Goal: Task Accomplishment & Management: Use online tool/utility

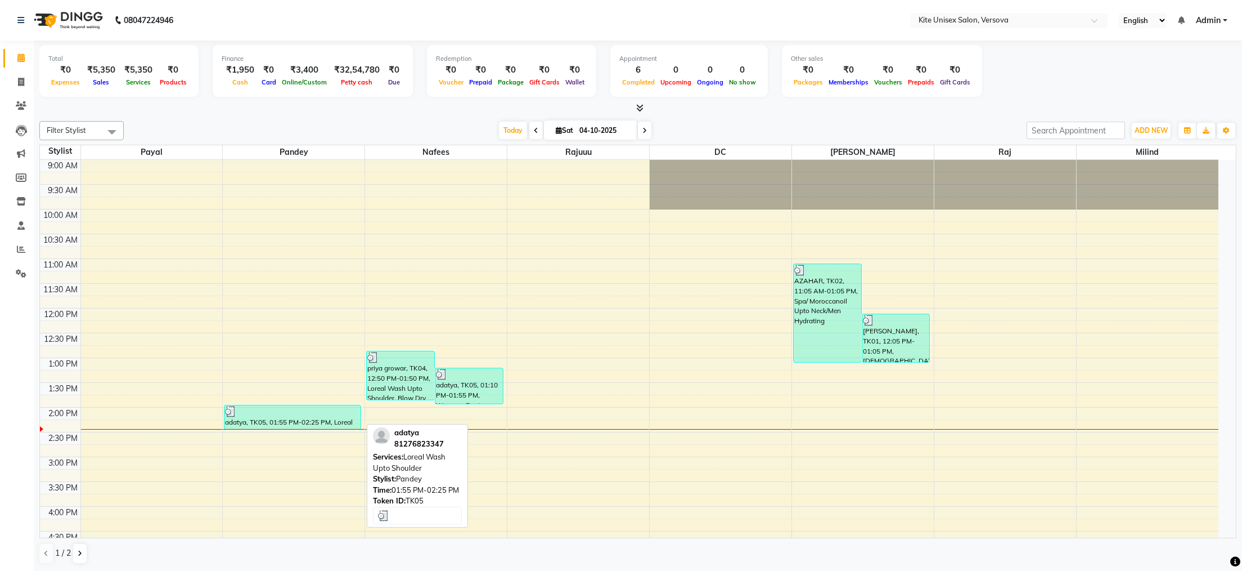
click at [320, 419] on div "adatya, TK05, 01:55 PM-02:25 PM, Loreal Wash Upto Shoulder" at bounding box center [293, 417] width 136 height 24
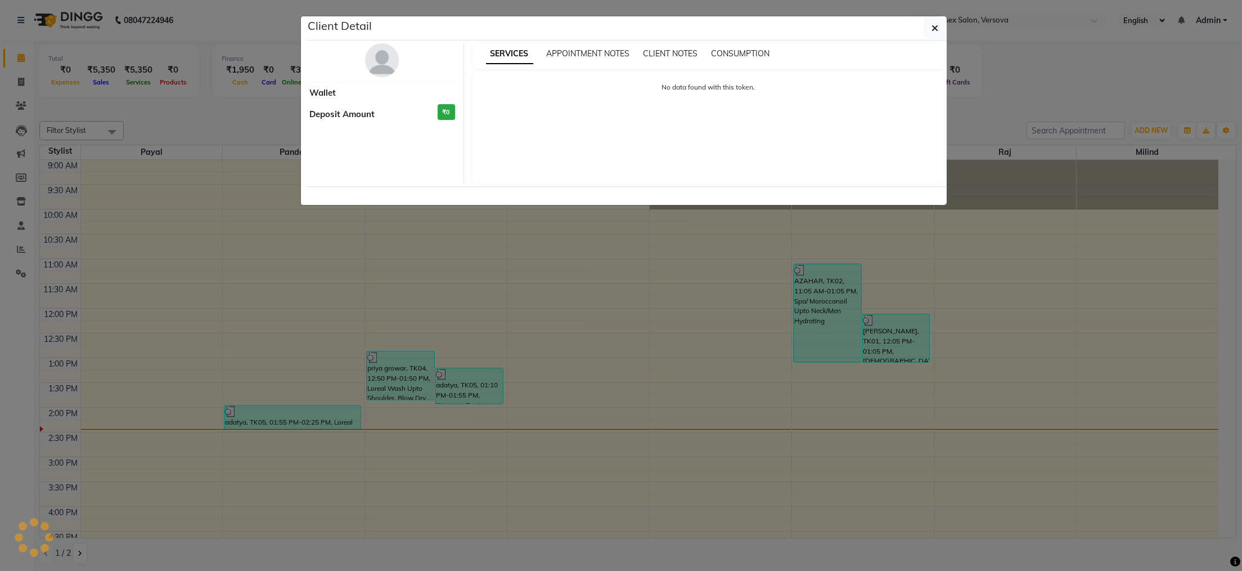
select select "3"
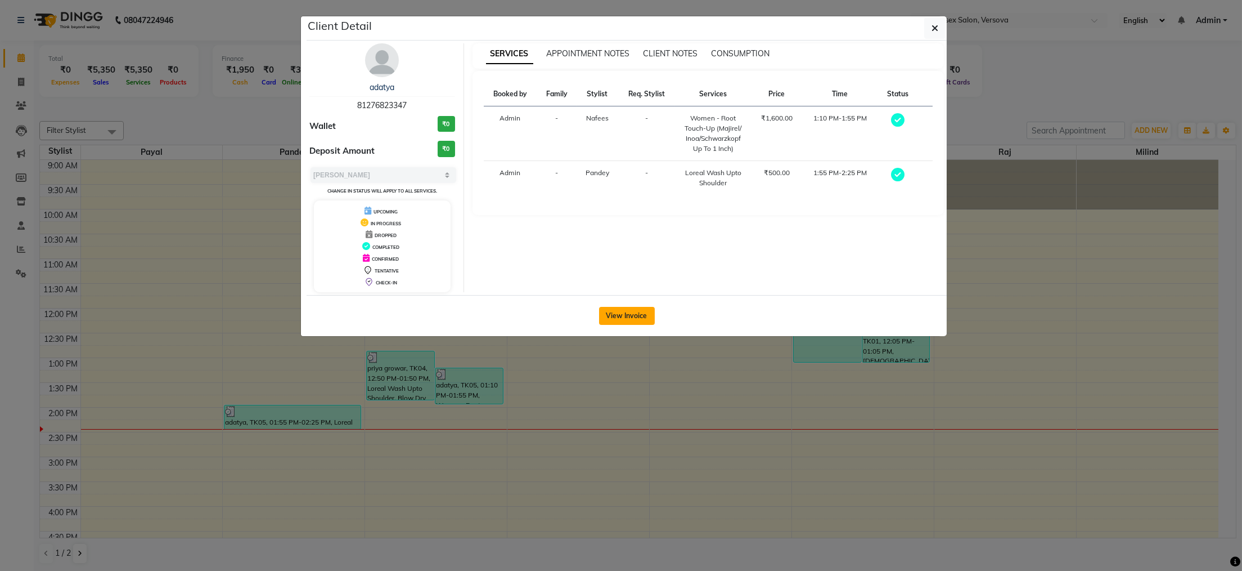
click at [620, 320] on button "View Invoice" at bounding box center [627, 316] width 56 height 18
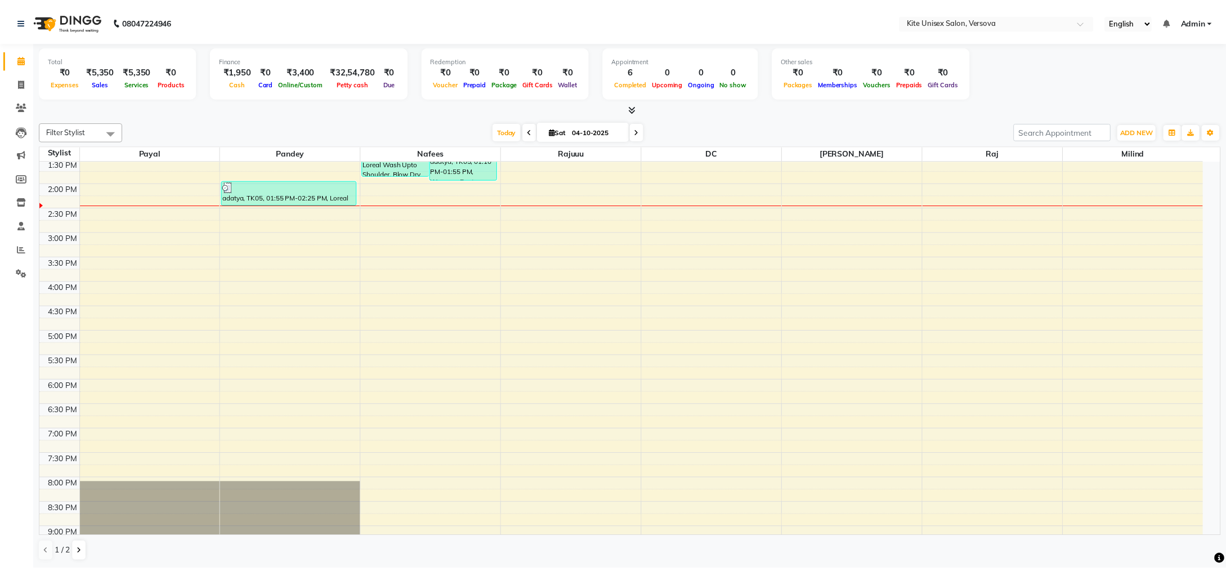
scroll to position [113, 0]
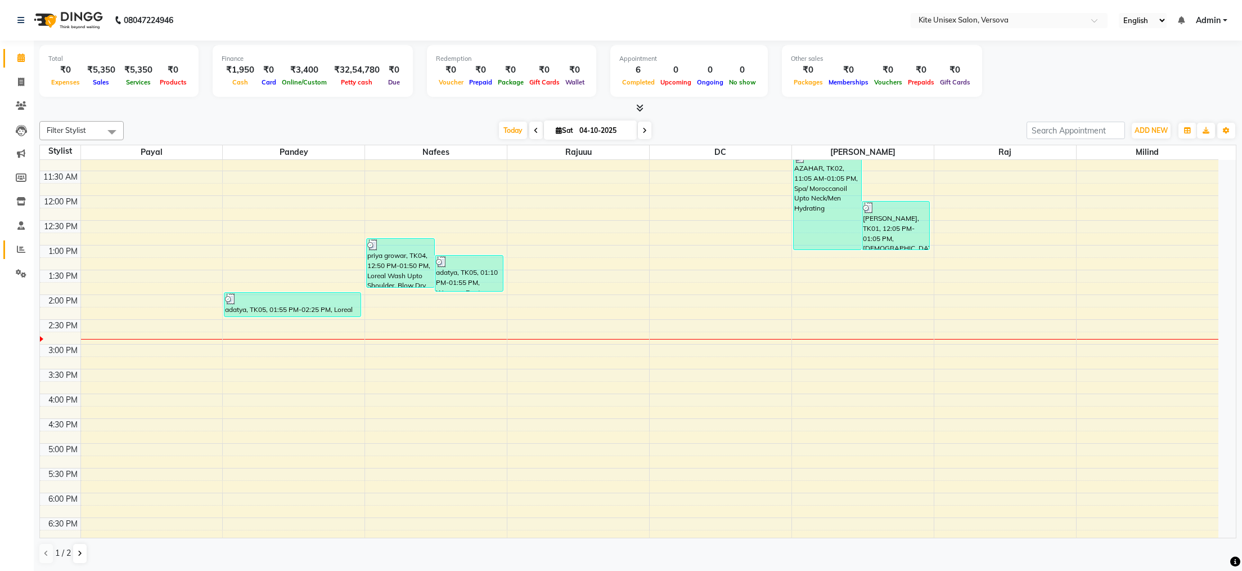
click at [19, 249] on icon at bounding box center [21, 249] width 8 height 8
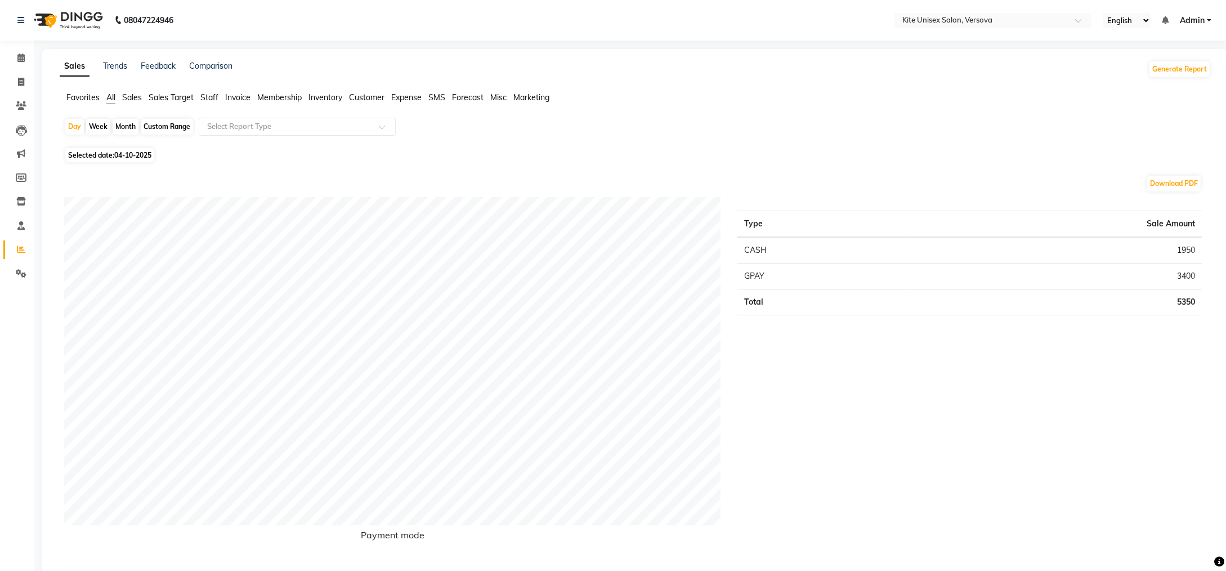
click at [130, 129] on div "Month" at bounding box center [126, 127] width 26 height 16
select select "10"
select select "2025"
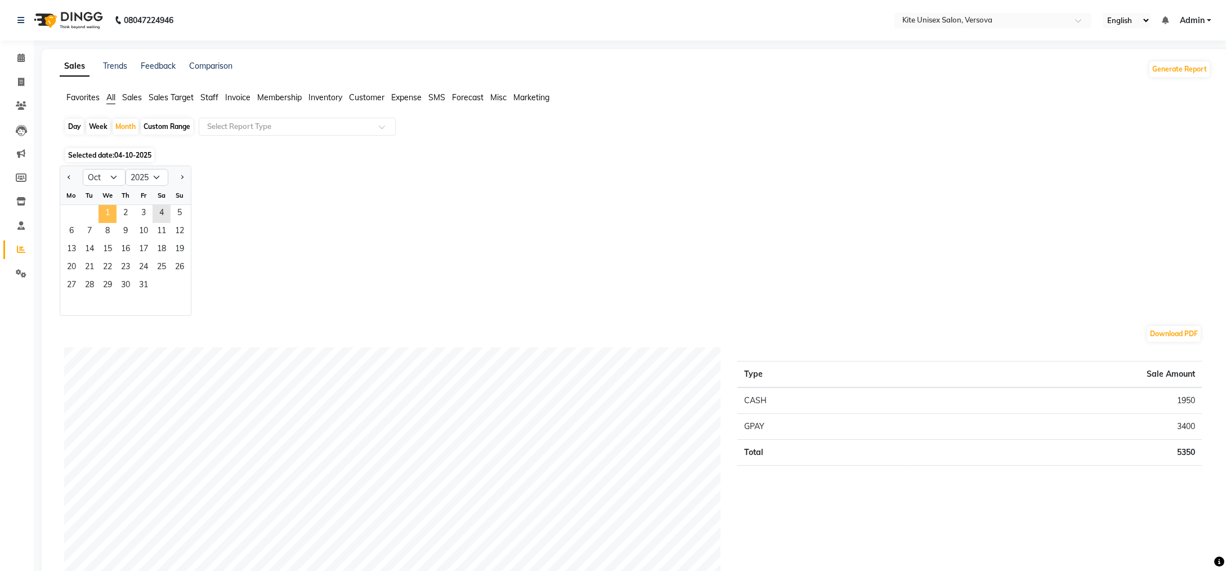
click at [106, 216] on span "1" at bounding box center [107, 214] width 18 height 18
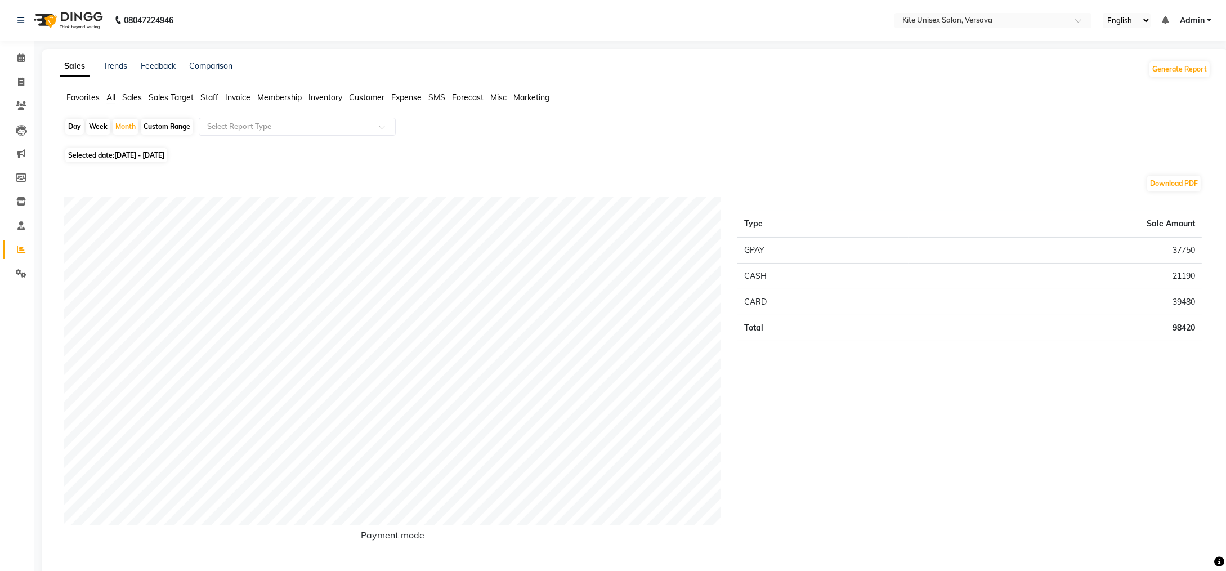
drag, startPoint x: 210, startPoint y: 97, endPoint x: 210, endPoint y: 104, distance: 6.2
click at [210, 102] on span "Staff" at bounding box center [209, 97] width 18 height 10
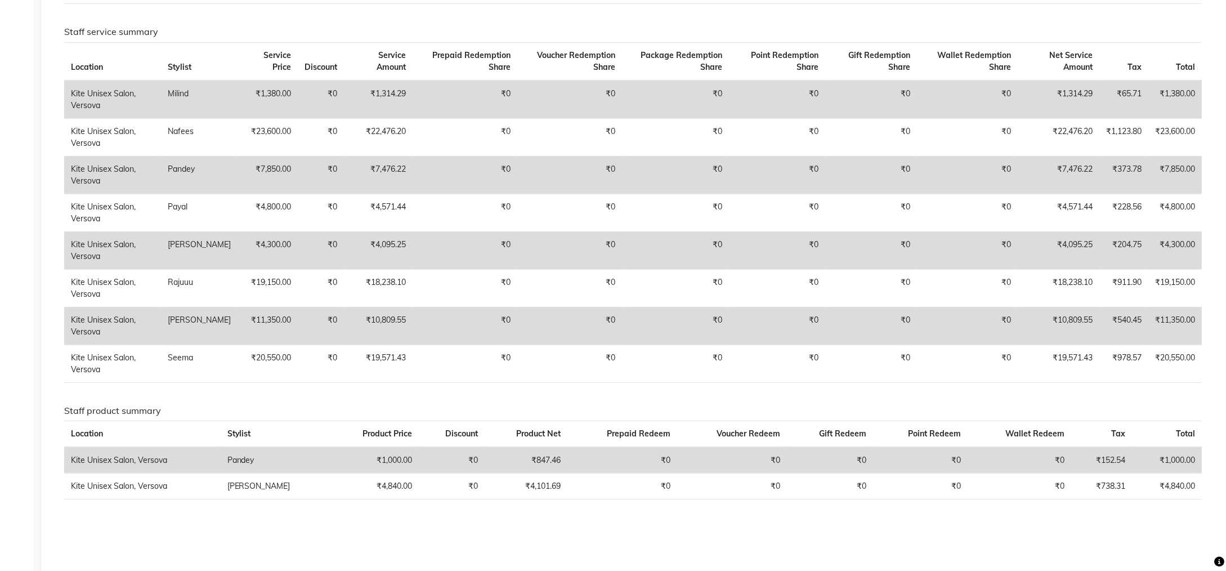
scroll to position [338, 0]
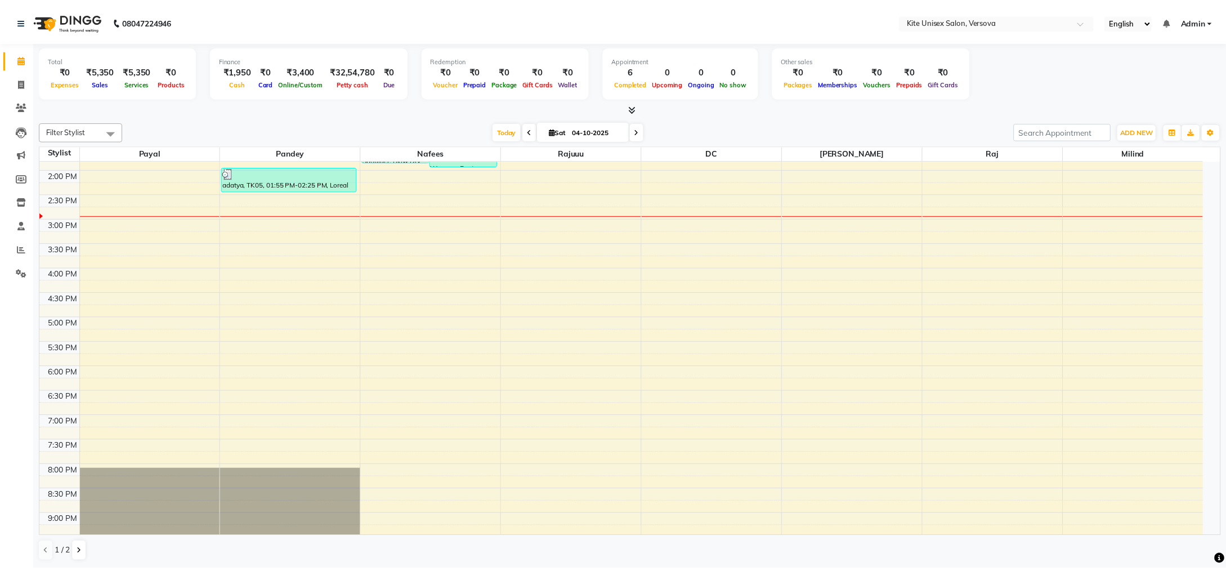
scroll to position [207, 0]
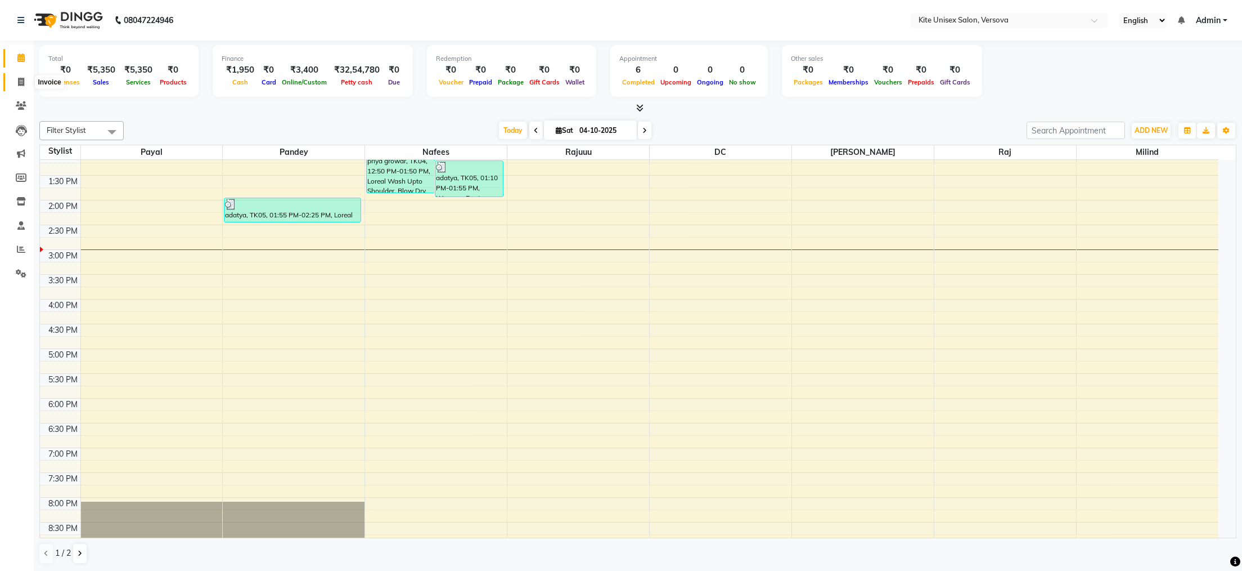
click at [20, 78] on icon at bounding box center [21, 82] width 6 height 8
select select "6093"
select select "service"
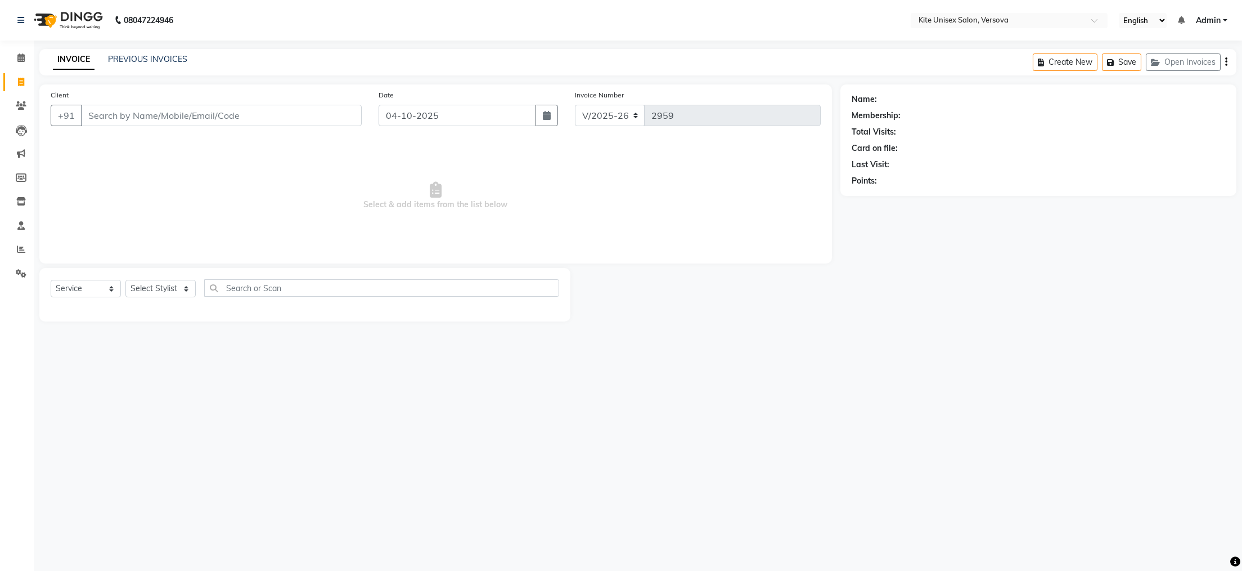
click at [95, 117] on input "Client" at bounding box center [221, 115] width 281 height 21
click at [101, 113] on input "Client" at bounding box center [221, 115] width 281 height 21
click at [100, 107] on input "Client" at bounding box center [221, 115] width 281 height 21
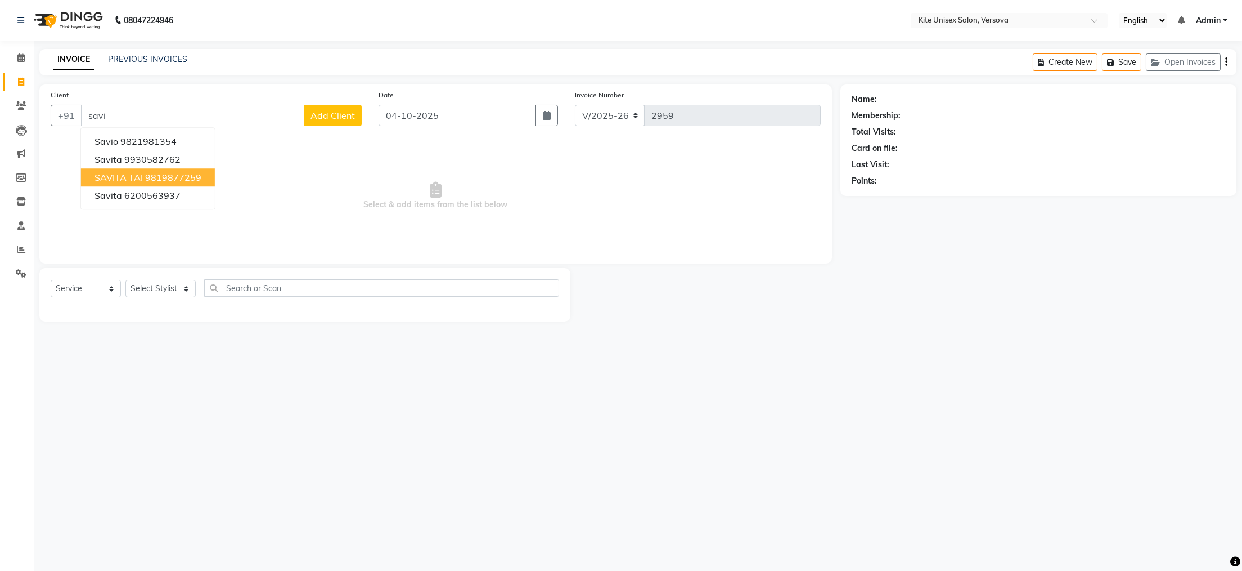
click at [145, 175] on ngb-highlight "9819877259" at bounding box center [173, 177] width 56 height 11
type input "9819877259"
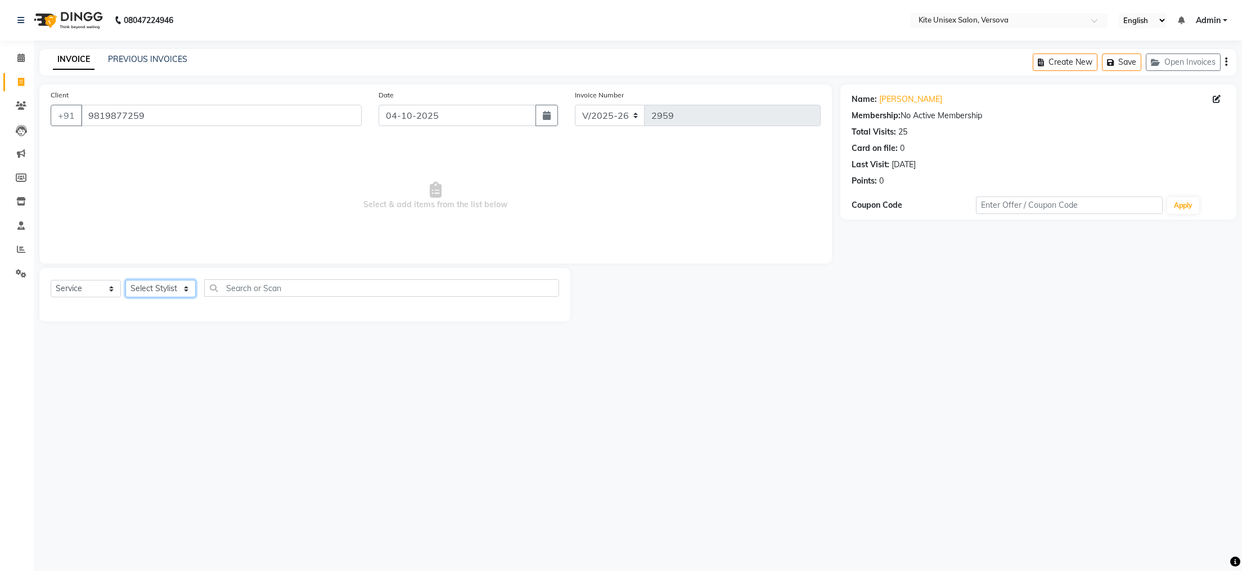
click at [185, 290] on select "Select Stylist [PERSON_NAME] DC [PERSON_NAME] [PERSON_NAME] [PERSON_NAME] Rajuu…" at bounding box center [160, 288] width 70 height 17
select select "51986"
click at [125, 280] on select "Select Stylist [PERSON_NAME] DC [PERSON_NAME] [PERSON_NAME] [PERSON_NAME] Rajuu…" at bounding box center [160, 288] width 70 height 17
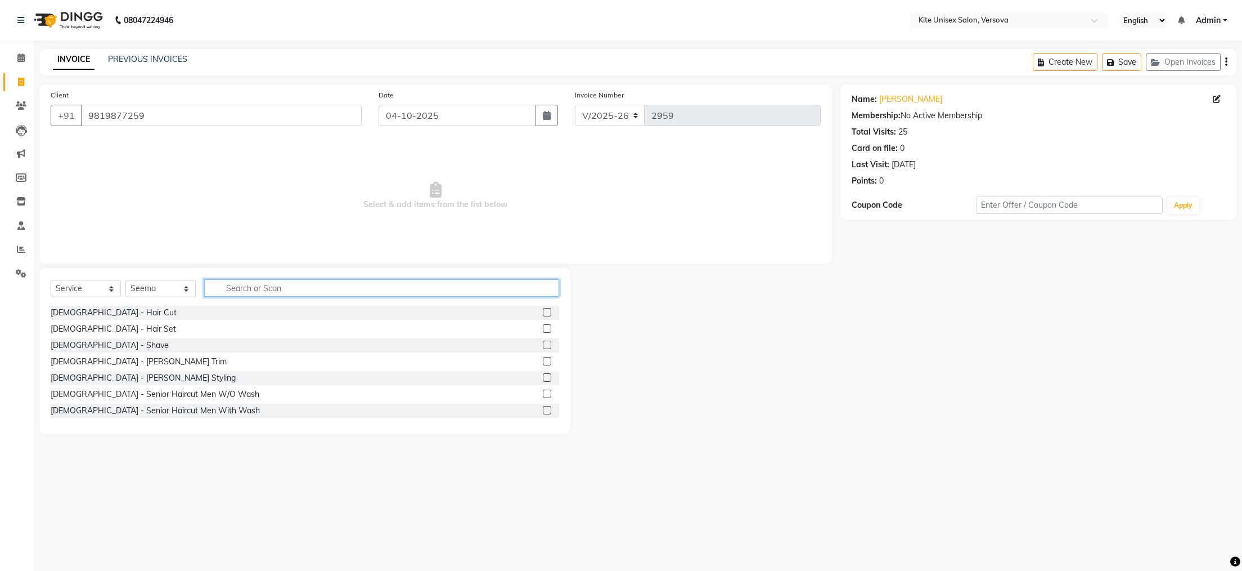
click at [252, 285] on input "text" at bounding box center [381, 287] width 355 height 17
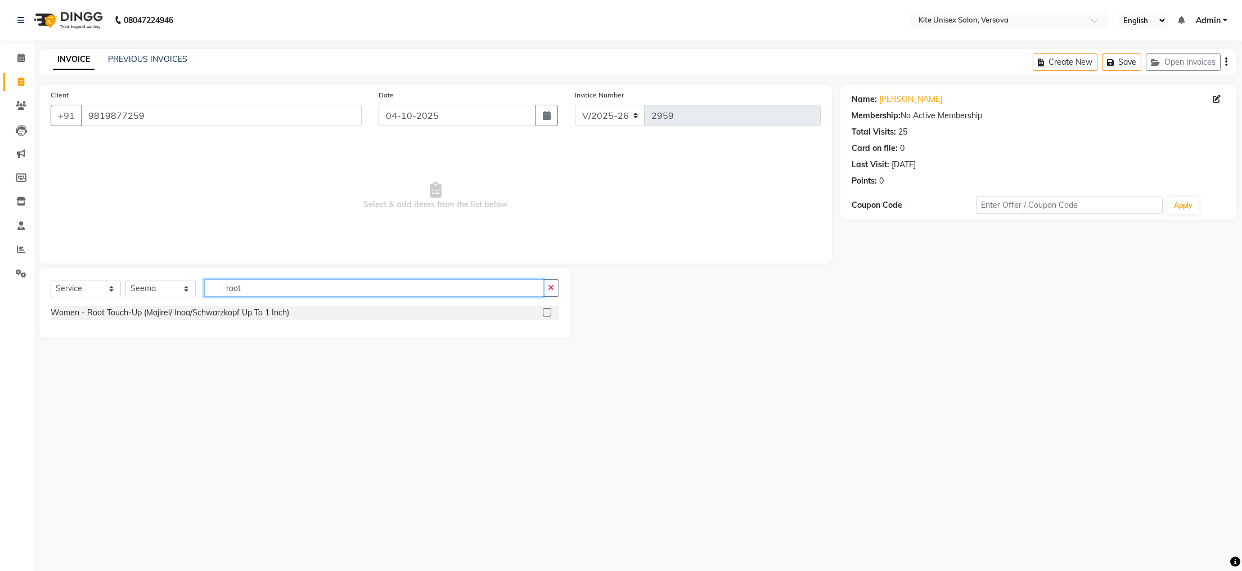
type input "root"
click at [548, 312] on label at bounding box center [547, 312] width 8 height 8
click at [548, 312] on input "checkbox" at bounding box center [546, 312] width 7 height 7
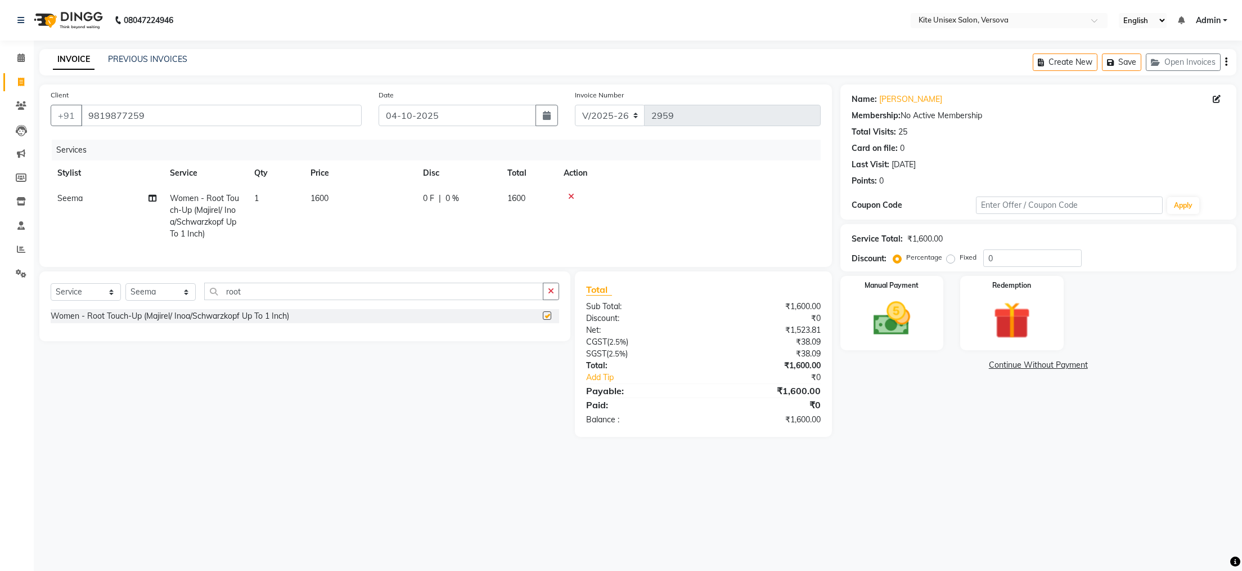
checkbox input "false"
click at [526, 195] on span "1600" at bounding box center [517, 198] width 18 height 10
select select "51986"
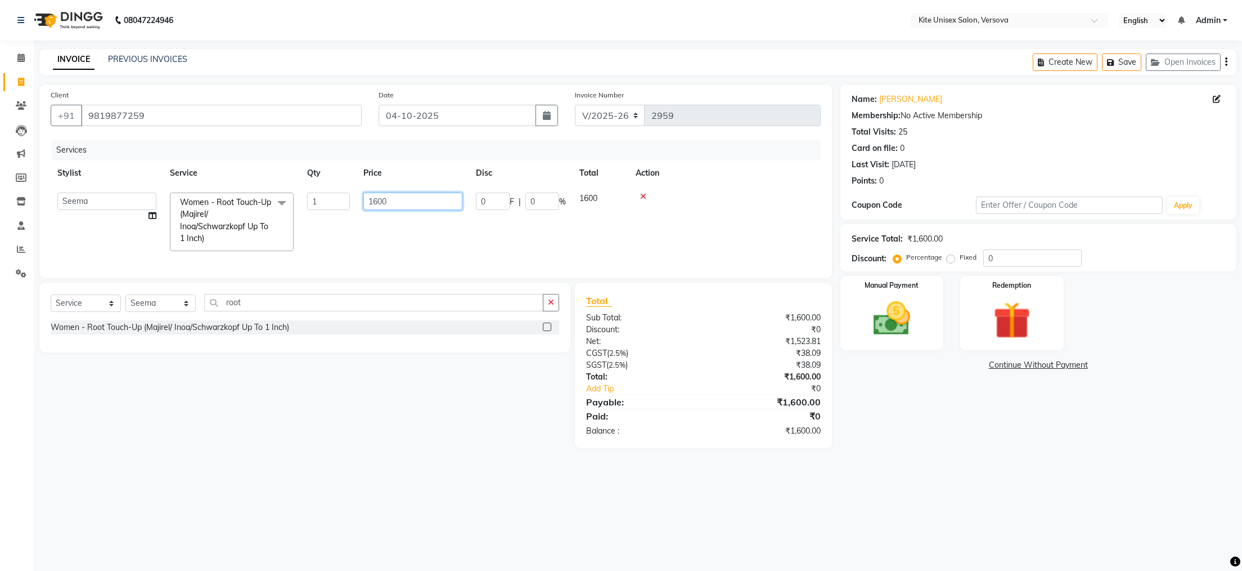
click at [440, 198] on input "1600" at bounding box center [412, 200] width 99 height 17
type input "1200"
click at [257, 326] on div "Select Service Product Membership Package Voucher Prepaid Gift Card Select Styl…" at bounding box center [304, 317] width 531 height 70
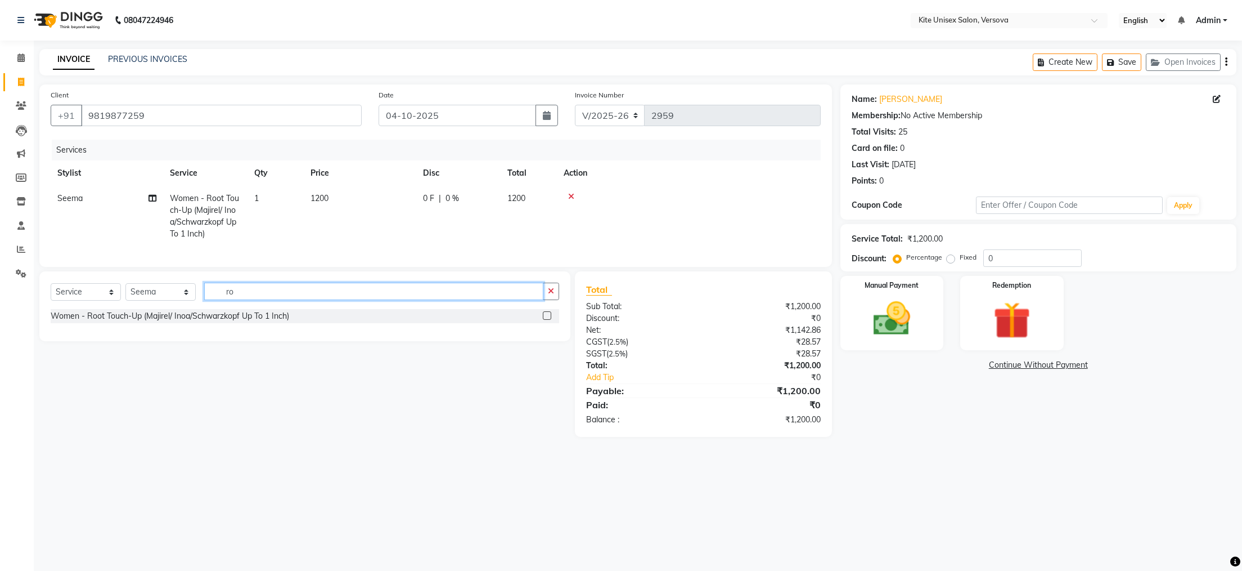
type input "r"
type input "foot"
click at [549, 320] on label at bounding box center [547, 315] width 8 height 8
click at [549, 320] on input "checkbox" at bounding box center [546, 315] width 7 height 7
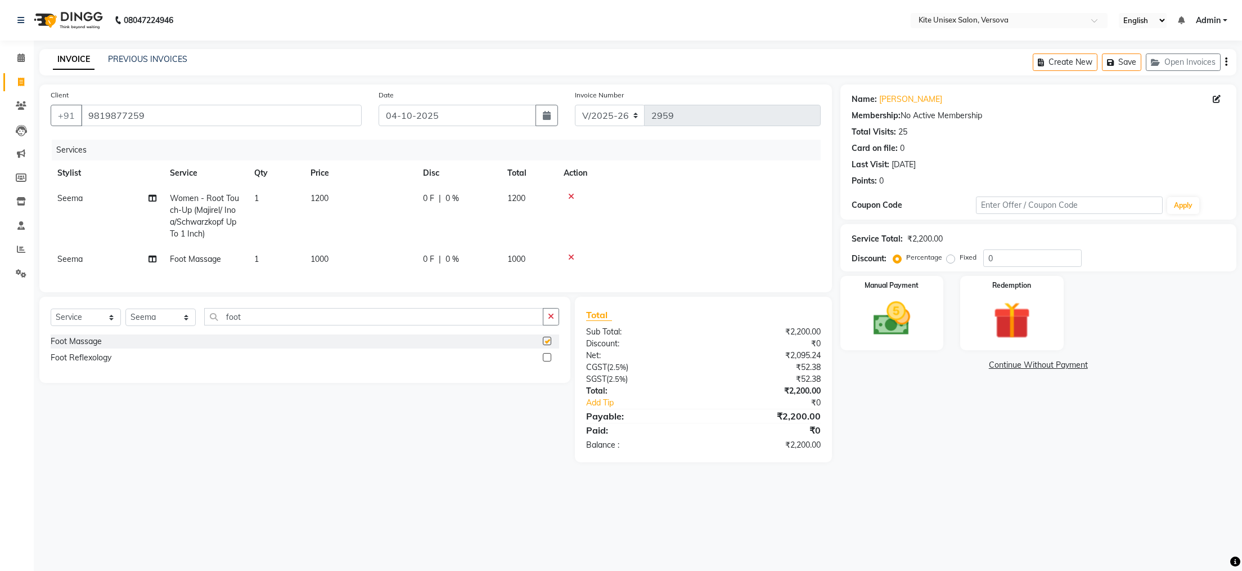
checkbox input "false"
click at [899, 327] on img at bounding box center [891, 319] width 63 height 44
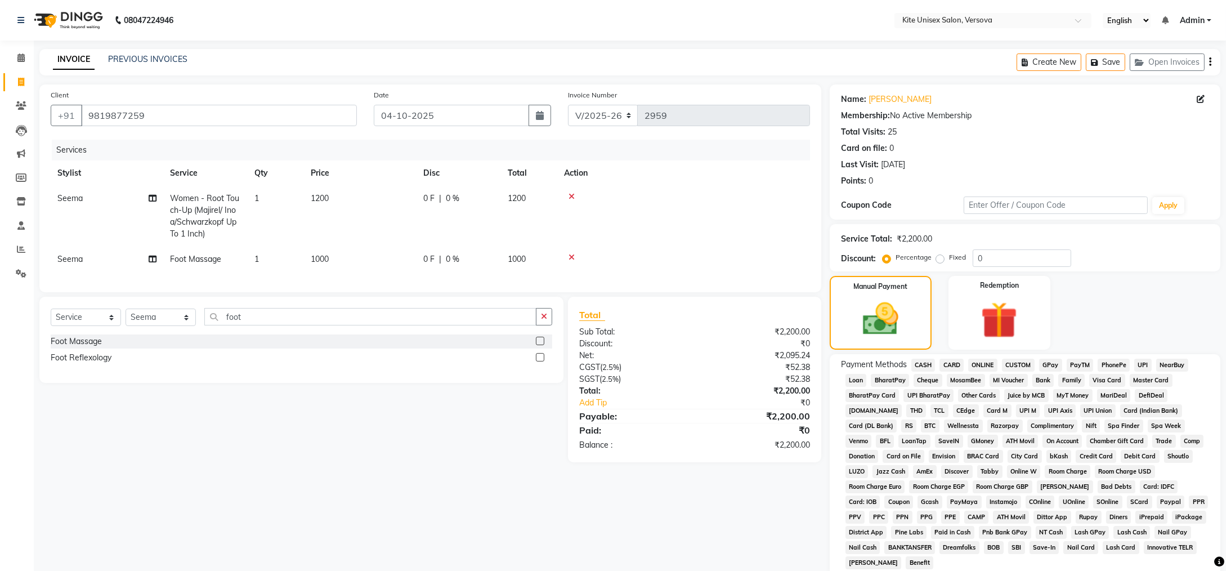
click at [1050, 364] on span "GPay" at bounding box center [1050, 364] width 23 height 13
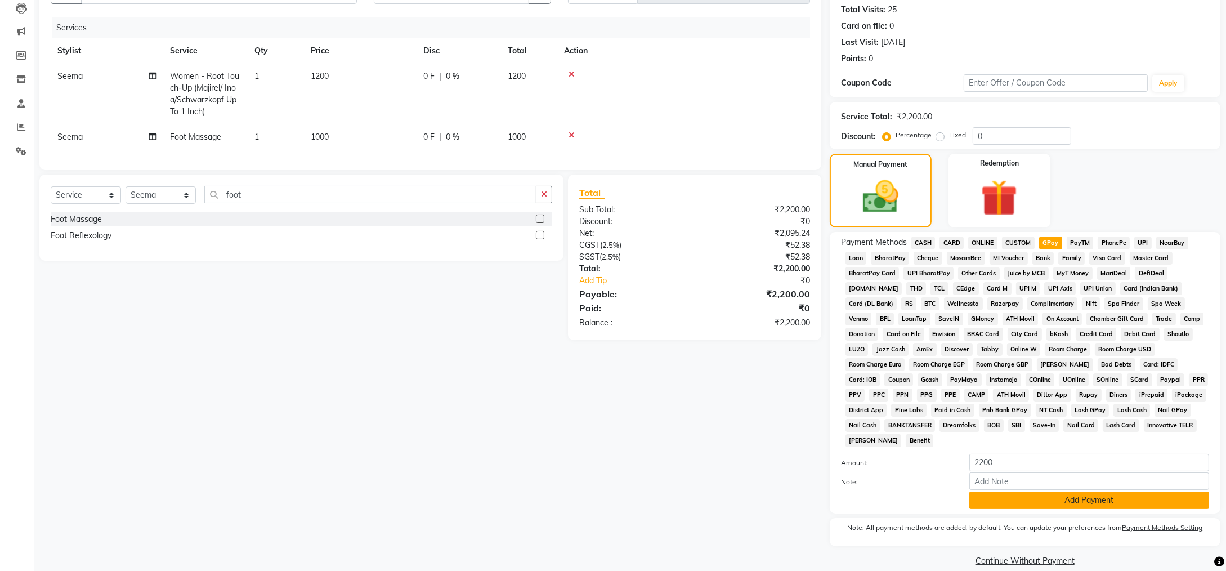
click at [1036, 491] on button "Add Payment" at bounding box center [1089, 499] width 240 height 17
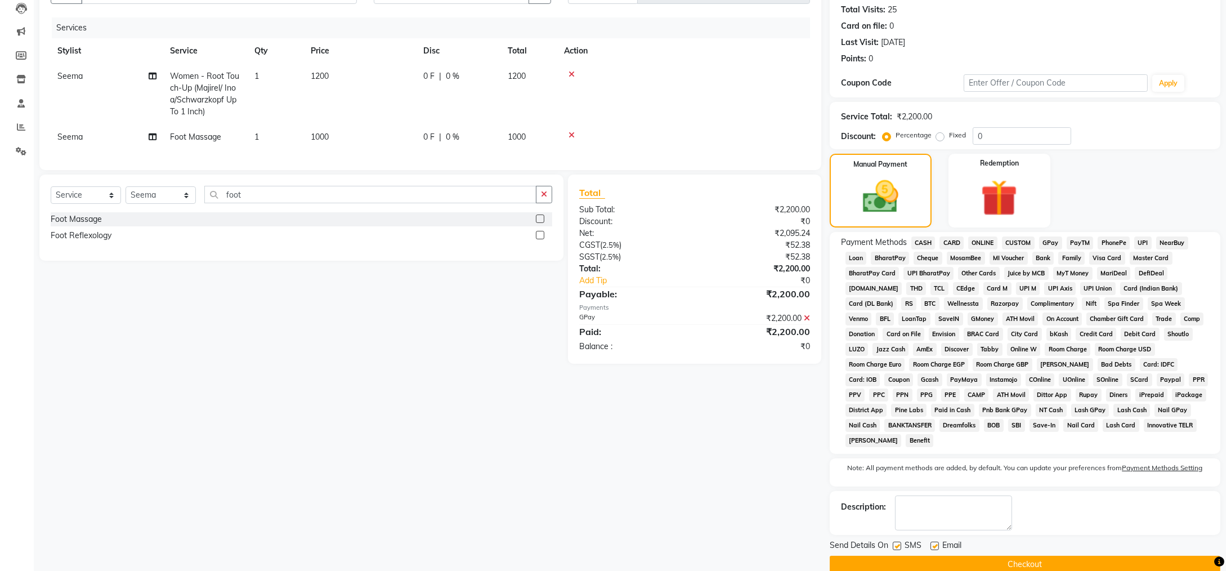
click at [1015, 555] on button "Checkout" at bounding box center [1024, 563] width 391 height 17
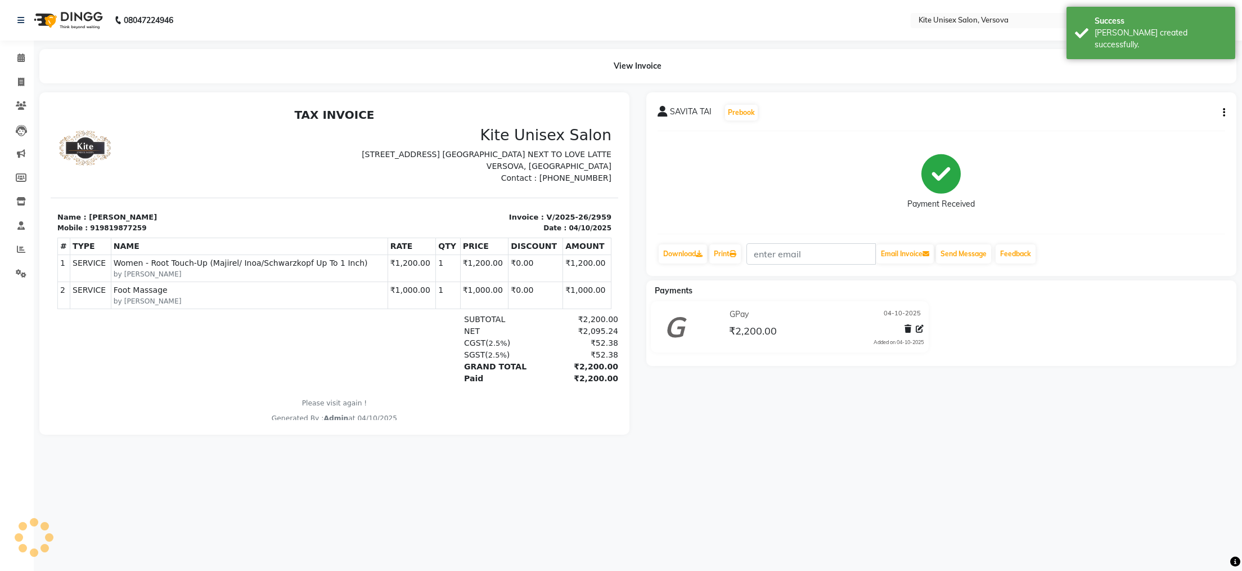
select select "service"
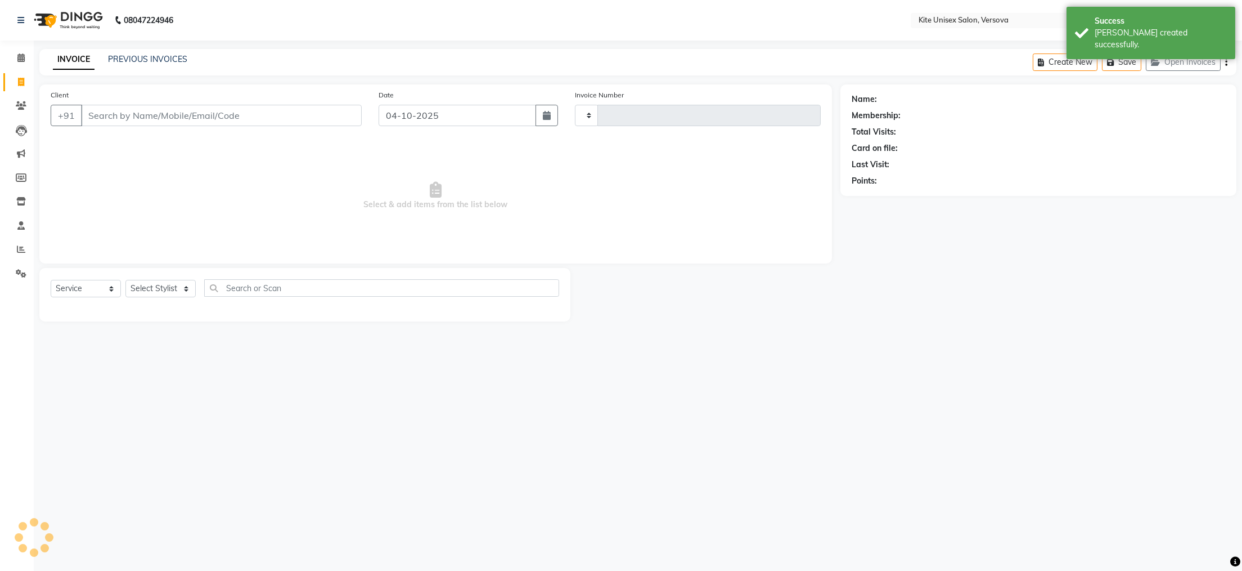
type input "2960"
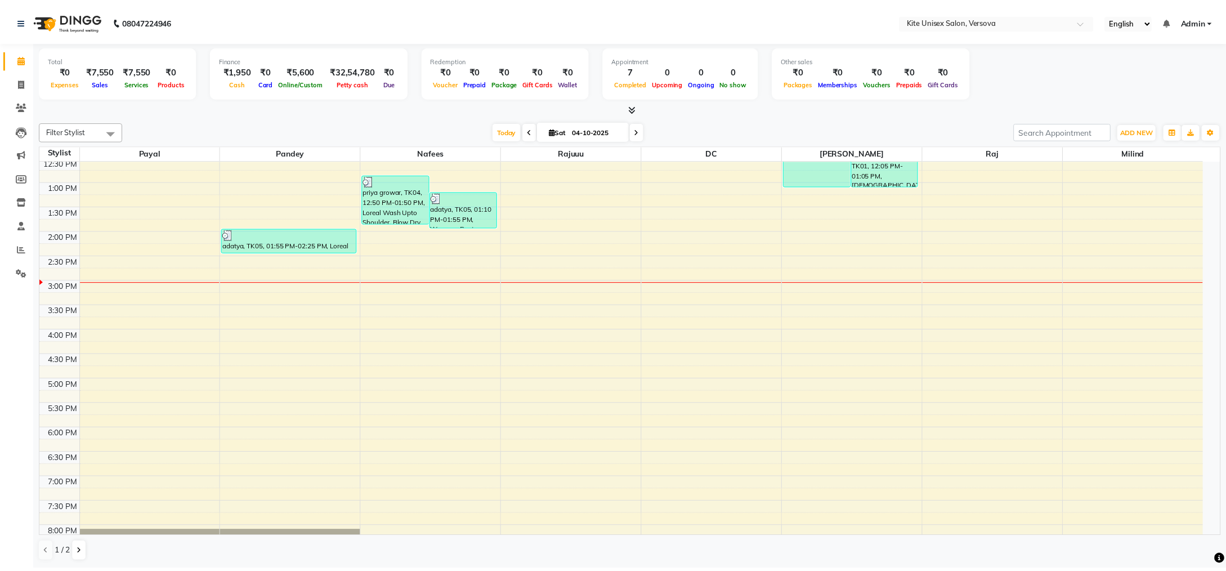
scroll to position [225, 0]
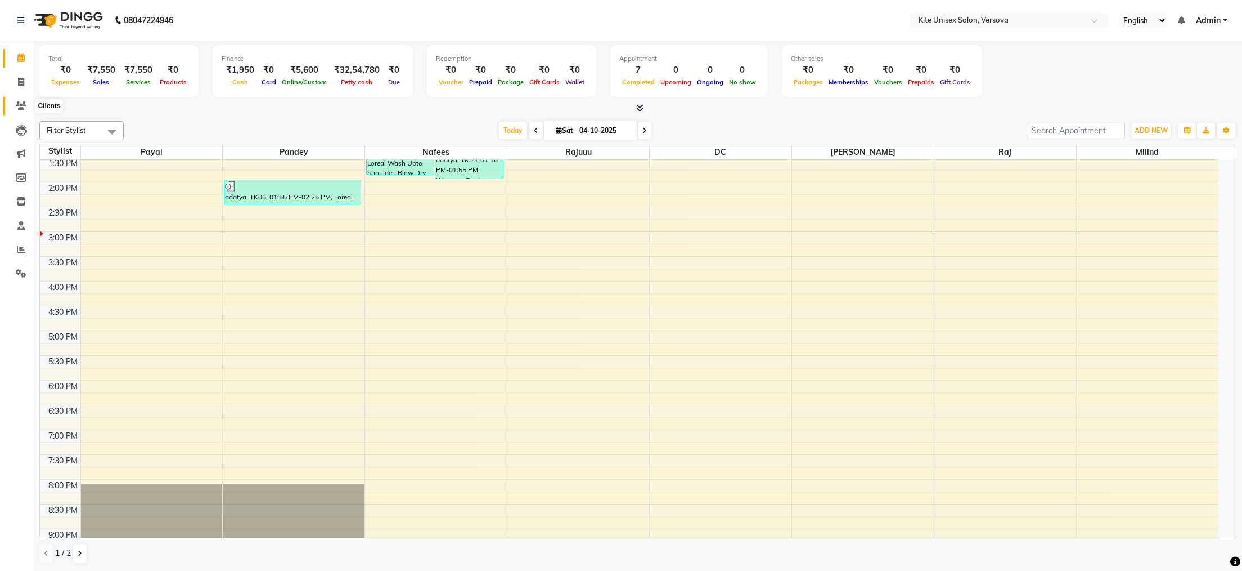
click at [21, 102] on icon at bounding box center [21, 105] width 11 height 8
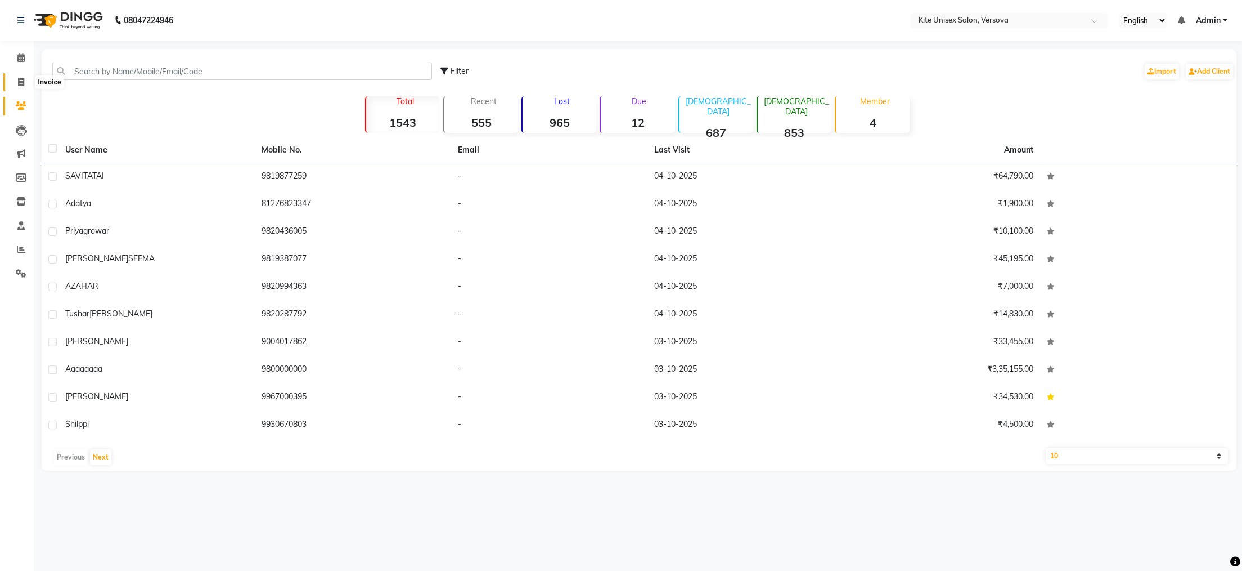
click at [20, 78] on icon at bounding box center [21, 82] width 6 height 8
select select "service"
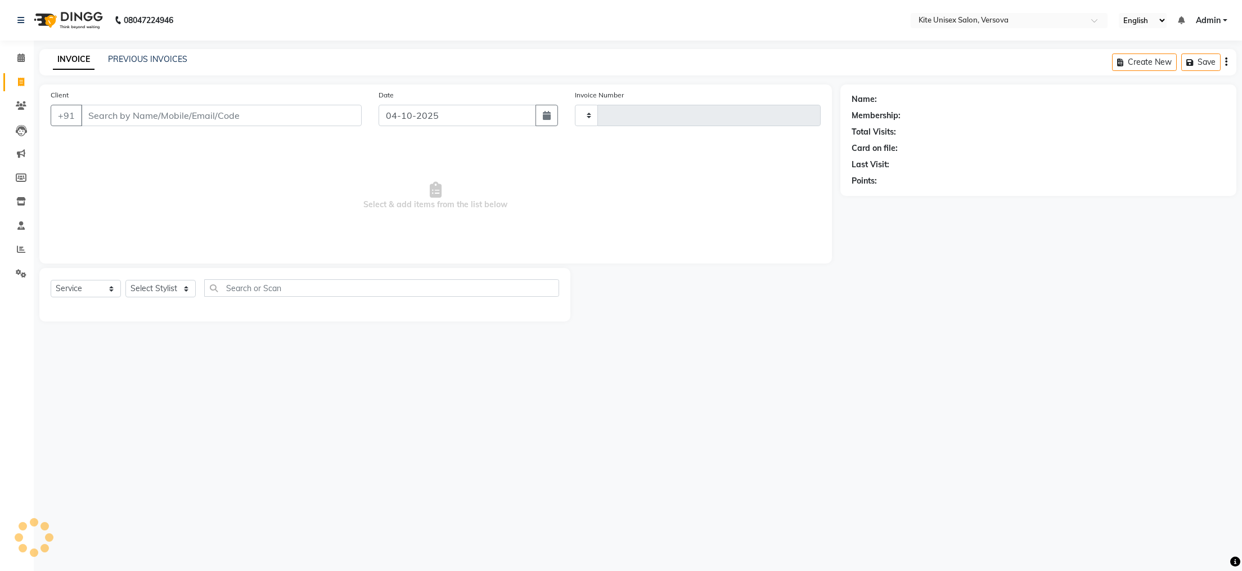
type input "2960"
select select "6093"
click at [96, 111] on input "Client" at bounding box center [221, 115] width 281 height 21
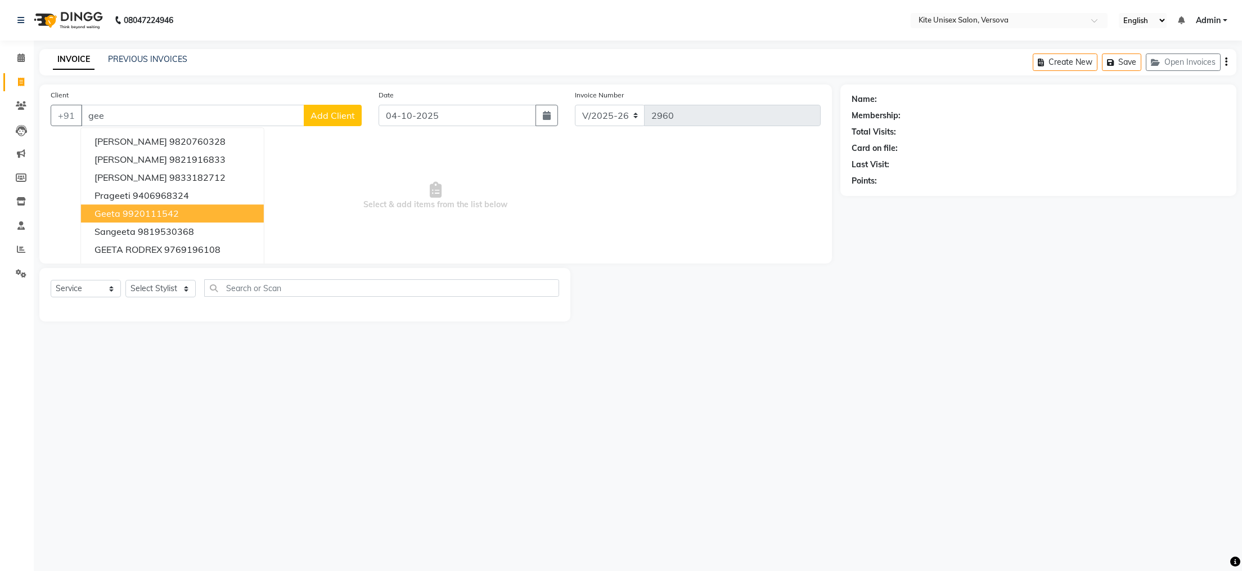
click at [141, 212] on ngb-highlight "9920111542" at bounding box center [151, 213] width 56 height 11
type input "9920111542"
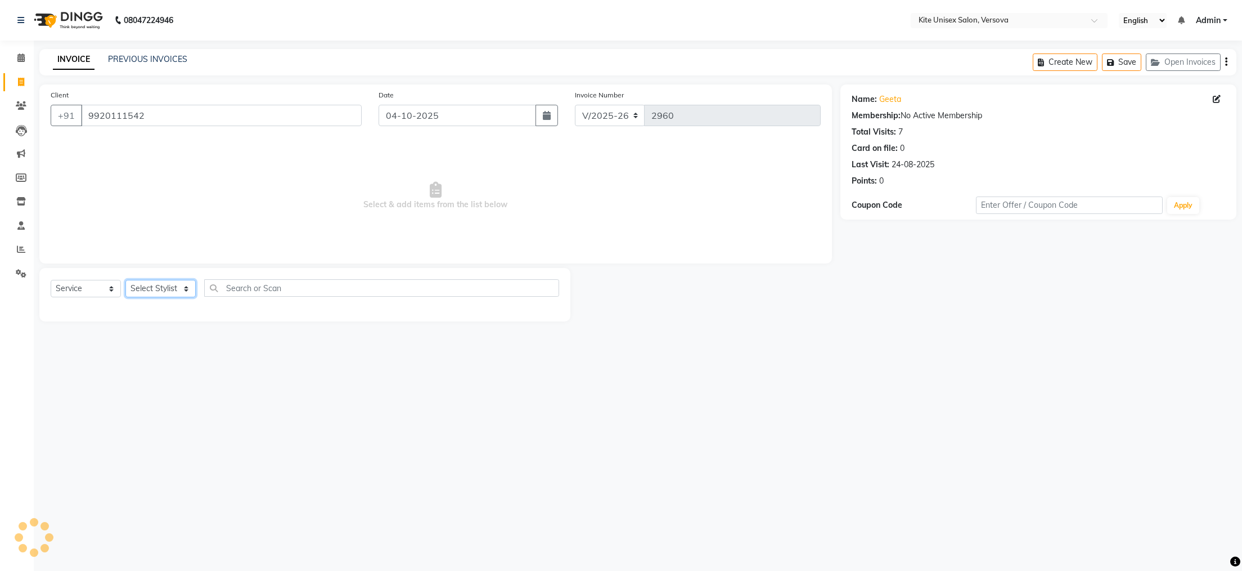
click at [183, 286] on select "Select Stylist [PERSON_NAME] DC [PERSON_NAME] [PERSON_NAME] [PERSON_NAME] Rajuu…" at bounding box center [160, 288] width 70 height 17
select select "50469"
click at [125, 280] on select "Select Stylist [PERSON_NAME] DC [PERSON_NAME] [PERSON_NAME] [PERSON_NAME] Rajuu…" at bounding box center [160, 288] width 70 height 17
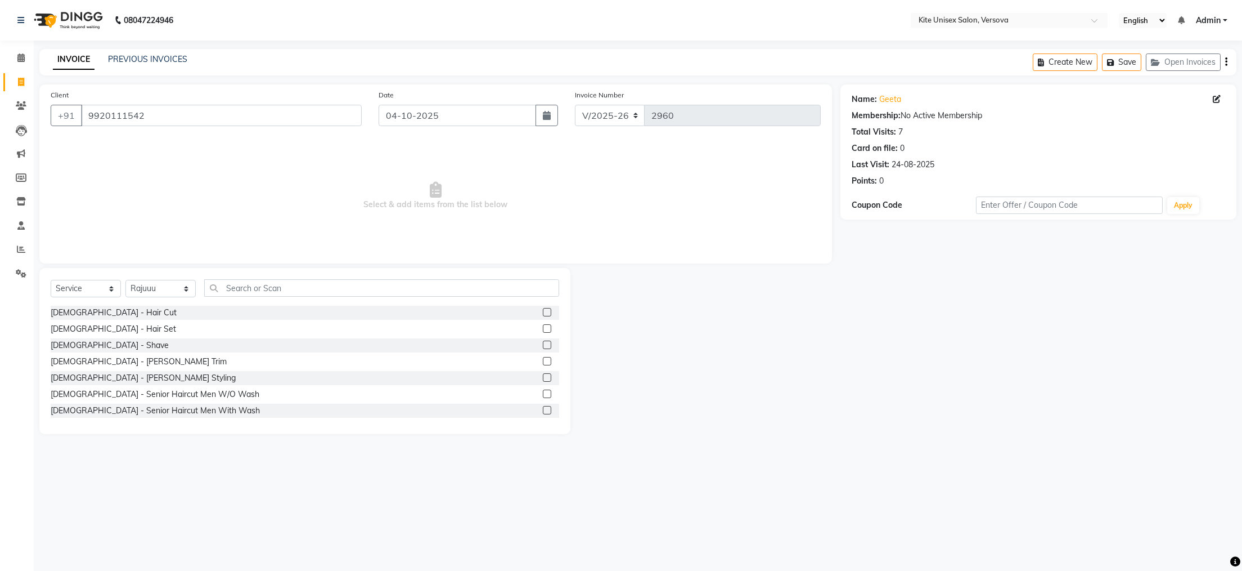
click at [543, 309] on label at bounding box center [547, 312] width 8 height 8
click at [543, 309] on input "checkbox" at bounding box center [546, 312] width 7 height 7
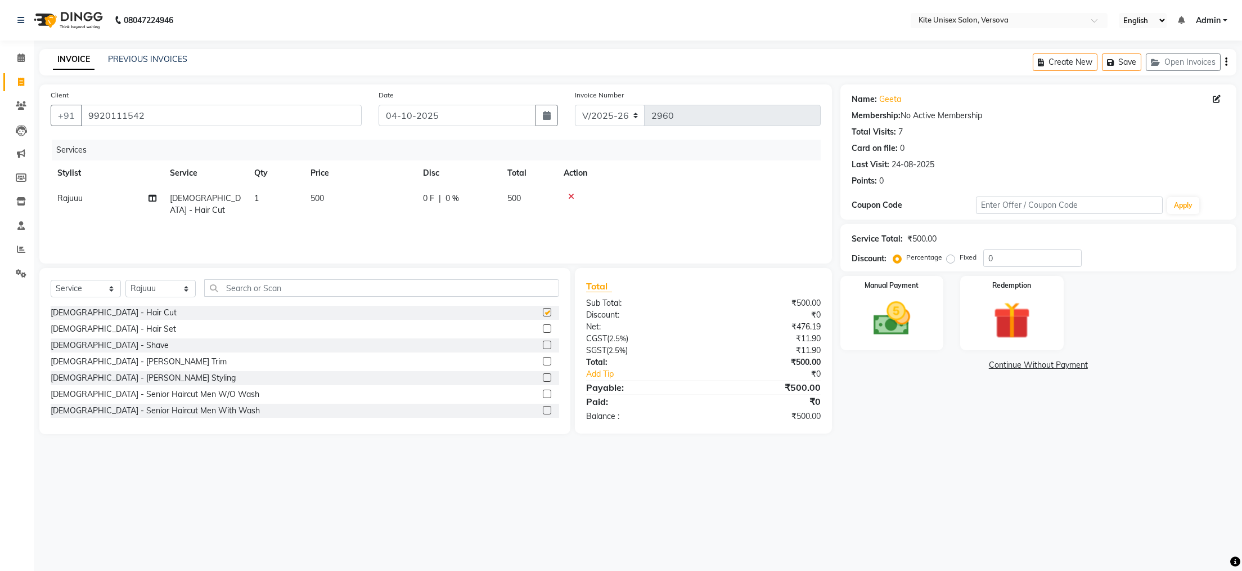
checkbox input "false"
click at [888, 321] on img at bounding box center [891, 319] width 63 height 44
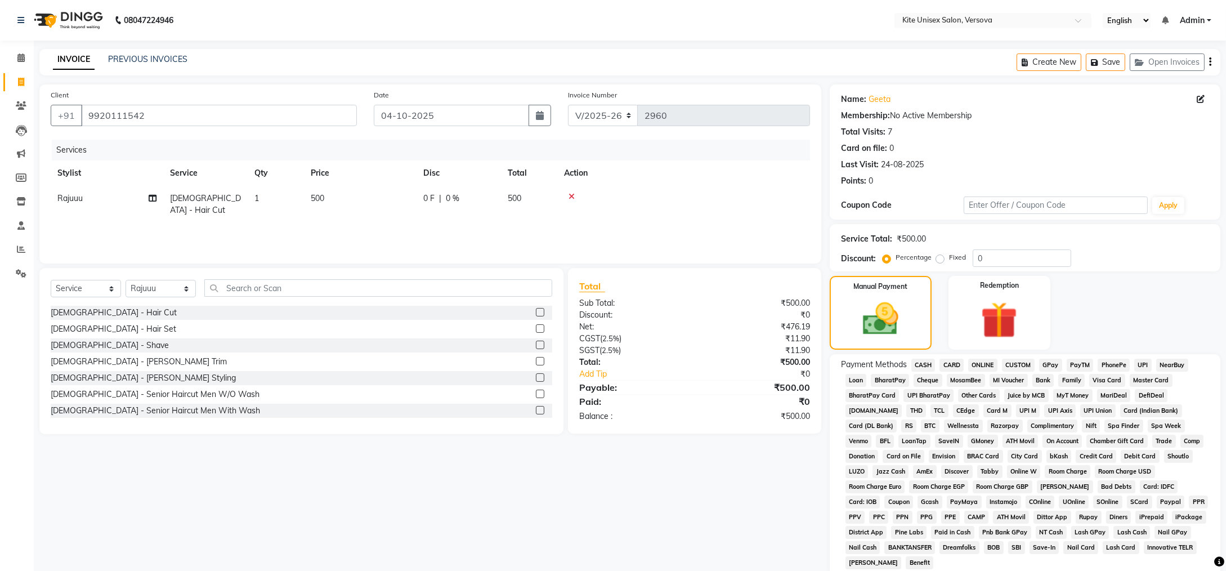
click at [952, 363] on span "CARD" at bounding box center [951, 364] width 24 height 13
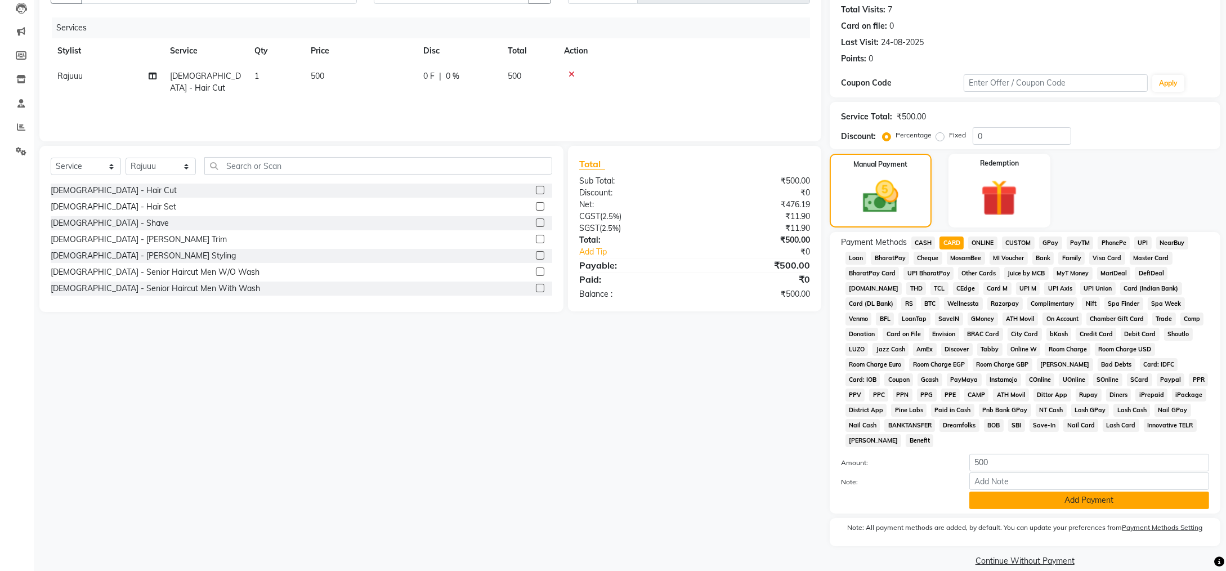
click at [988, 491] on button "Add Payment" at bounding box center [1089, 499] width 240 height 17
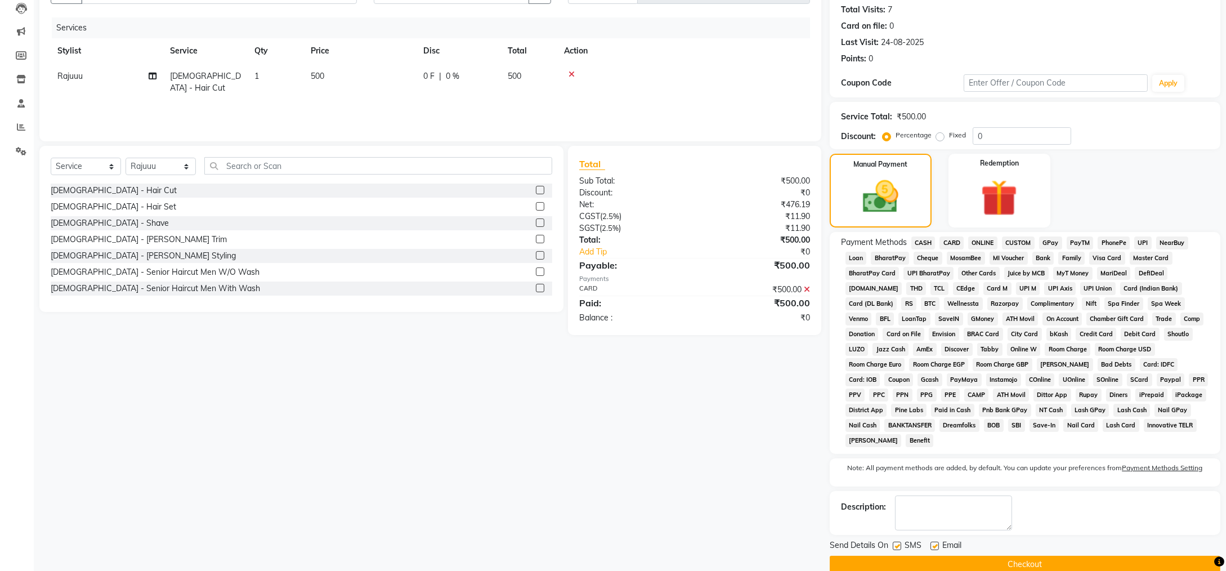
drag, startPoint x: 896, startPoint y: 528, endPoint x: 914, endPoint y: 524, distance: 18.0
click at [897, 541] on label at bounding box center [896, 545] width 8 height 8
click at [897, 542] on input "checkbox" at bounding box center [895, 545] width 7 height 7
checkbox input "false"
click at [934, 541] on label at bounding box center [934, 545] width 8 height 8
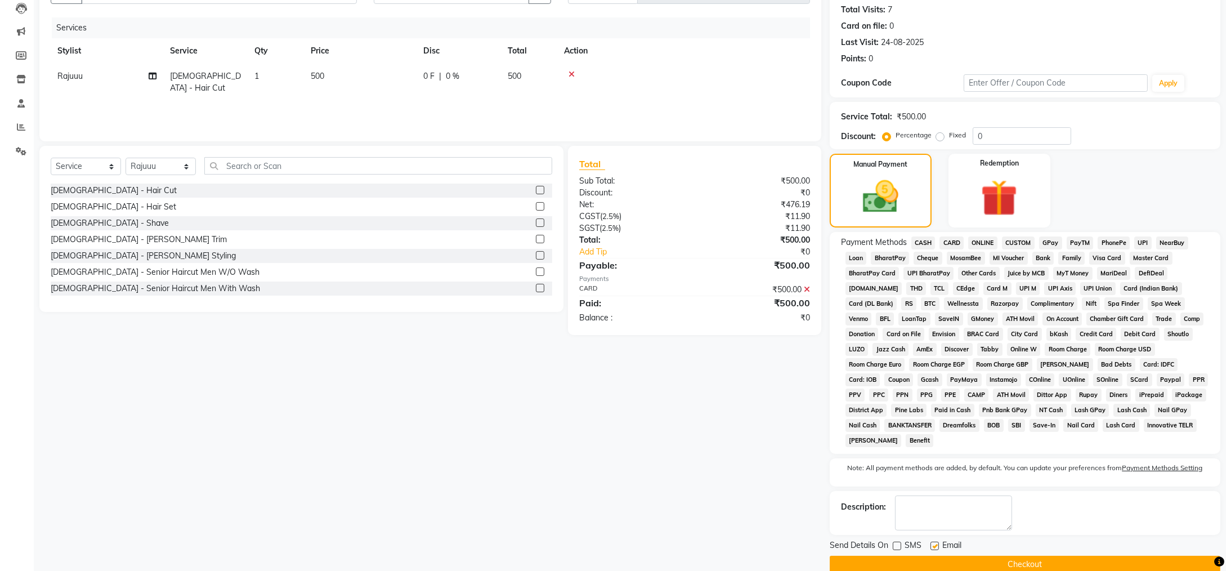
click at [934, 542] on input "checkbox" at bounding box center [933, 545] width 7 height 7
checkbox input "false"
click at [975, 555] on button "Checkout" at bounding box center [1024, 563] width 391 height 17
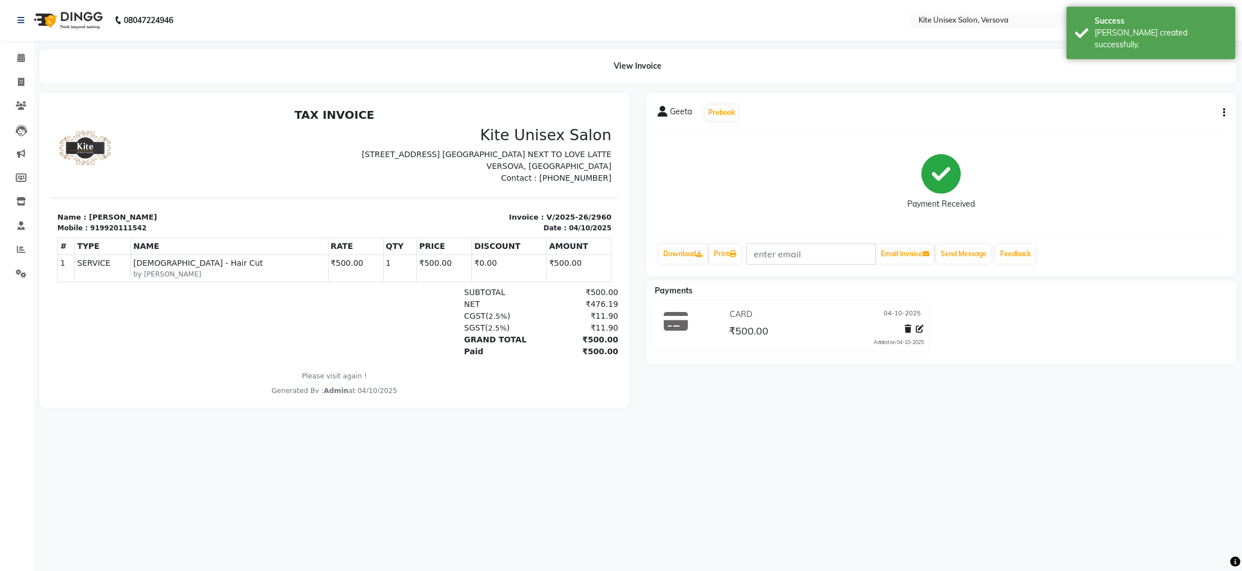
select select "6093"
select select "service"
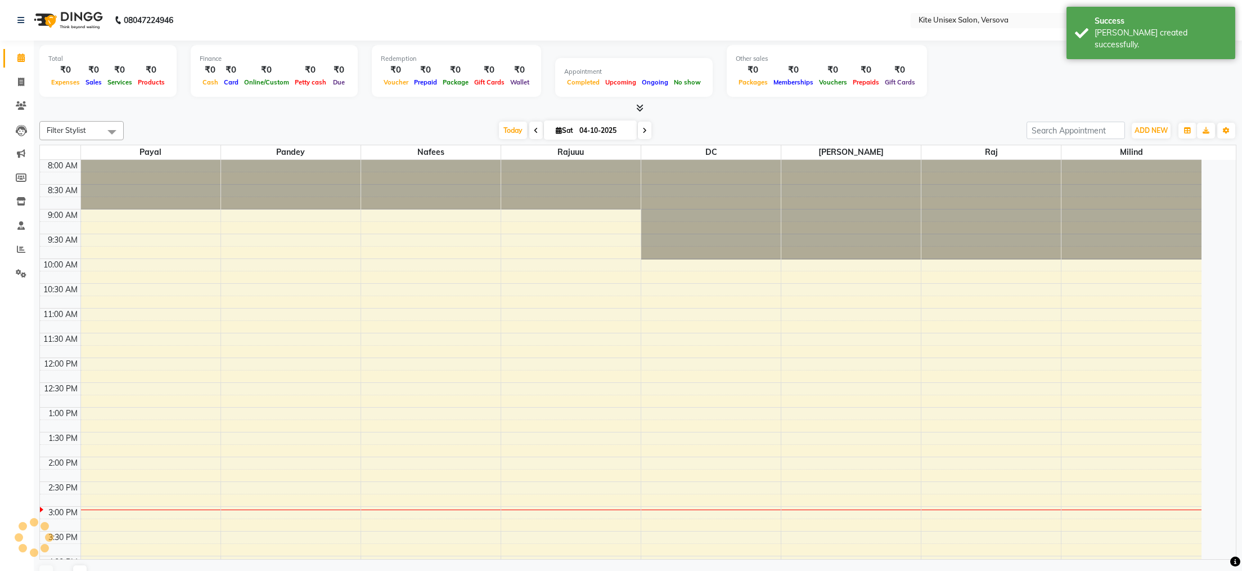
scroll to position [299, 0]
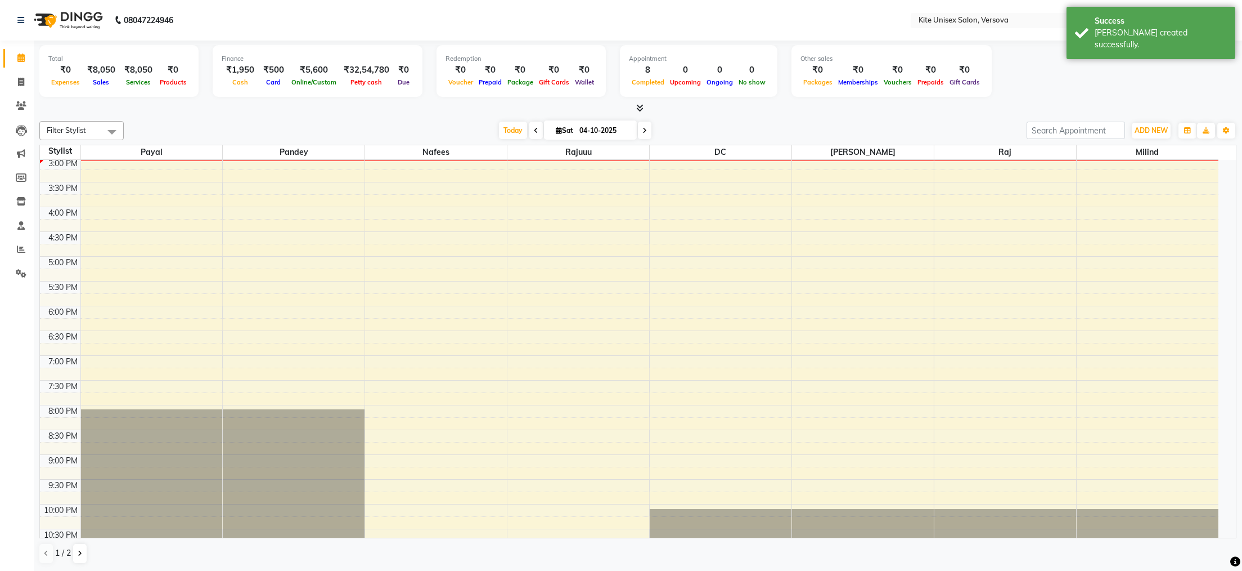
click at [534, 128] on icon at bounding box center [536, 130] width 5 height 7
type input "03-10-2025"
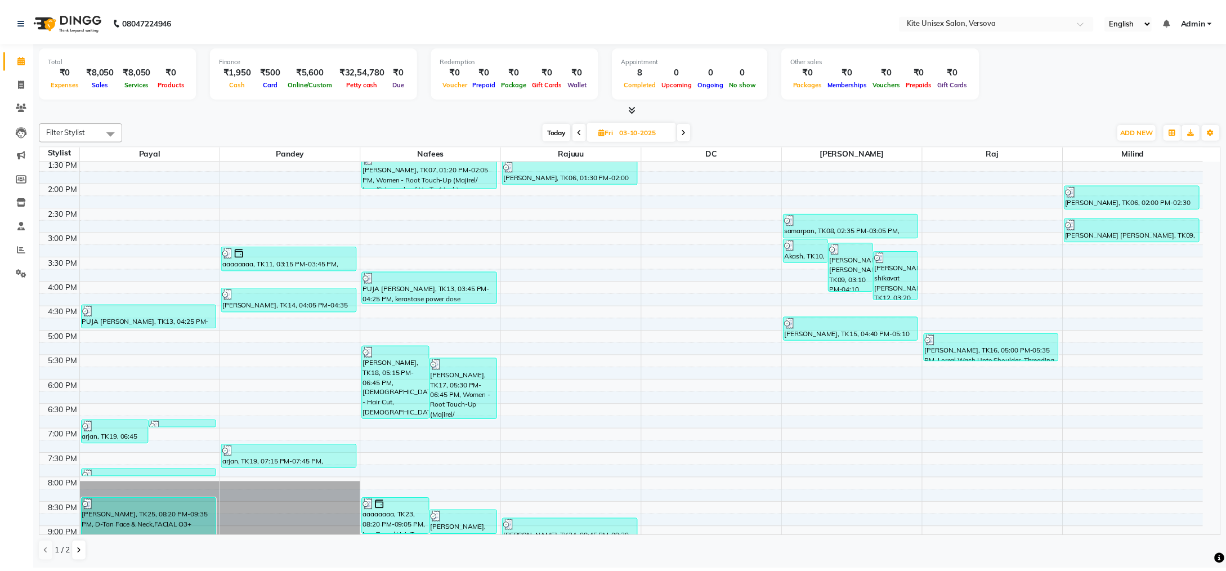
scroll to position [320, 0]
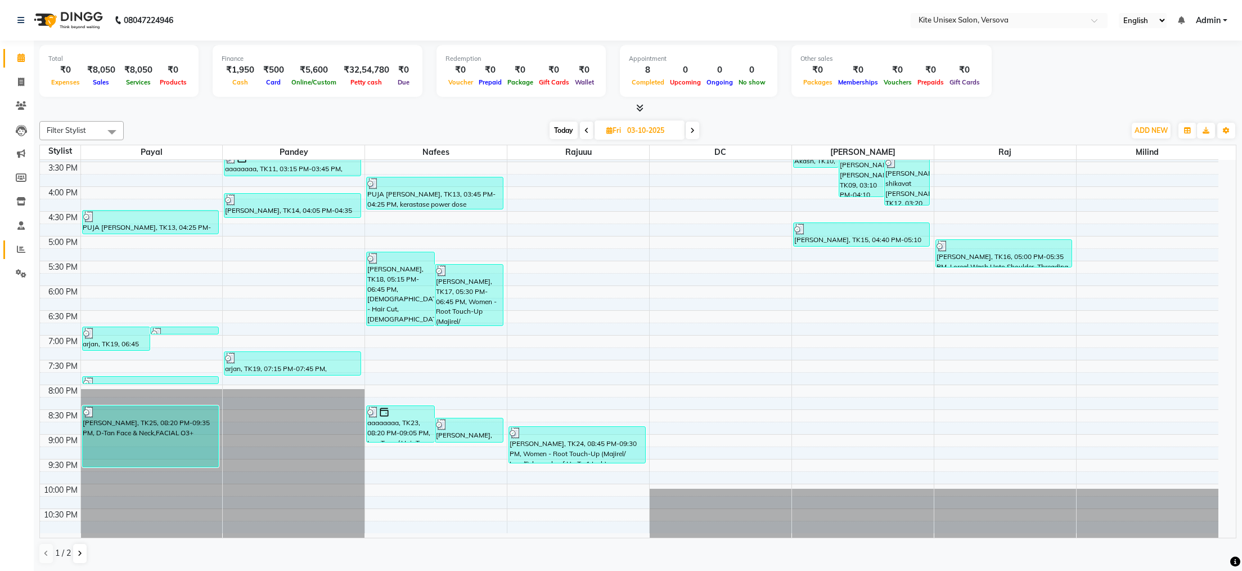
click at [23, 247] on icon at bounding box center [21, 249] width 8 height 8
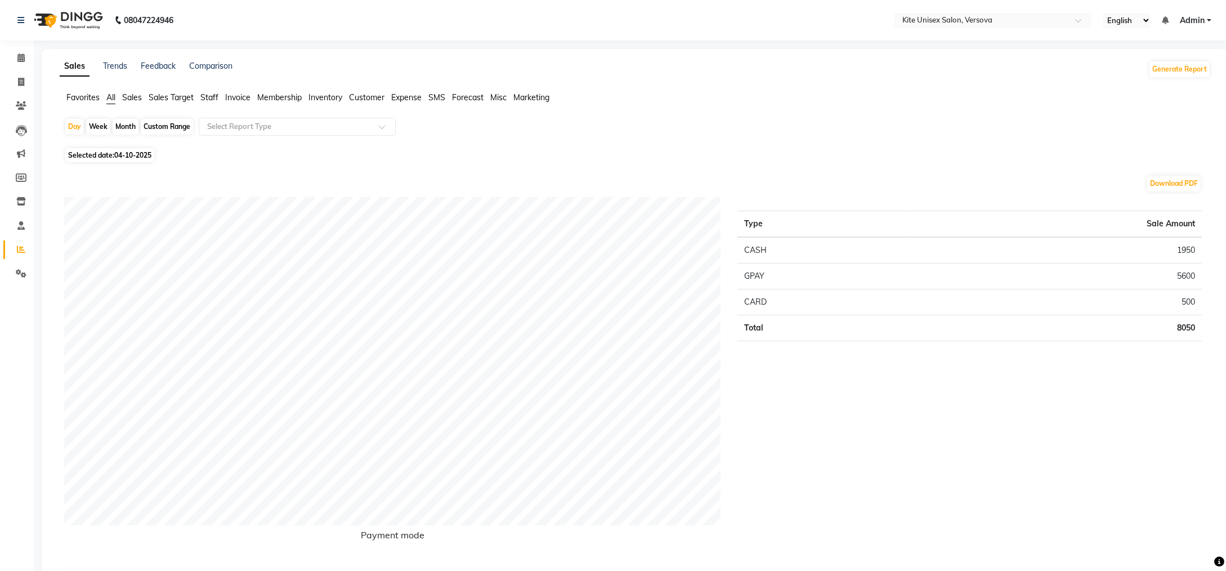
click at [126, 122] on div "Month" at bounding box center [126, 127] width 26 height 16
select select "10"
select select "2025"
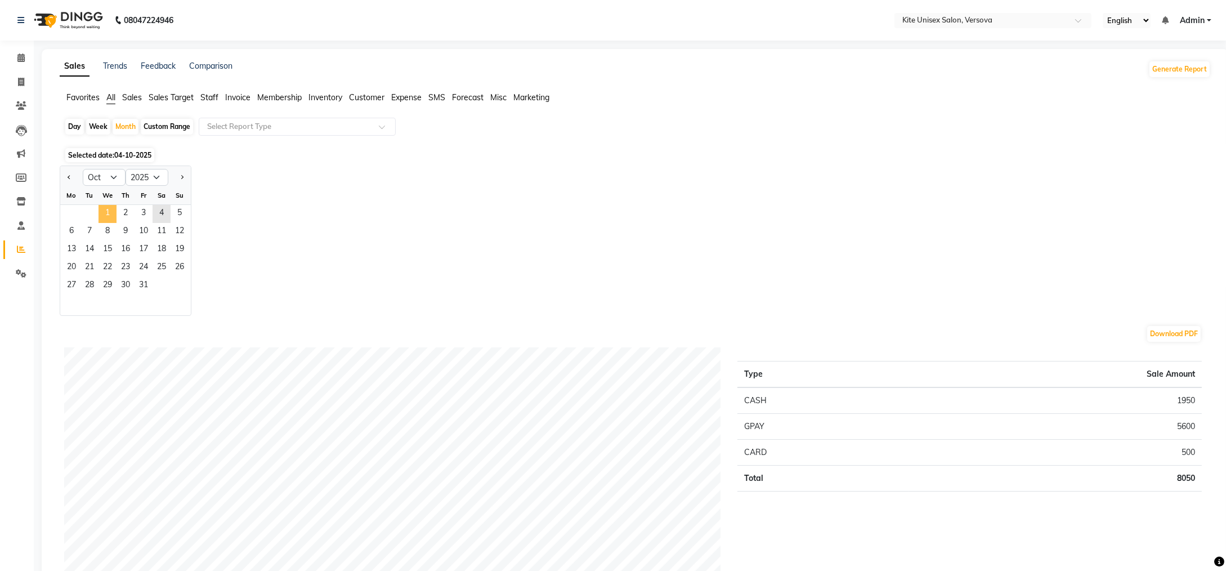
click at [105, 210] on span "1" at bounding box center [107, 214] width 18 height 18
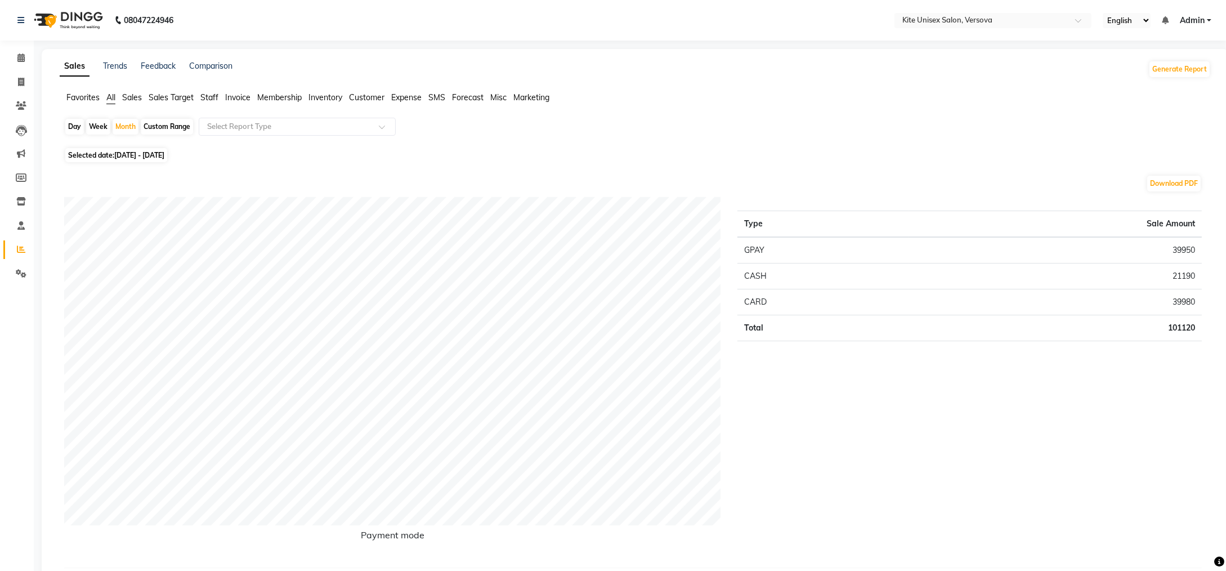
click at [213, 97] on span "Staff" at bounding box center [209, 97] width 18 height 10
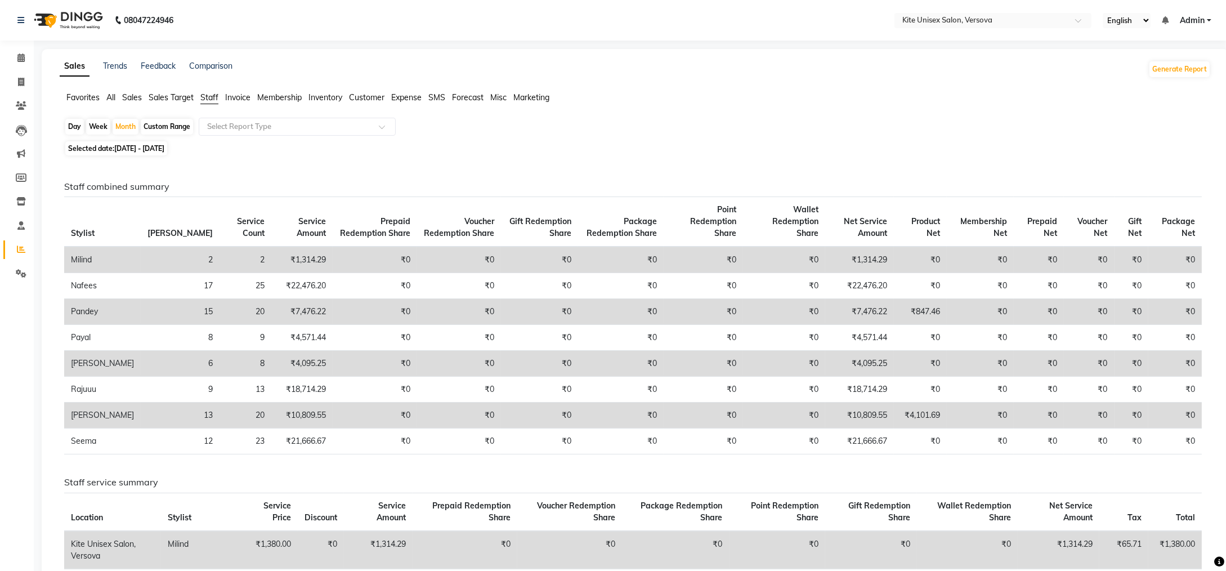
scroll to position [338, 0]
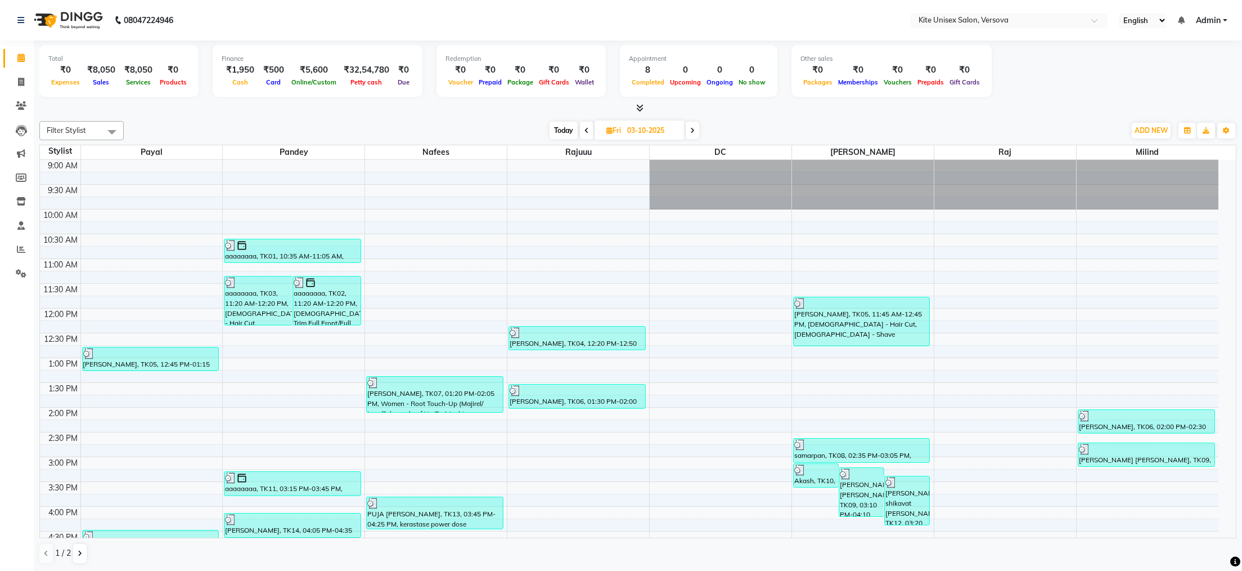
click at [694, 127] on icon at bounding box center [692, 130] width 5 height 7
type input "04-10-2025"
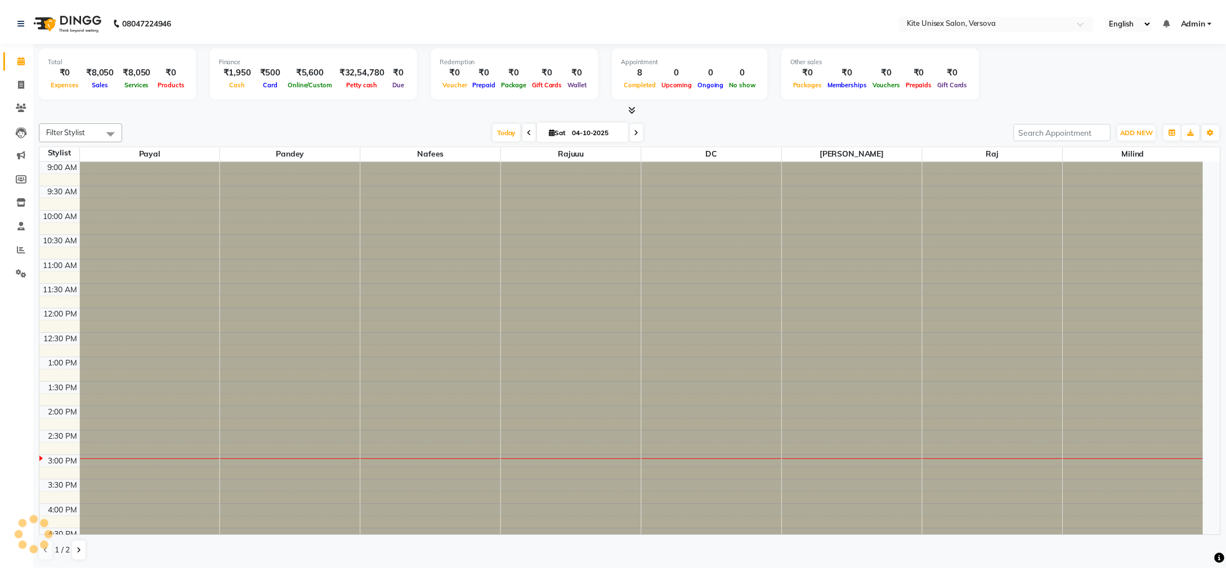
scroll to position [300, 0]
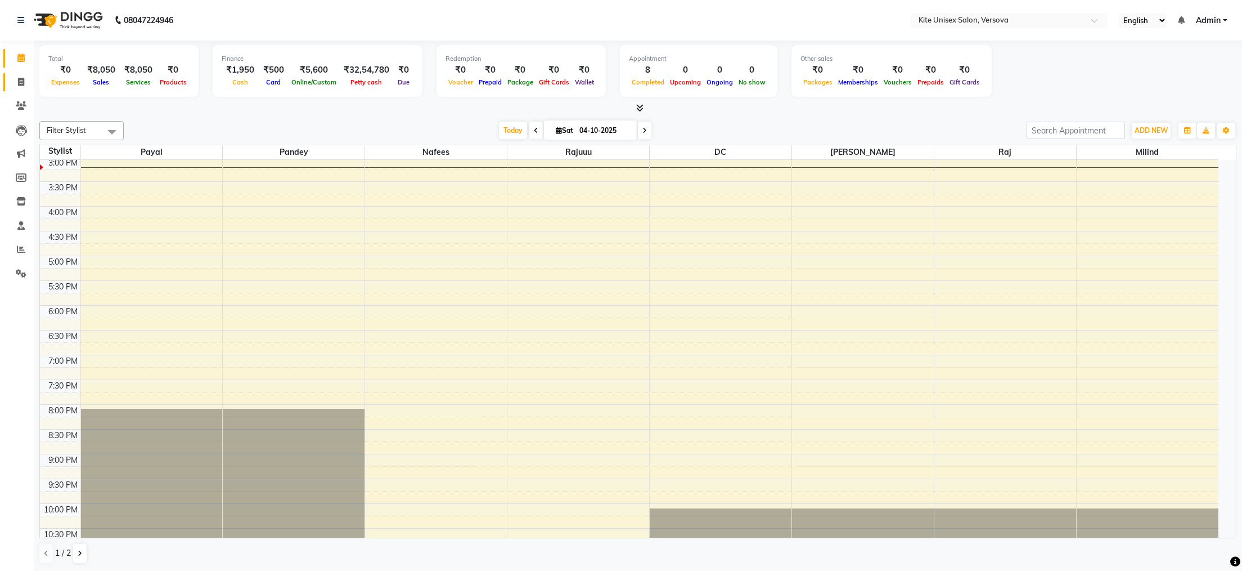
click at [15, 79] on span at bounding box center [21, 82] width 20 height 13
select select "service"
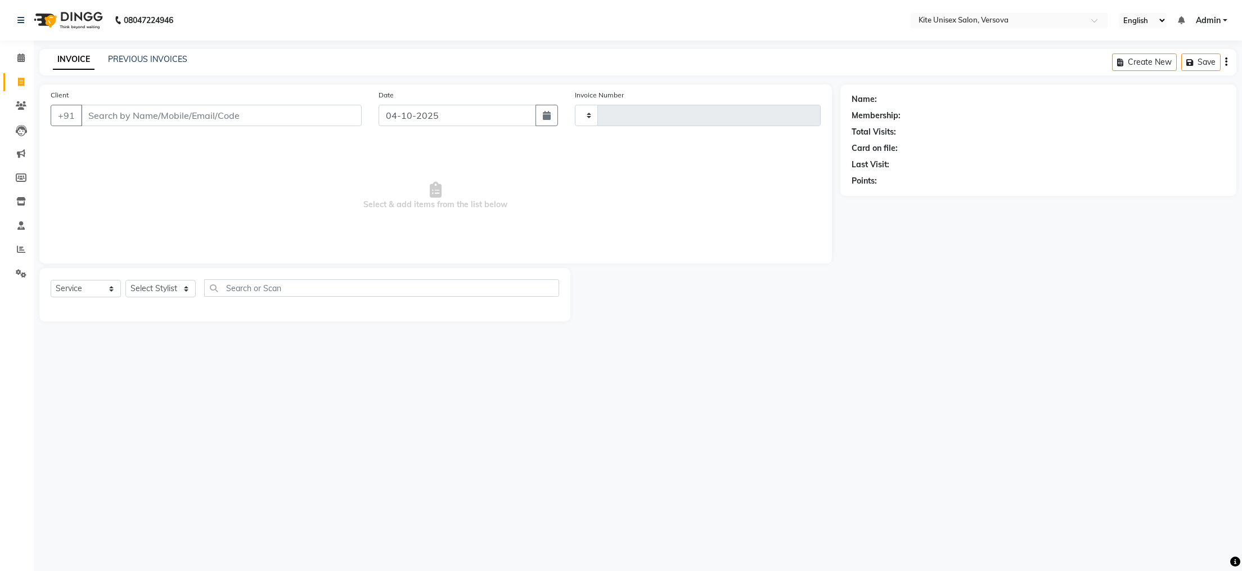
type input "2961"
select select "6093"
click at [92, 110] on input "Client" at bounding box center [221, 115] width 281 height 21
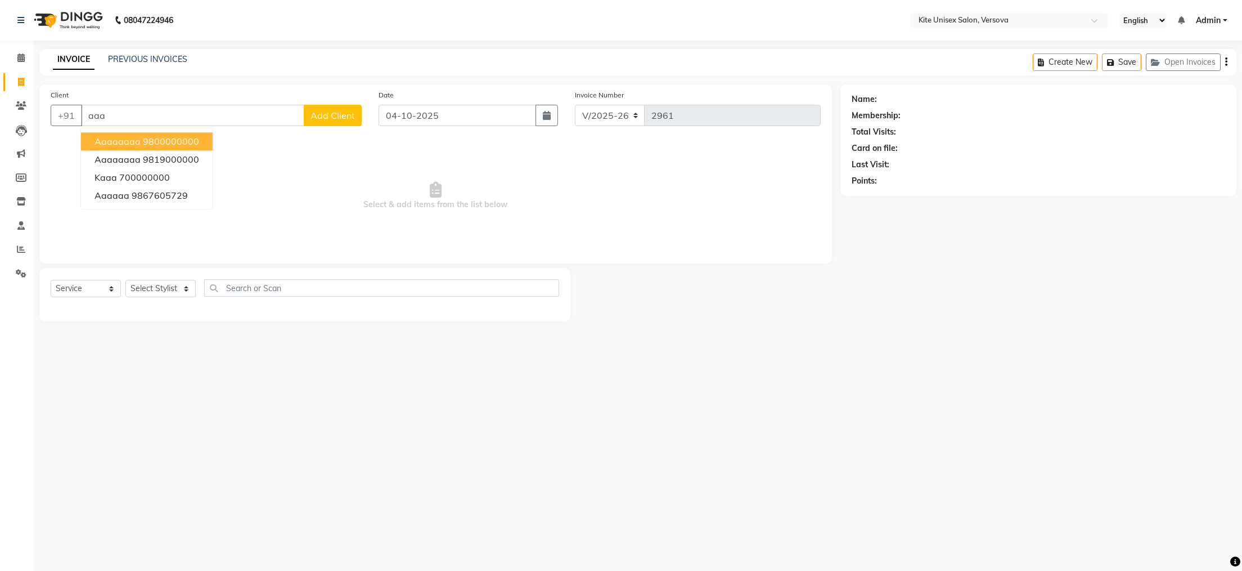
click at [105, 138] on span "aaaaaaaa" at bounding box center [118, 141] width 46 height 11
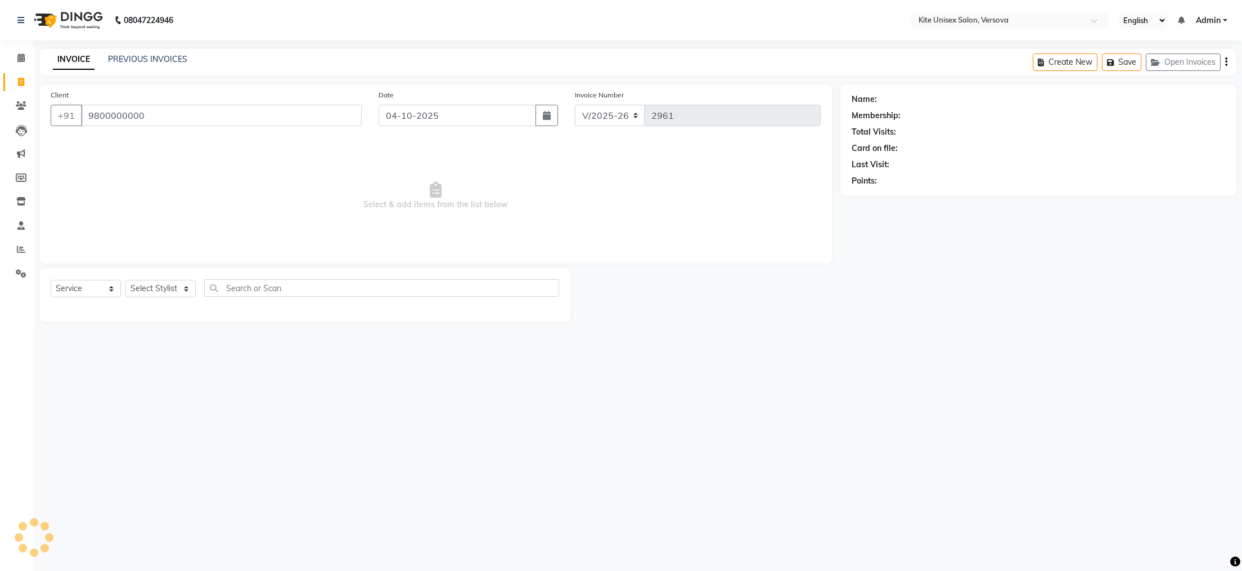
type input "9800000000"
click at [156, 288] on select "Select Stylist [PERSON_NAME] DC [PERSON_NAME] [PERSON_NAME] [PERSON_NAME] Rajuu…" at bounding box center [160, 288] width 70 height 17
select select "51986"
click at [125, 280] on select "Select Stylist [PERSON_NAME] DC [PERSON_NAME] [PERSON_NAME] [PERSON_NAME] Rajuu…" at bounding box center [160, 288] width 70 height 17
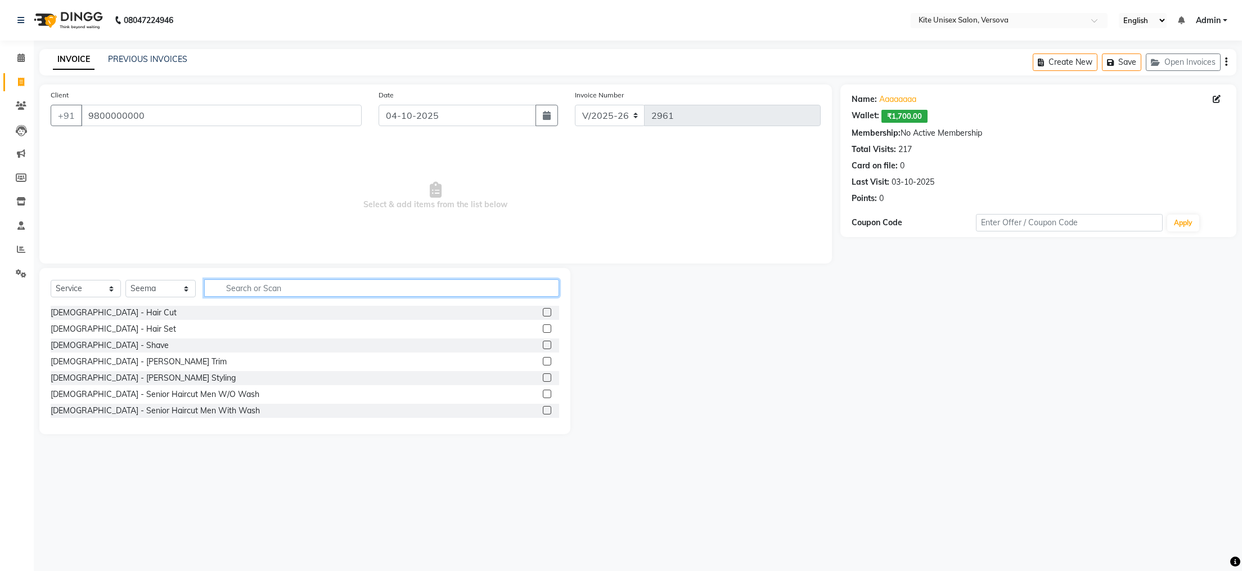
click at [226, 291] on input "text" at bounding box center [381, 287] width 355 height 17
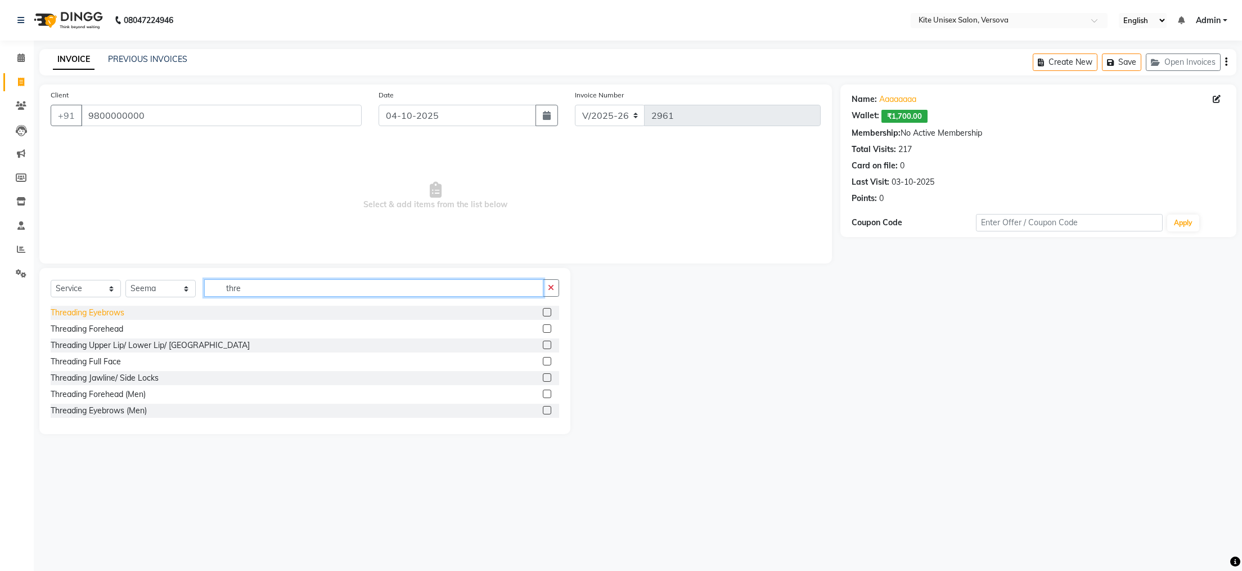
type input "thre"
click at [66, 315] on div "Threading Eyebrows" at bounding box center [88, 313] width 74 height 12
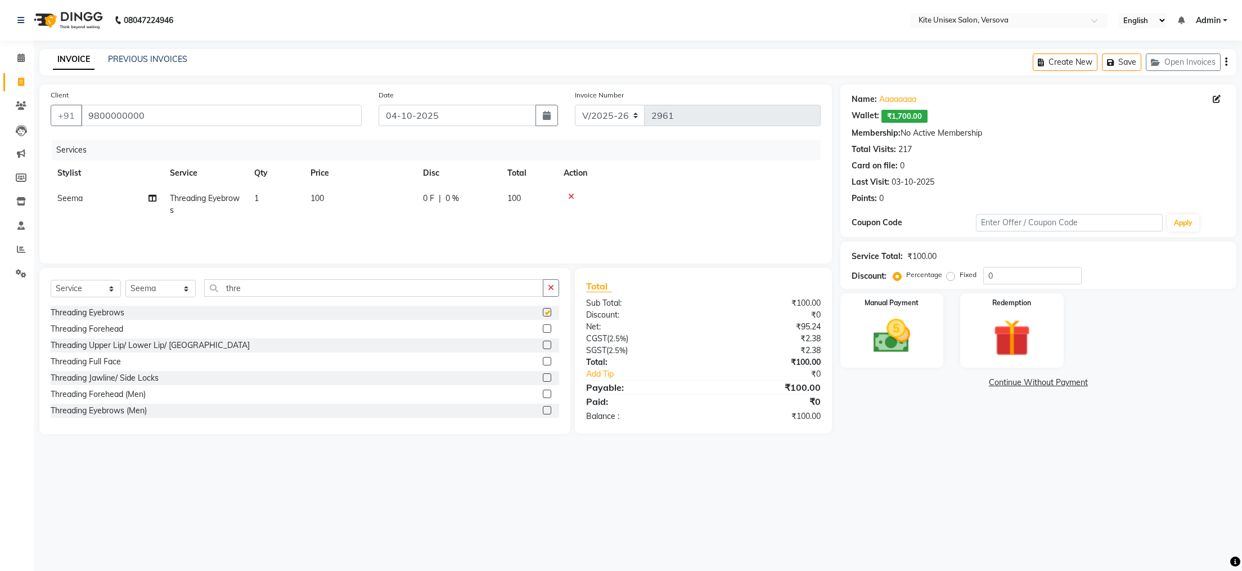
checkbox input "false"
click at [917, 325] on img at bounding box center [891, 336] width 63 height 44
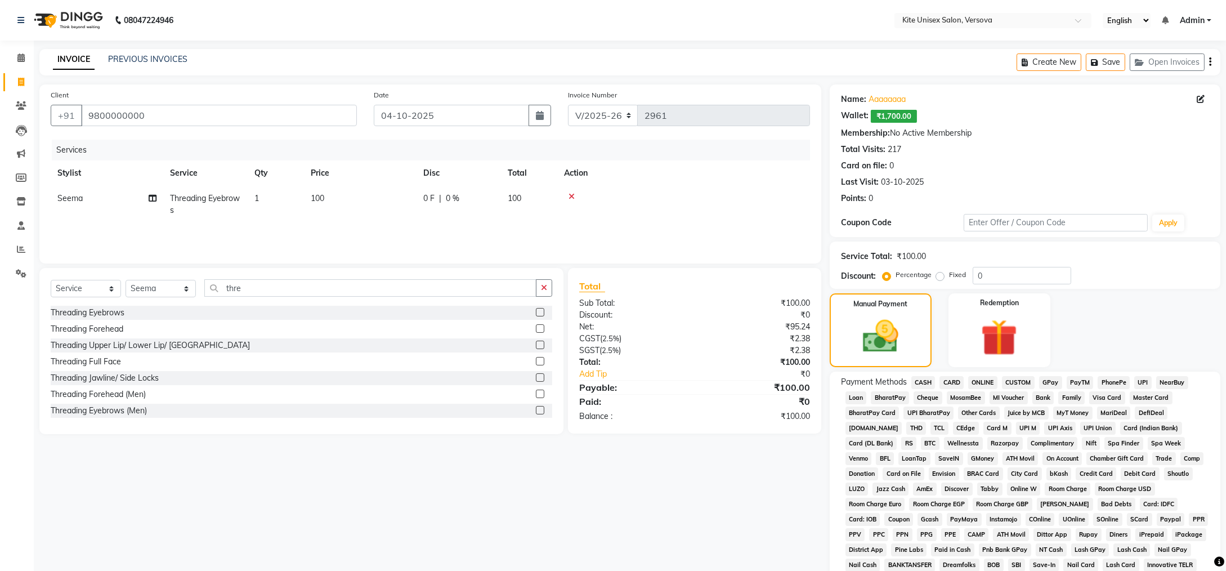
click at [921, 382] on span "CASH" at bounding box center [923, 382] width 24 height 13
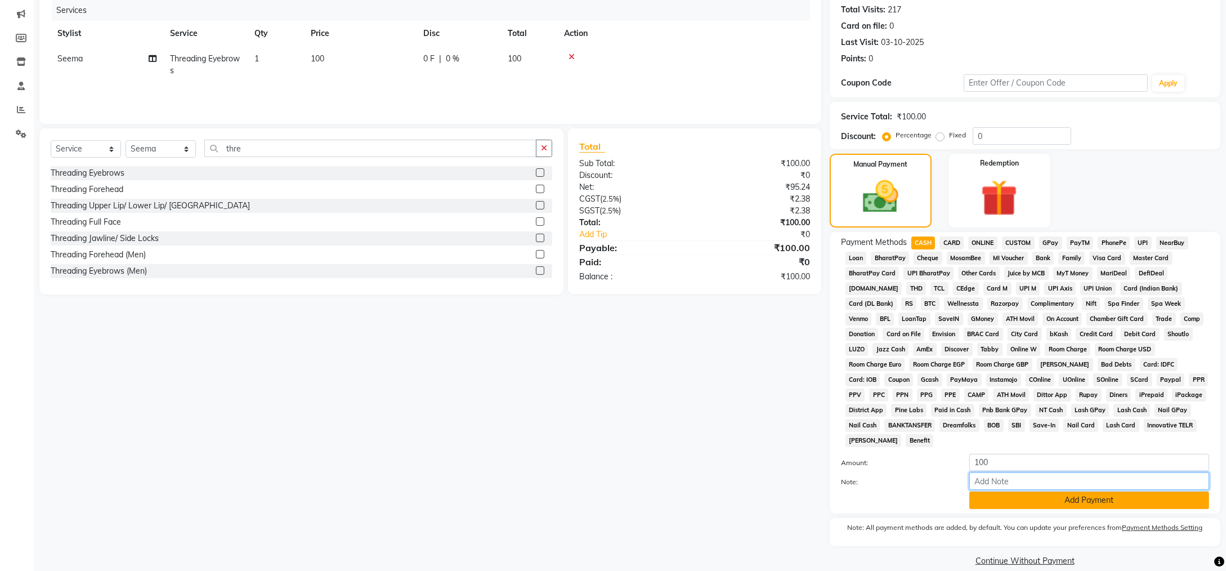
drag, startPoint x: 1020, startPoint y: 468, endPoint x: 1018, endPoint y: 477, distance: 9.2
click at [1020, 472] on input "Note:" at bounding box center [1089, 480] width 240 height 17
click at [1018, 491] on button "Add Payment" at bounding box center [1089, 499] width 240 height 17
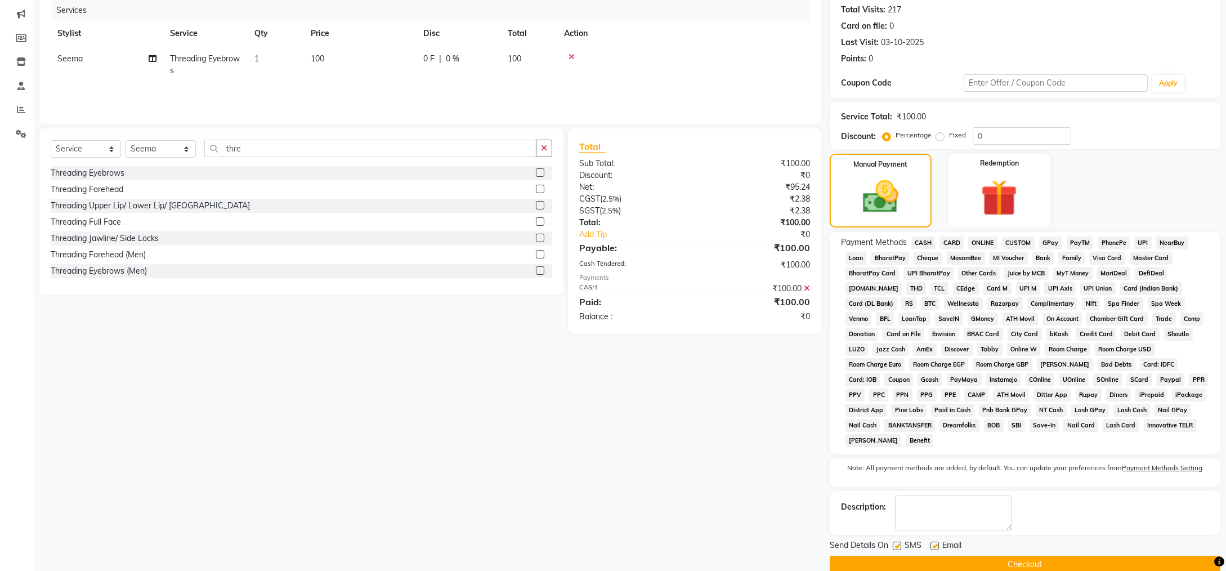
click at [1018, 555] on button "Checkout" at bounding box center [1024, 563] width 391 height 17
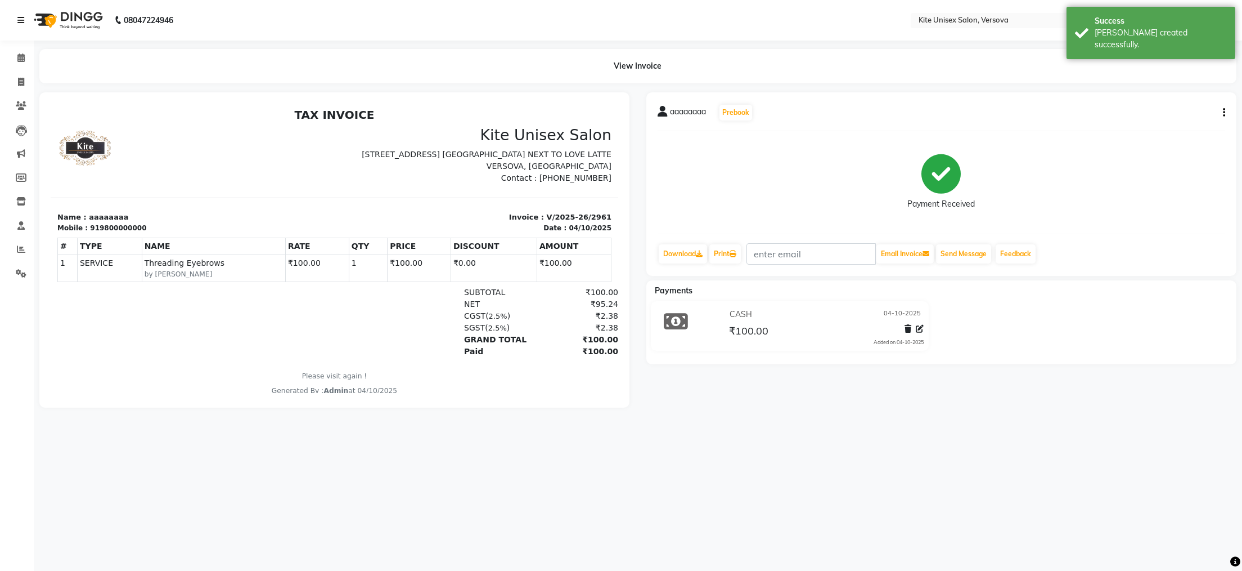
select select "6093"
select select "service"
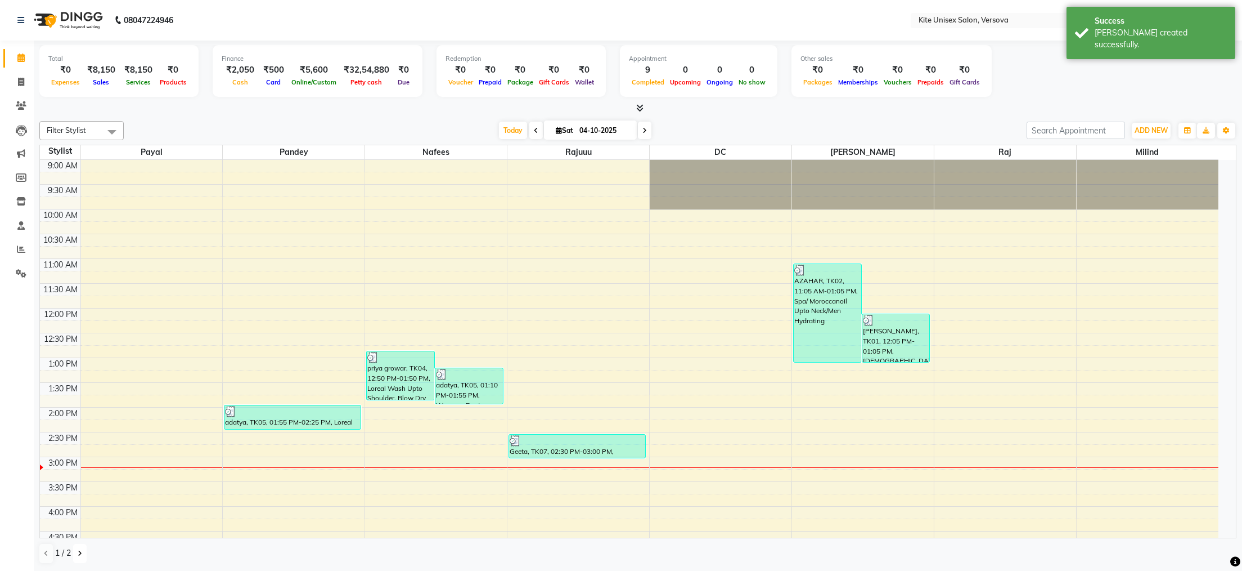
click at [78, 553] on icon at bounding box center [80, 553] width 5 height 7
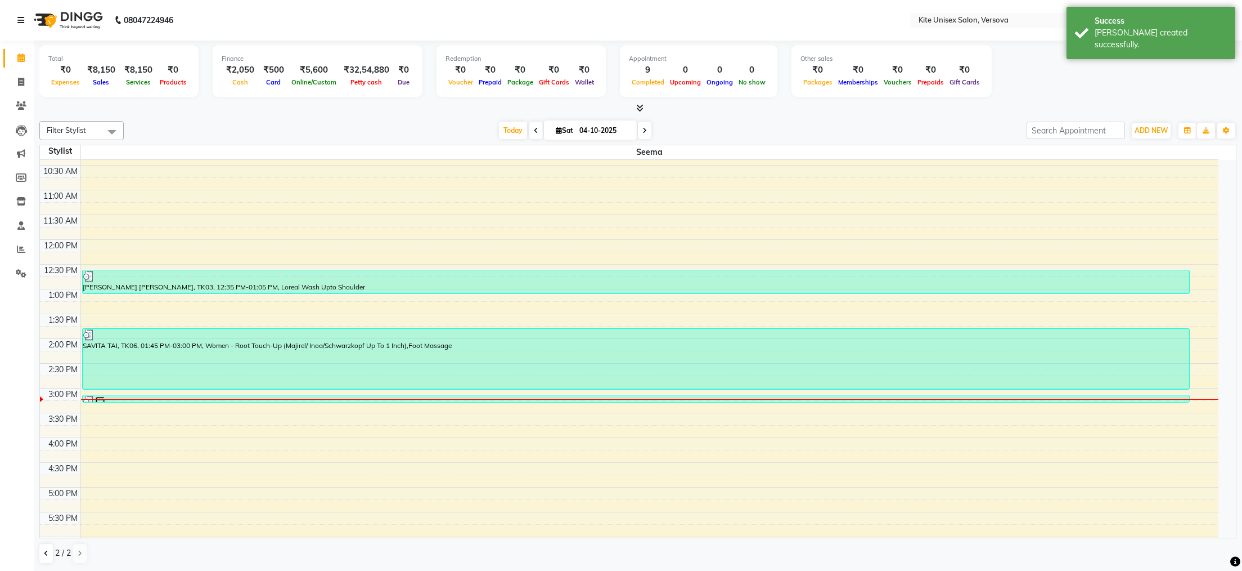
scroll to position [113, 0]
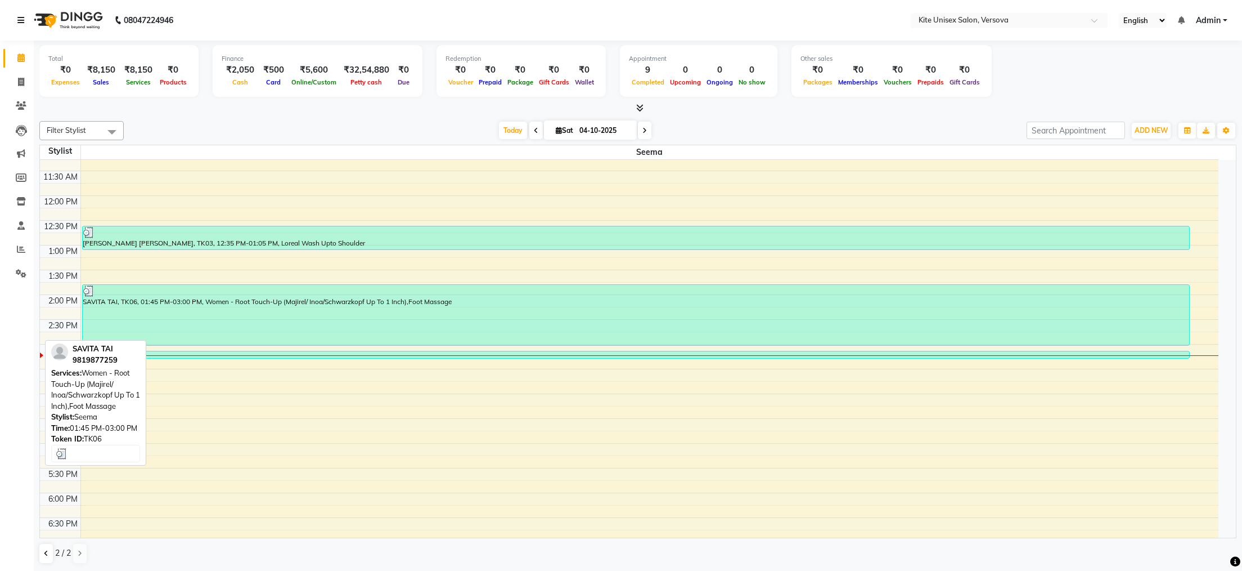
click at [161, 324] on div "SAVITA TAI, TK06, 01:45 PM-03:00 PM, Women - Root Touch-Up (Majirel/ Inoa/Schwa…" at bounding box center [636, 315] width 1107 height 60
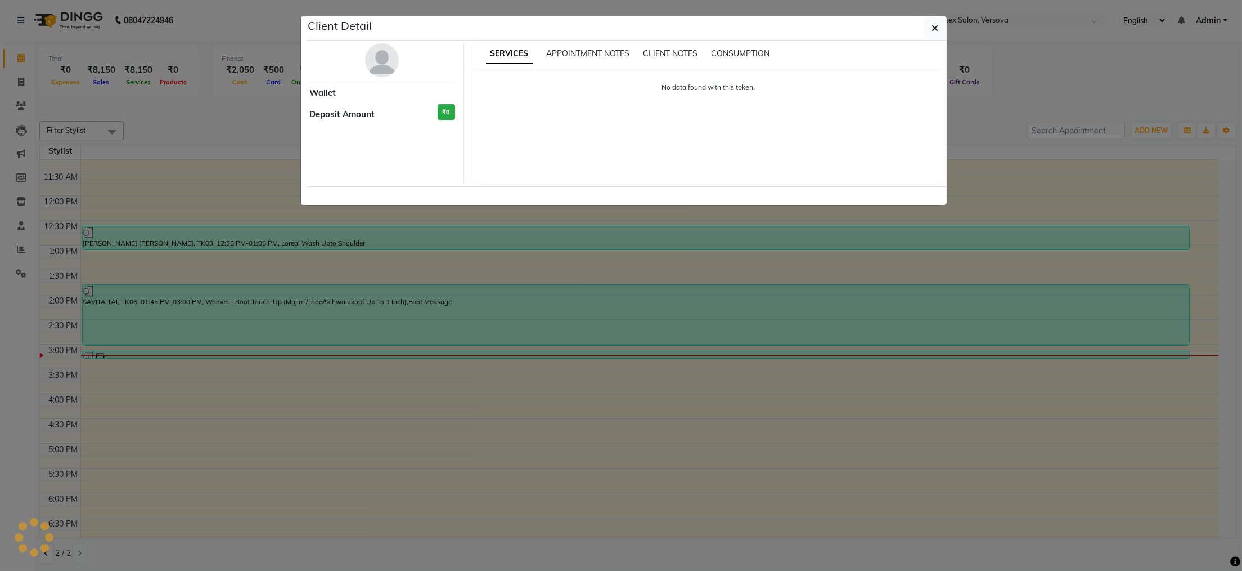
select select "3"
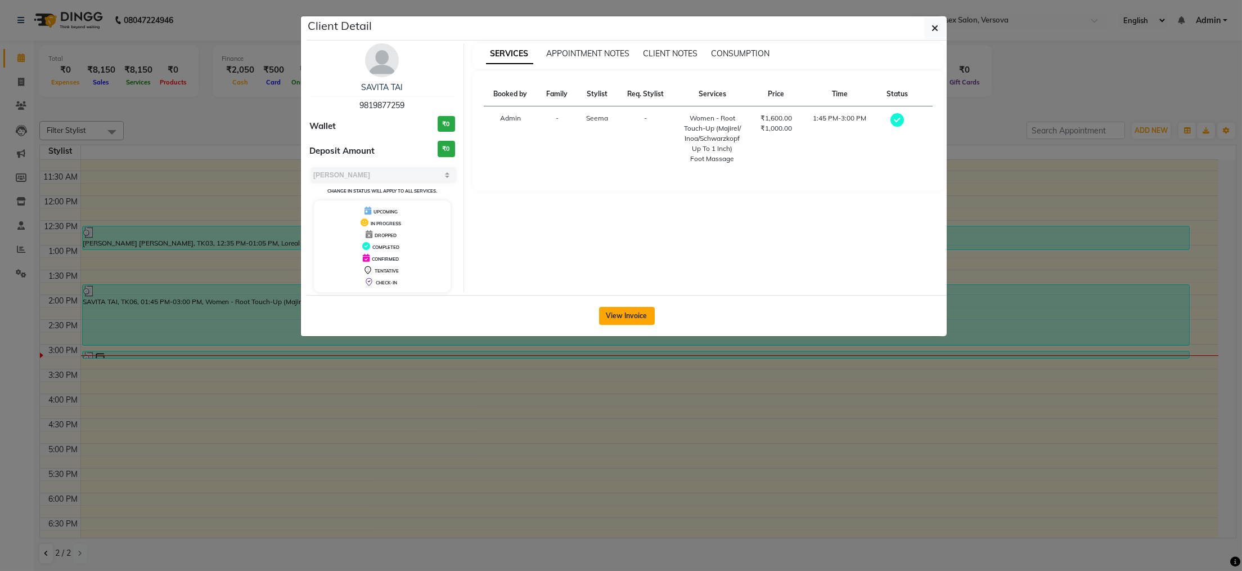
click at [638, 320] on button "View Invoice" at bounding box center [627, 316] width 56 height 18
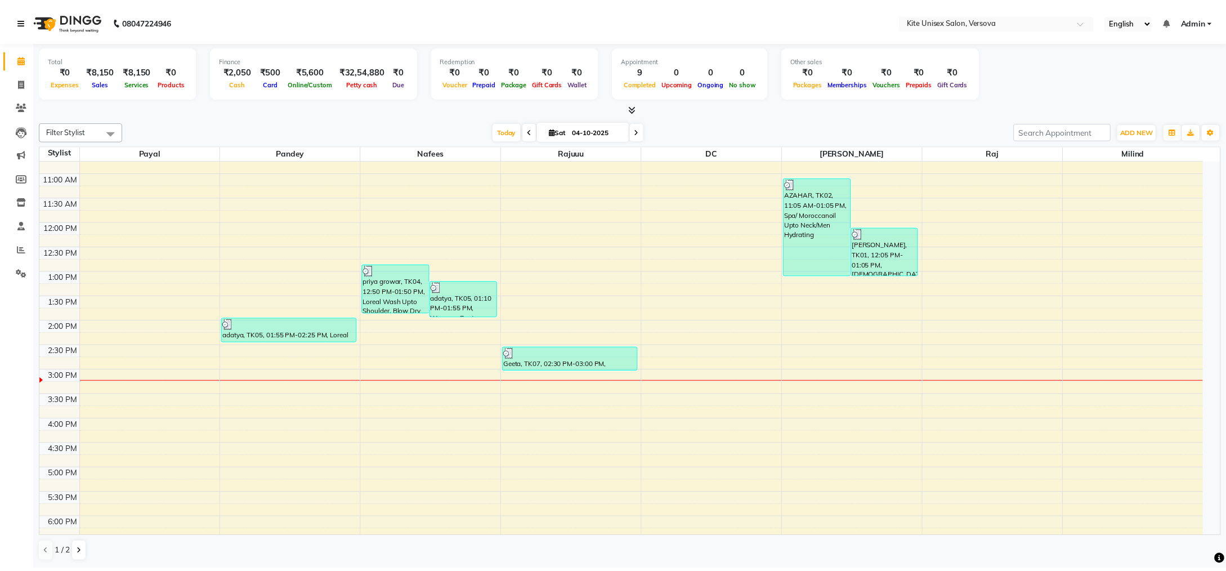
scroll to position [320, 0]
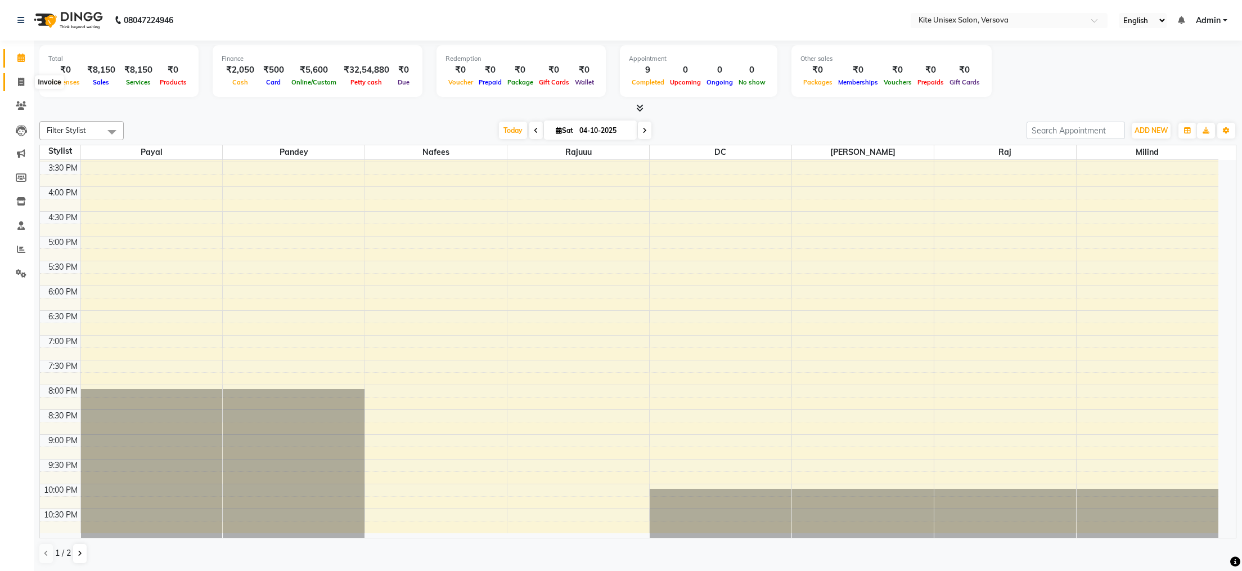
click at [19, 87] on span at bounding box center [21, 82] width 20 height 13
select select "service"
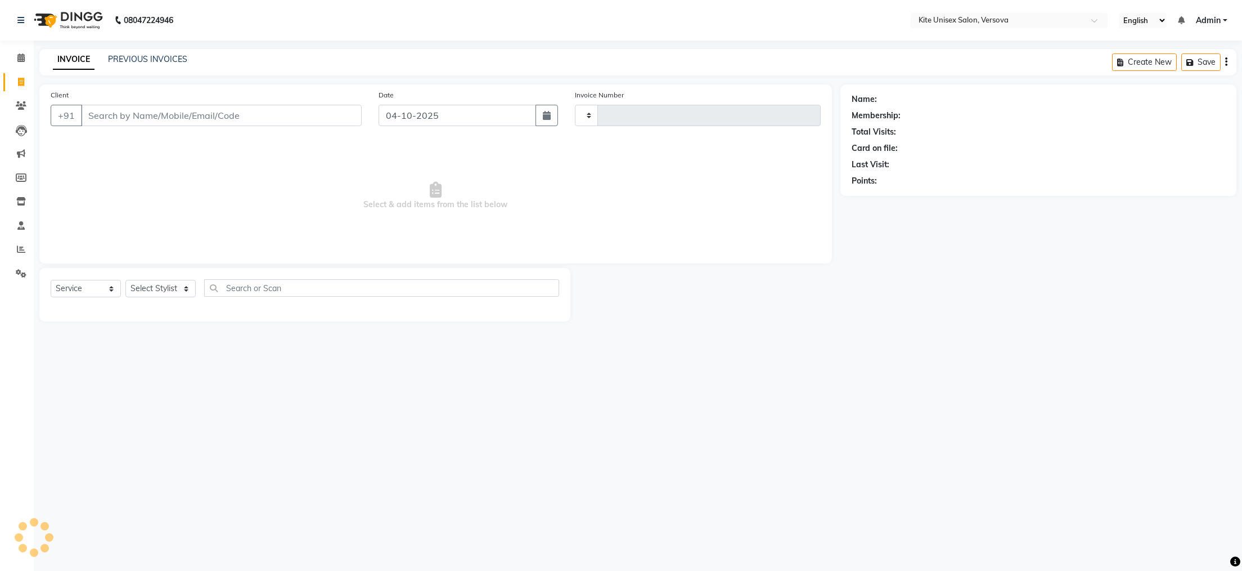
type input "2962"
select select "6093"
click at [147, 121] on input "Client" at bounding box center [221, 115] width 281 height 21
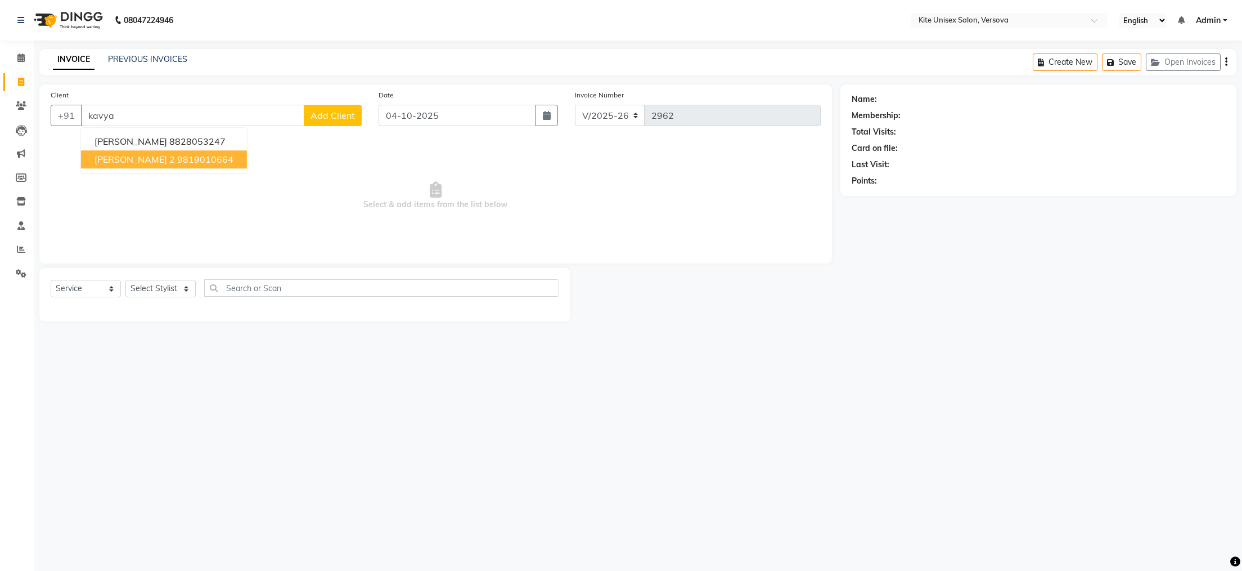
click at [177, 154] on ngb-highlight "9819010664" at bounding box center [205, 159] width 56 height 11
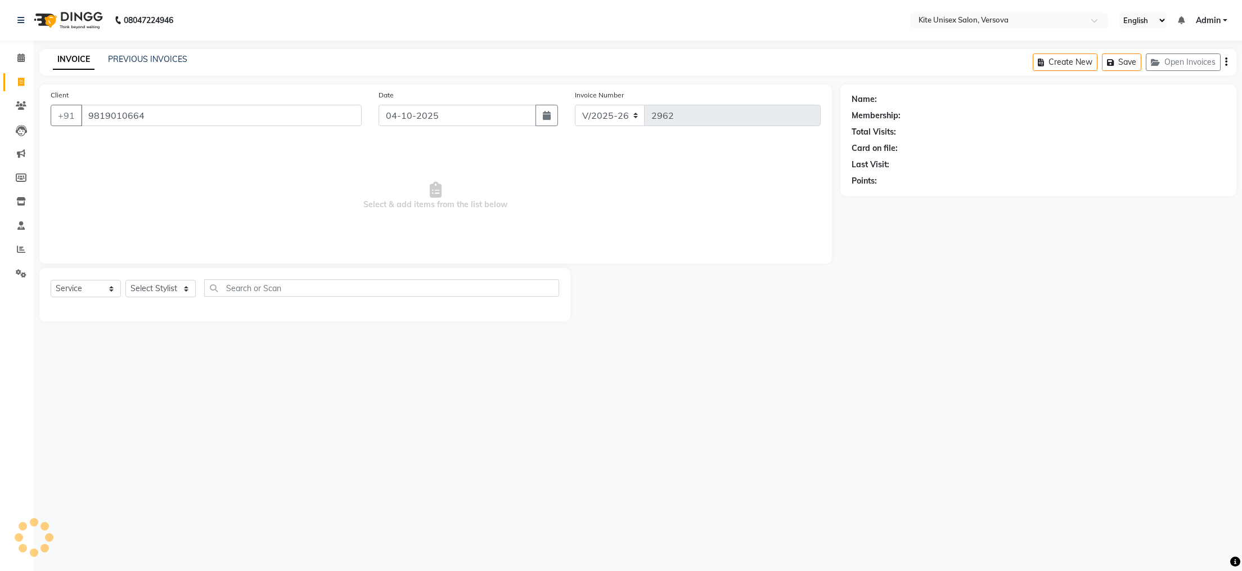
type input "9819010664"
click at [176, 293] on select "Select Stylist [PERSON_NAME] DC [PERSON_NAME] [PERSON_NAME] [PERSON_NAME] Rajuu…" at bounding box center [160, 288] width 70 height 17
select select "44266"
click at [125, 280] on select "Select Stylist [PERSON_NAME] DC [PERSON_NAME] [PERSON_NAME] [PERSON_NAME] Rajuu…" at bounding box center [160, 288] width 70 height 17
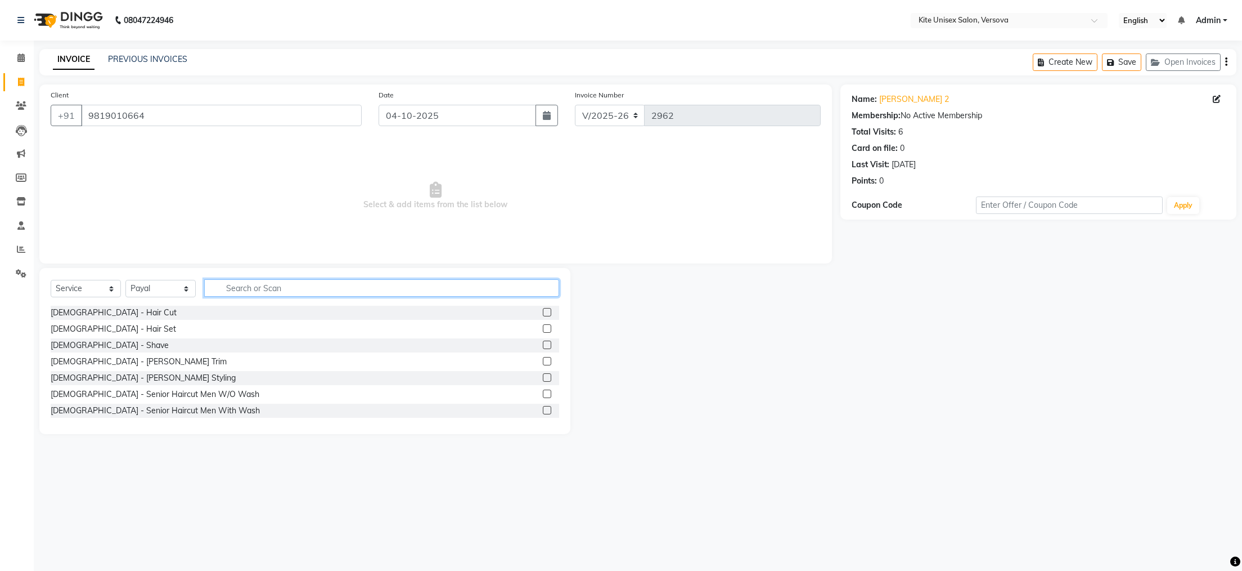
click at [240, 291] on input "text" at bounding box center [381, 287] width 355 height 17
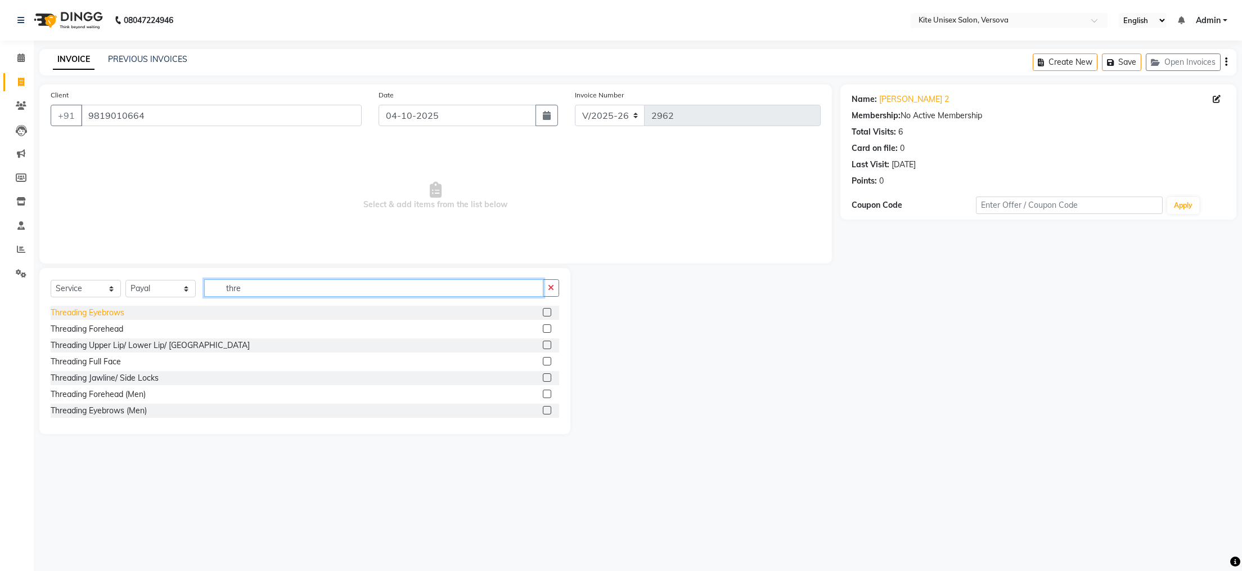
type input "thre"
click at [116, 310] on div "Threading Eyebrows" at bounding box center [88, 313] width 74 height 12
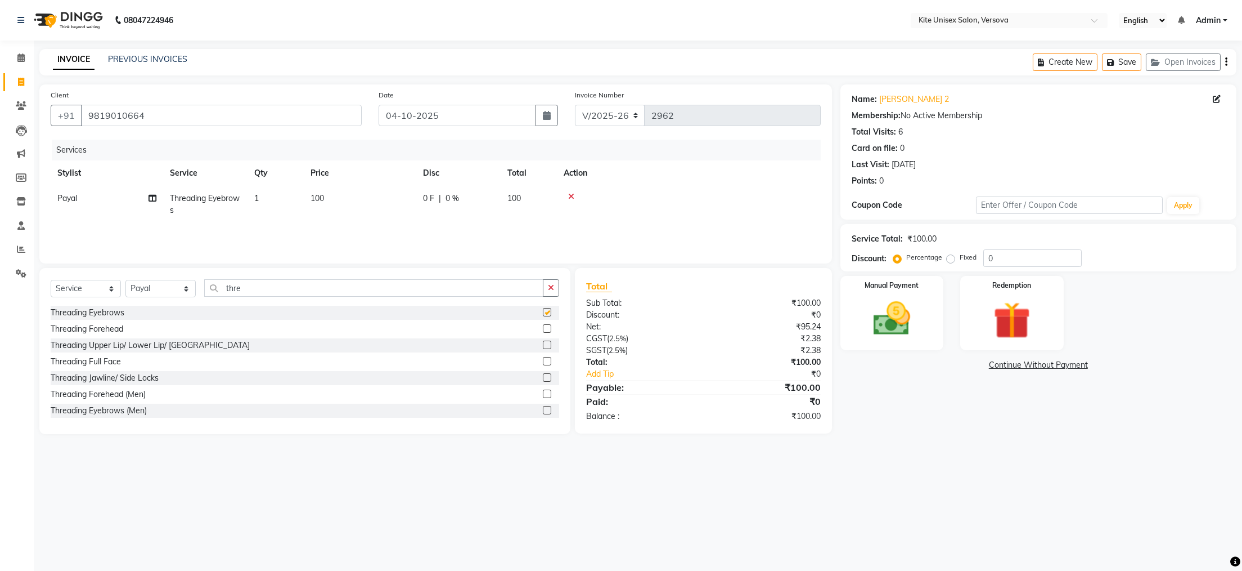
checkbox input "false"
click at [261, 290] on input "thre" at bounding box center [373, 287] width 339 height 17
type input "t"
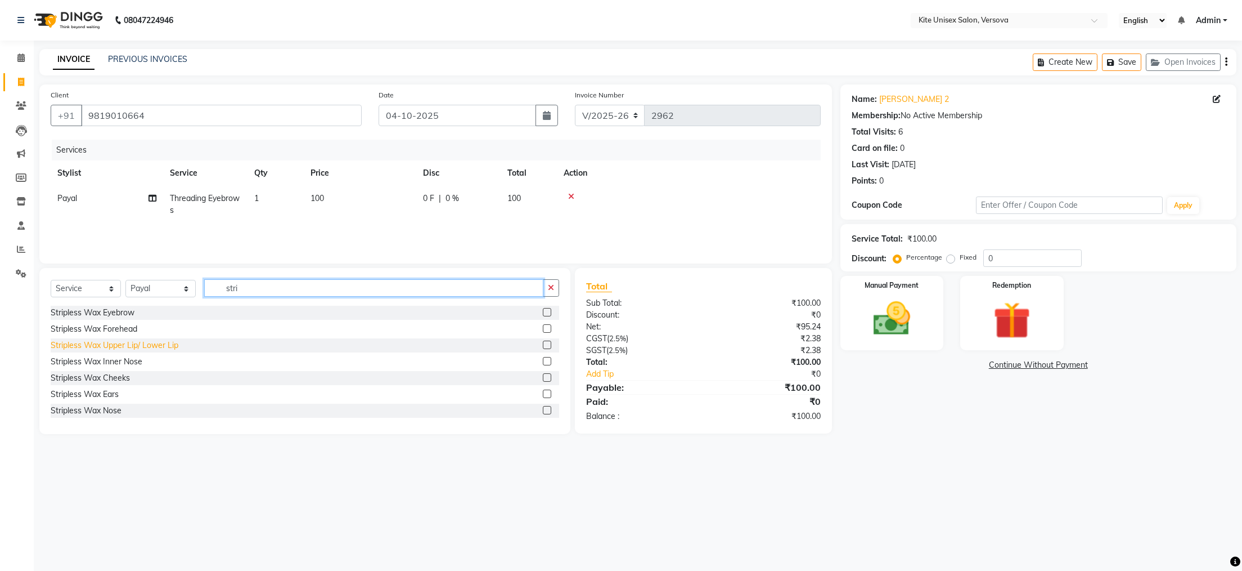
type input "stri"
click at [88, 347] on div "Stripless Wax Upper Lip/ Lower Lip" at bounding box center [115, 345] width 128 height 12
checkbox input "false"
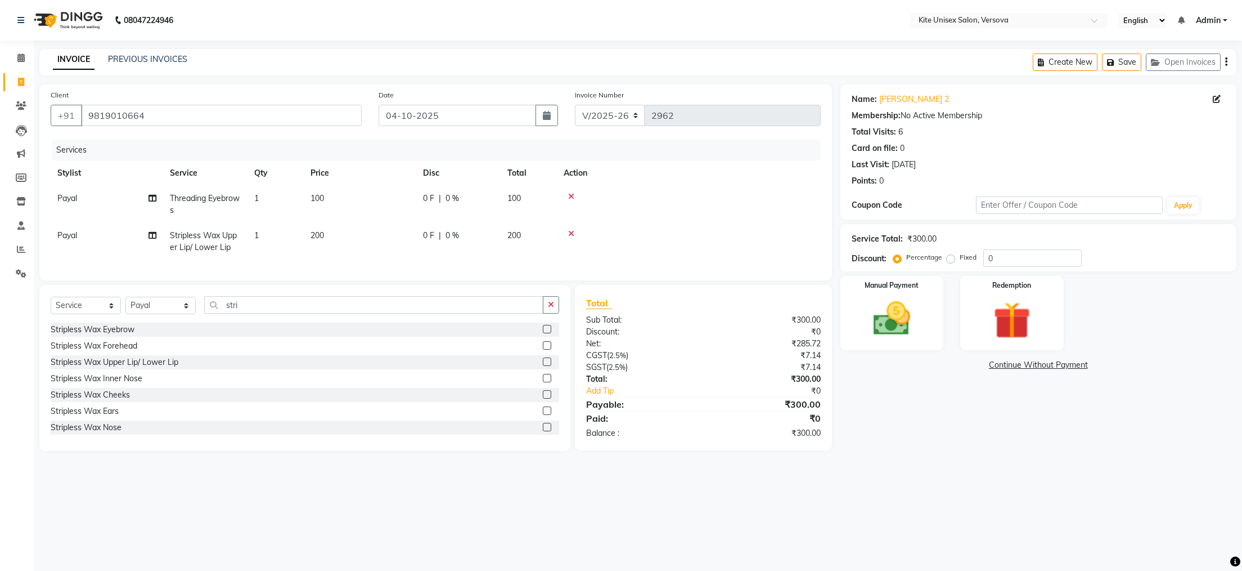
click at [350, 241] on td "200" at bounding box center [360, 241] width 113 height 37
select select "44266"
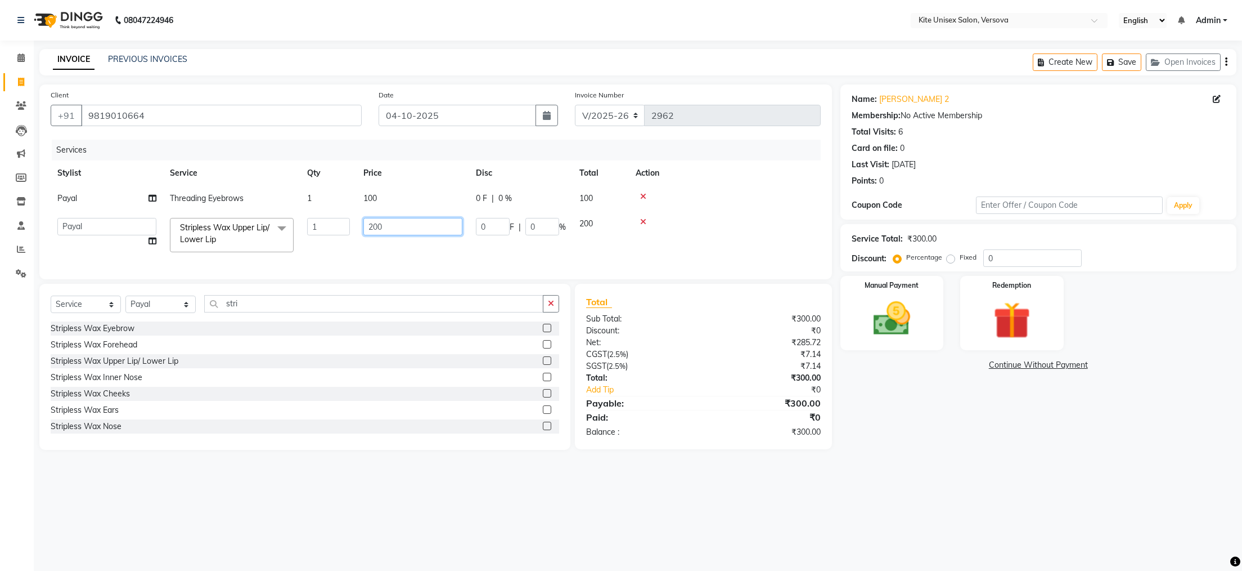
click at [403, 228] on input "200" at bounding box center [412, 226] width 99 height 17
type input "2"
type input "2800000"
click at [768, 221] on tbody "[PERSON_NAME] Threading Eyebrows 1 100 0 F | 0 % 100 [PERSON_NAME] DC milind [P…" at bounding box center [436, 222] width 770 height 73
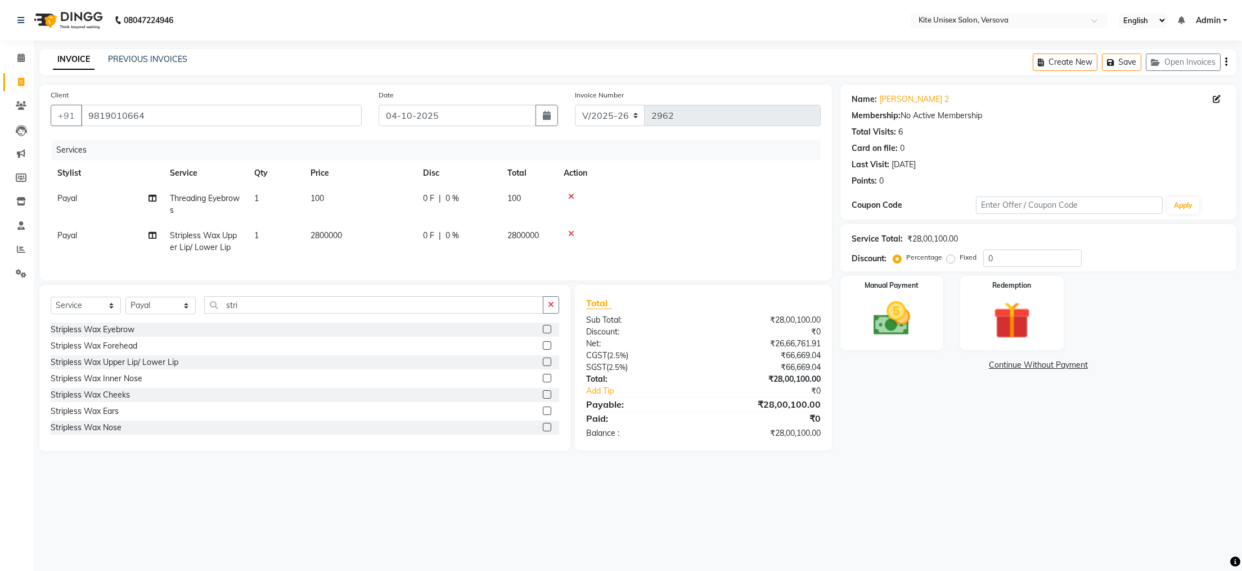
click at [369, 232] on td "2800000" at bounding box center [360, 241] width 113 height 37
select select "44266"
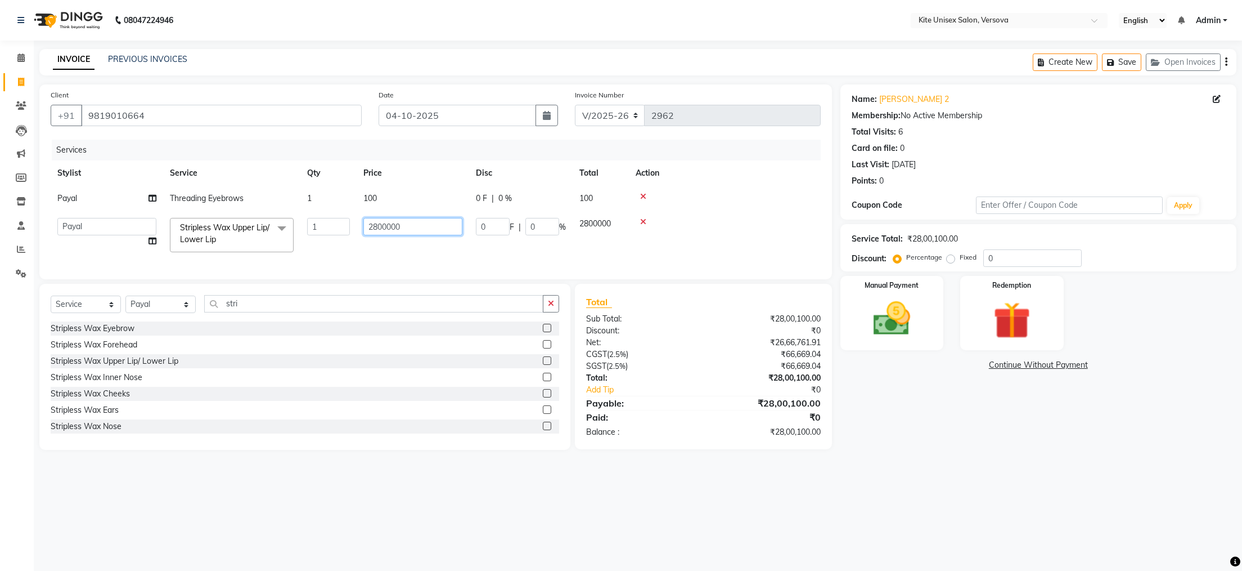
click at [409, 228] on input "2800000" at bounding box center [412, 226] width 99 height 17
type input "280"
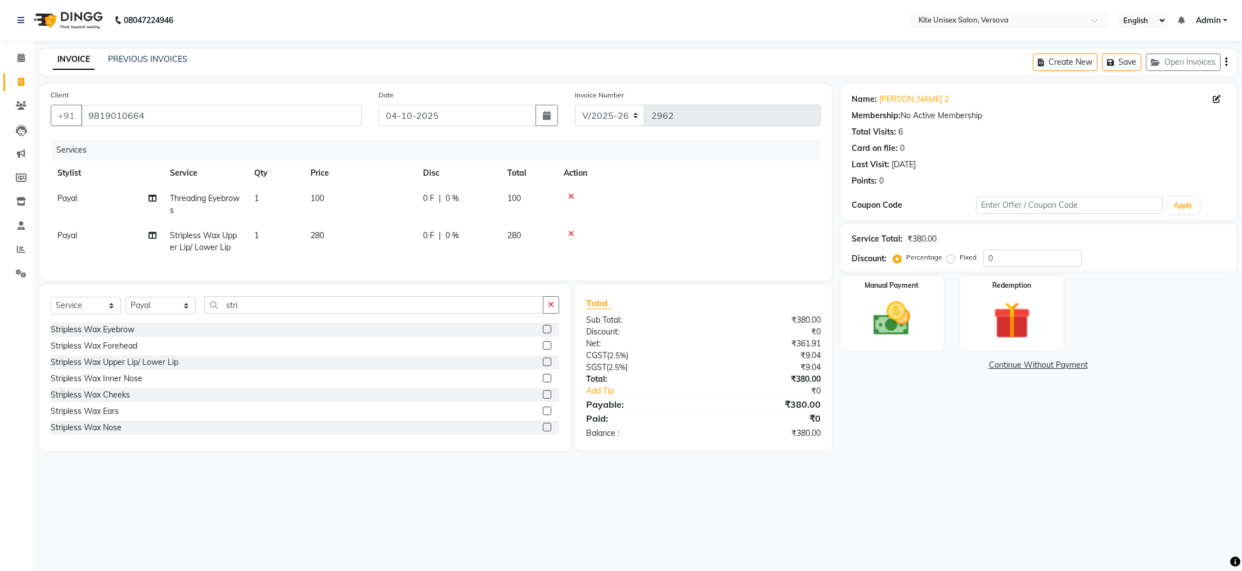
drag, startPoint x: 707, startPoint y: 195, endPoint x: 698, endPoint y: 210, distance: 17.2
click at [706, 198] on div at bounding box center [689, 196] width 250 height 8
click at [894, 295] on div "Manual Payment" at bounding box center [891, 313] width 107 height 78
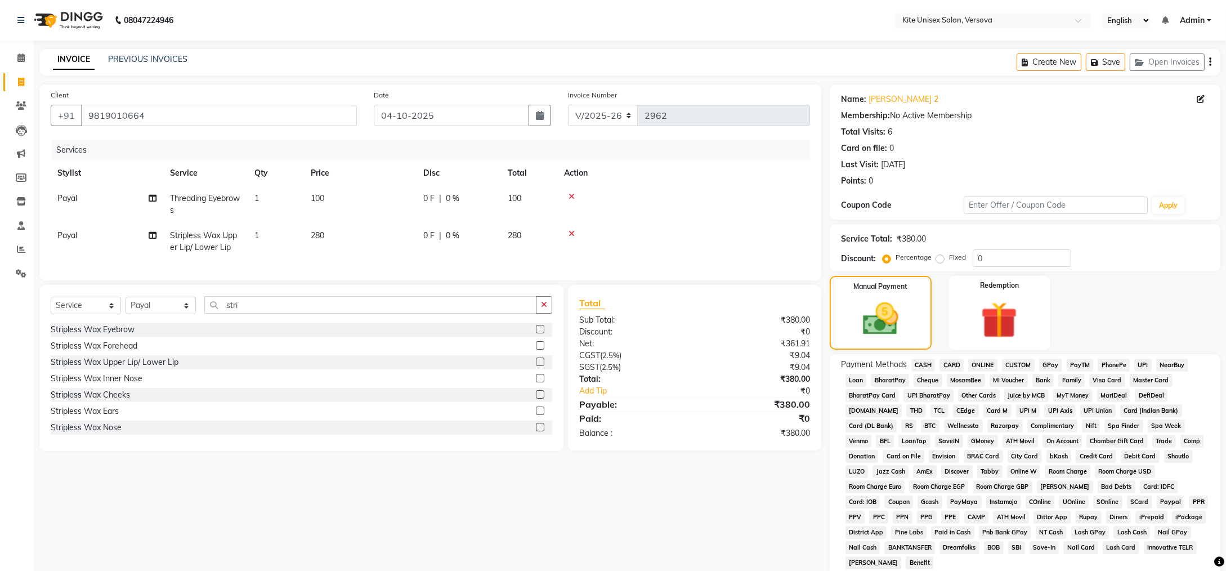
click at [1051, 366] on span "GPay" at bounding box center [1050, 364] width 23 height 13
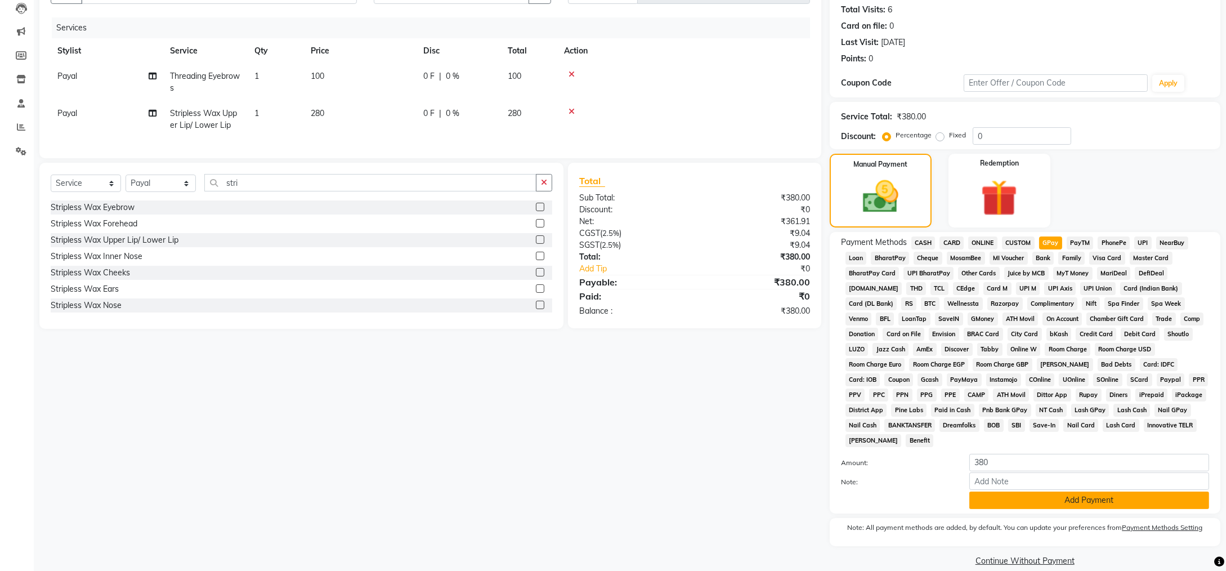
click at [1067, 491] on button "Add Payment" at bounding box center [1089, 499] width 240 height 17
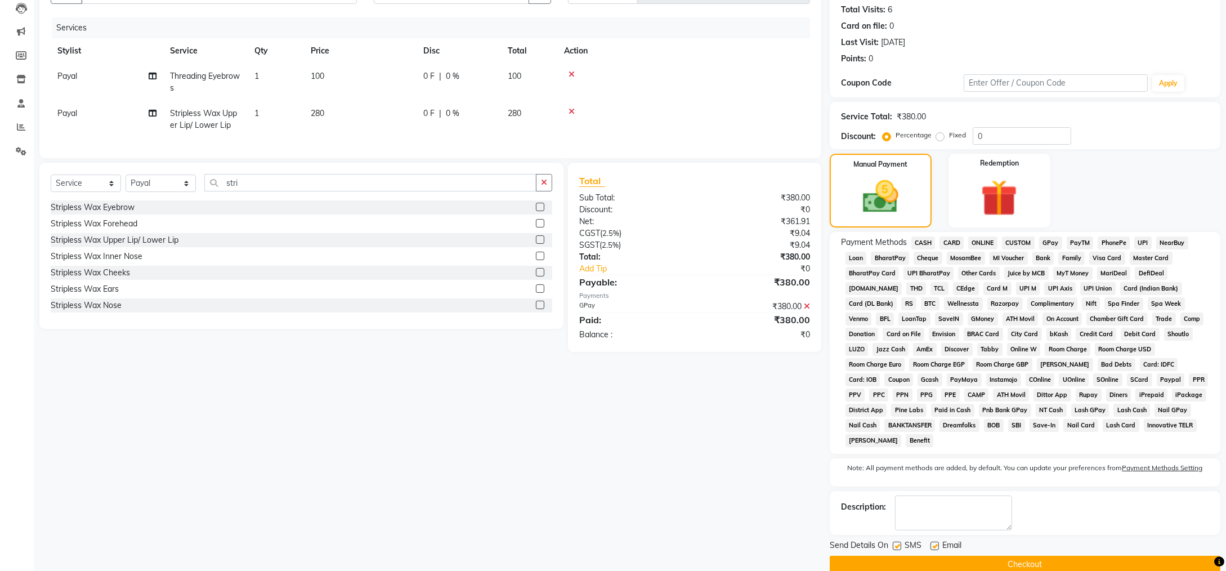
click at [1071, 555] on button "Checkout" at bounding box center [1024, 563] width 391 height 17
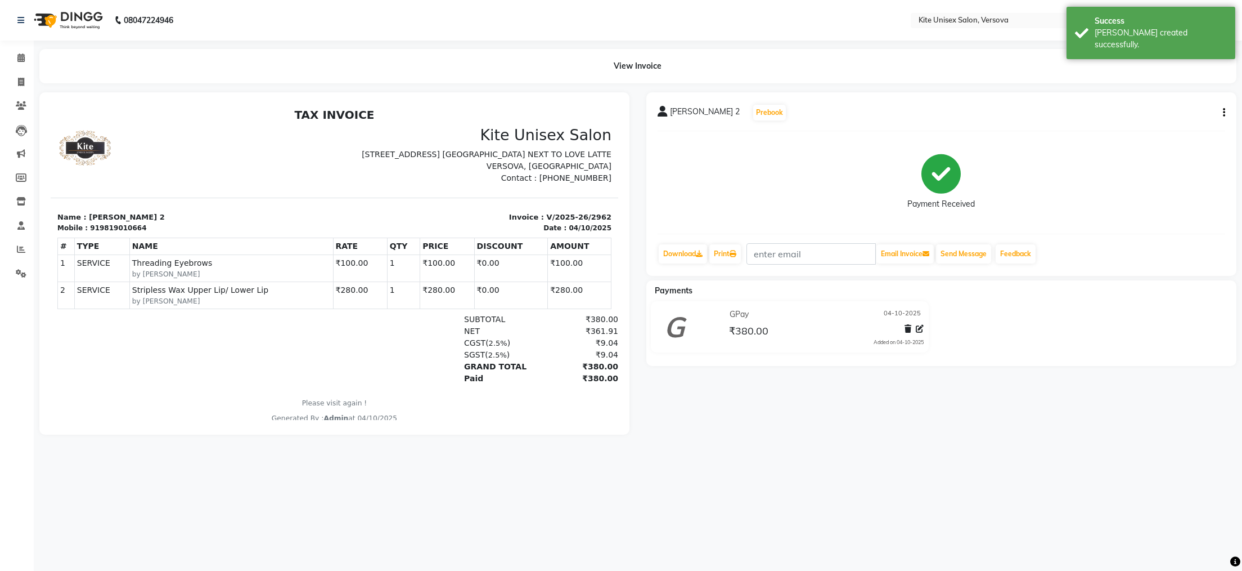
select select "6093"
select select "service"
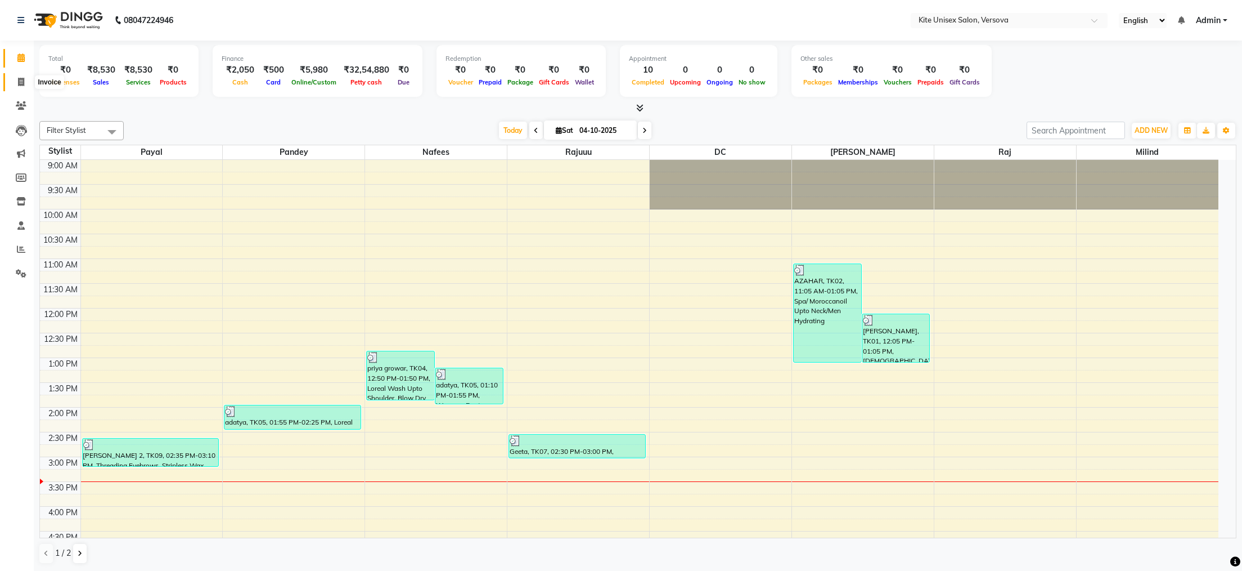
click at [21, 78] on icon at bounding box center [21, 82] width 6 height 8
select select "6093"
select select "service"
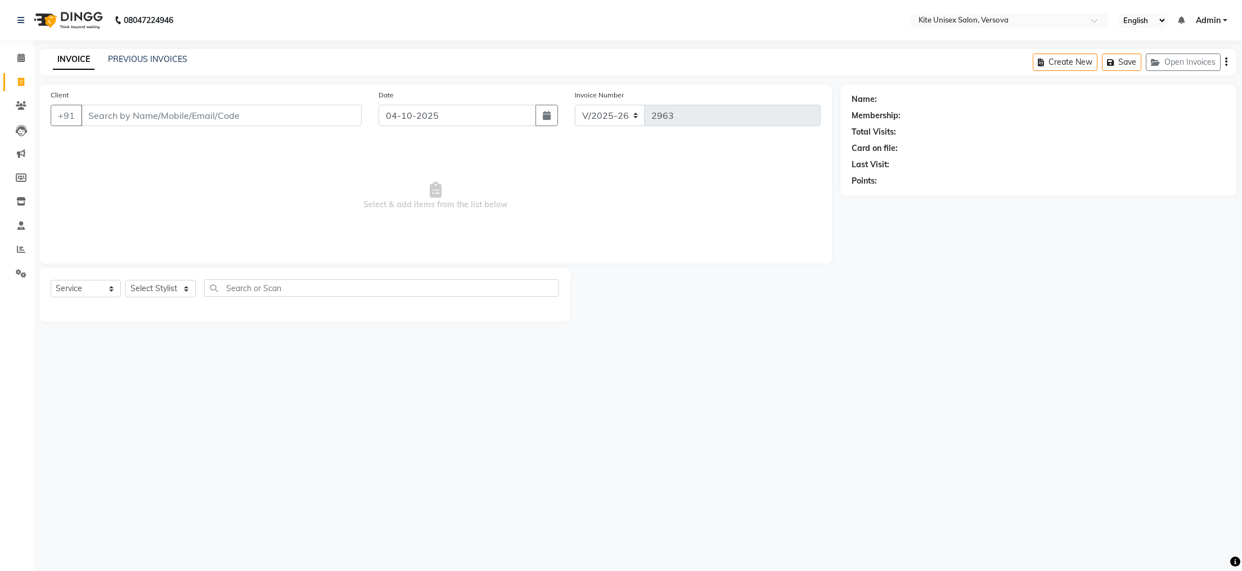
click at [158, 111] on input "Client" at bounding box center [221, 115] width 281 height 21
type input "i"
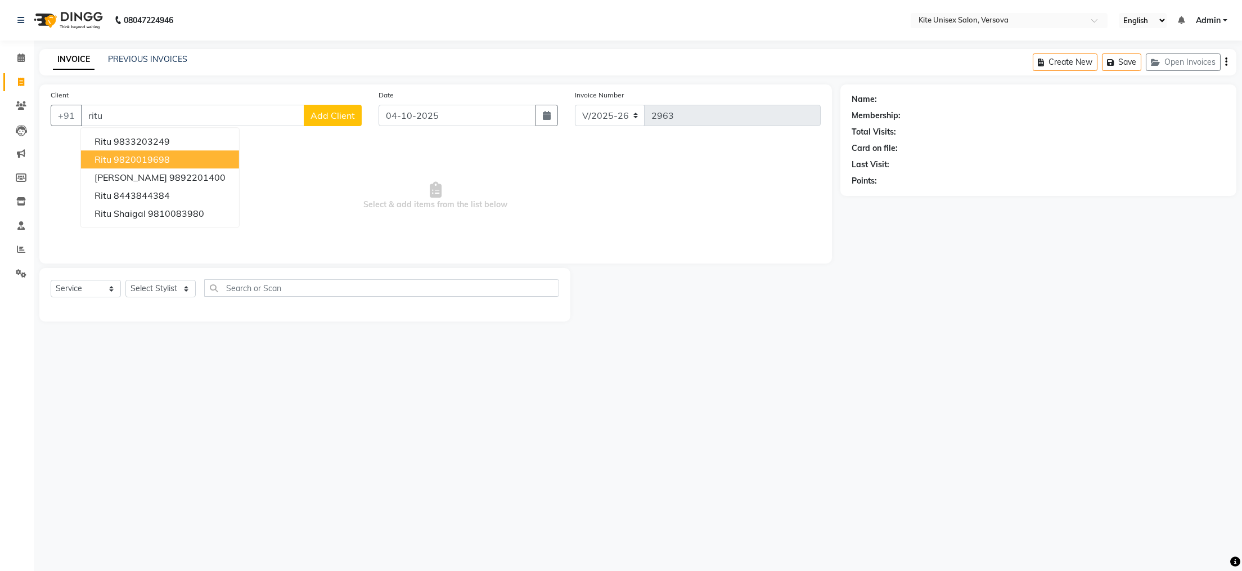
click at [137, 162] on ngb-highlight "9820019698" at bounding box center [142, 159] width 56 height 11
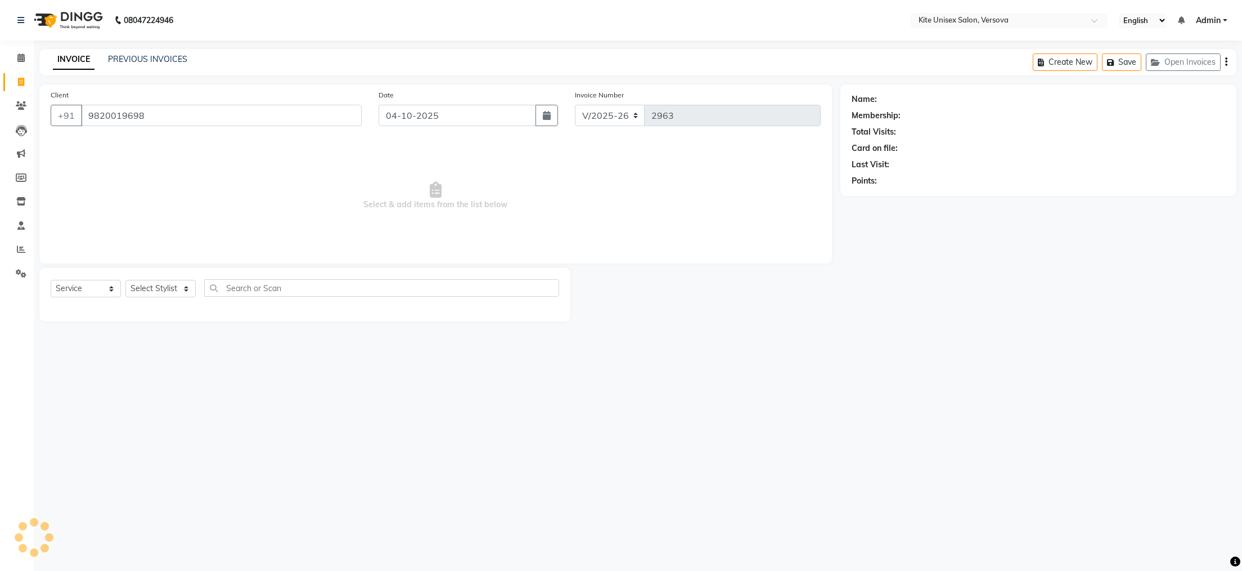
type input "9820019698"
click at [189, 288] on select "Select Stylist [PERSON_NAME] DC [PERSON_NAME] [PERSON_NAME] [PERSON_NAME] Rajuu…" at bounding box center [160, 288] width 70 height 17
select select "50189"
click at [125, 280] on select "Select Stylist [PERSON_NAME] DC [PERSON_NAME] [PERSON_NAME] [PERSON_NAME] Rajuu…" at bounding box center [160, 288] width 70 height 17
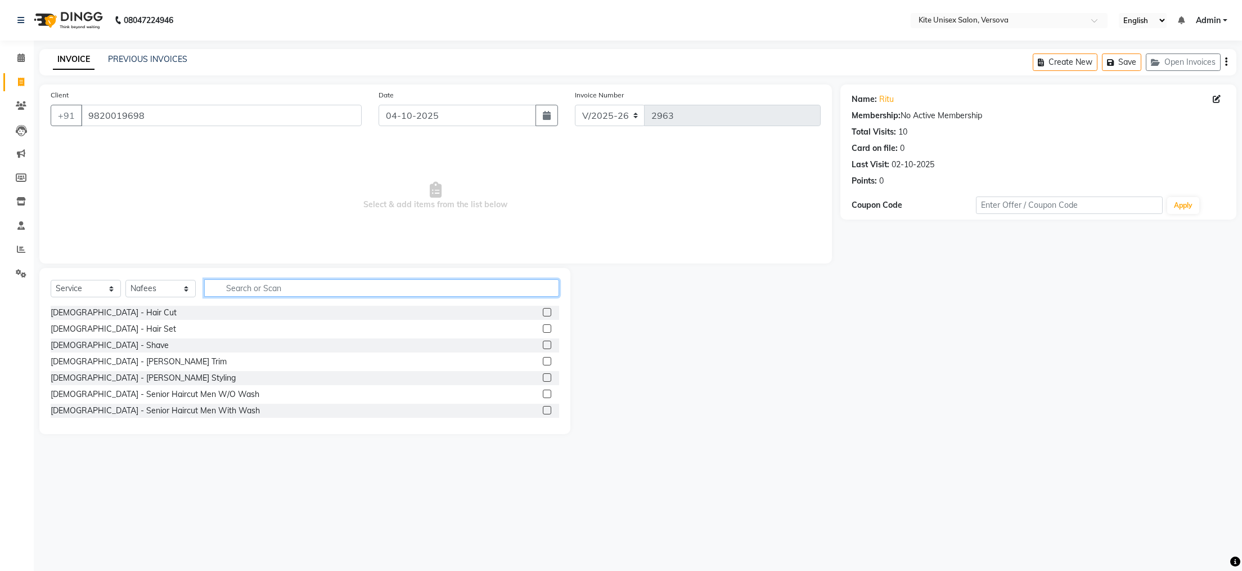
click at [331, 290] on input "text" at bounding box center [381, 287] width 355 height 17
type input "t"
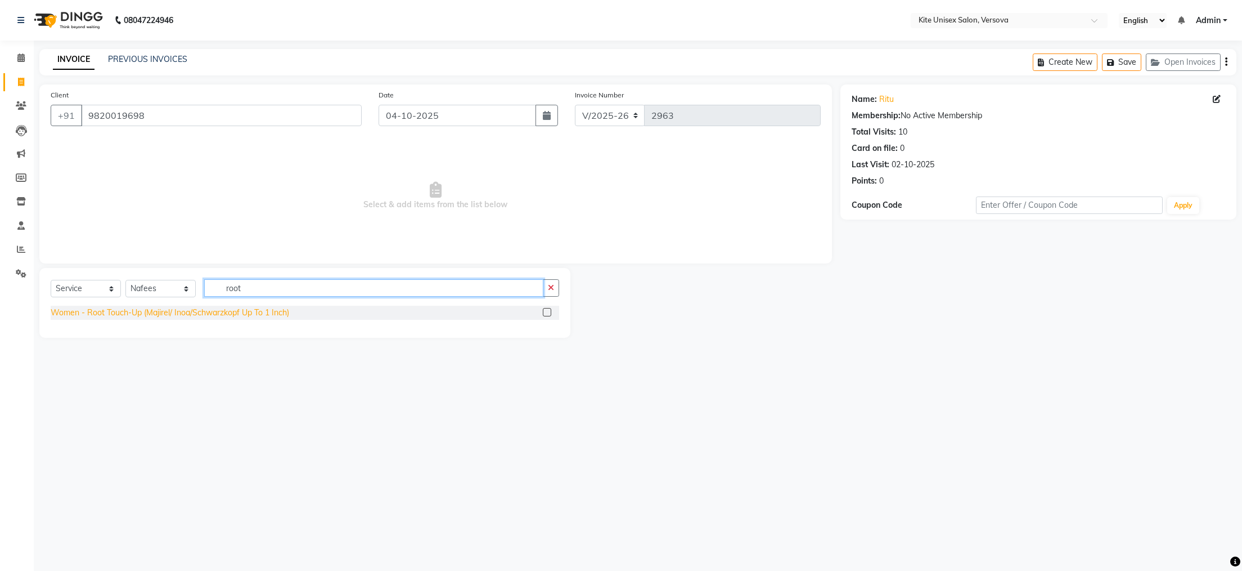
type input "root"
click at [194, 314] on div "Women - Root Touch-Up (Majirel/ Inoa/Schwarzkopf Up To 1 Inch)" at bounding box center [170, 313] width 239 height 12
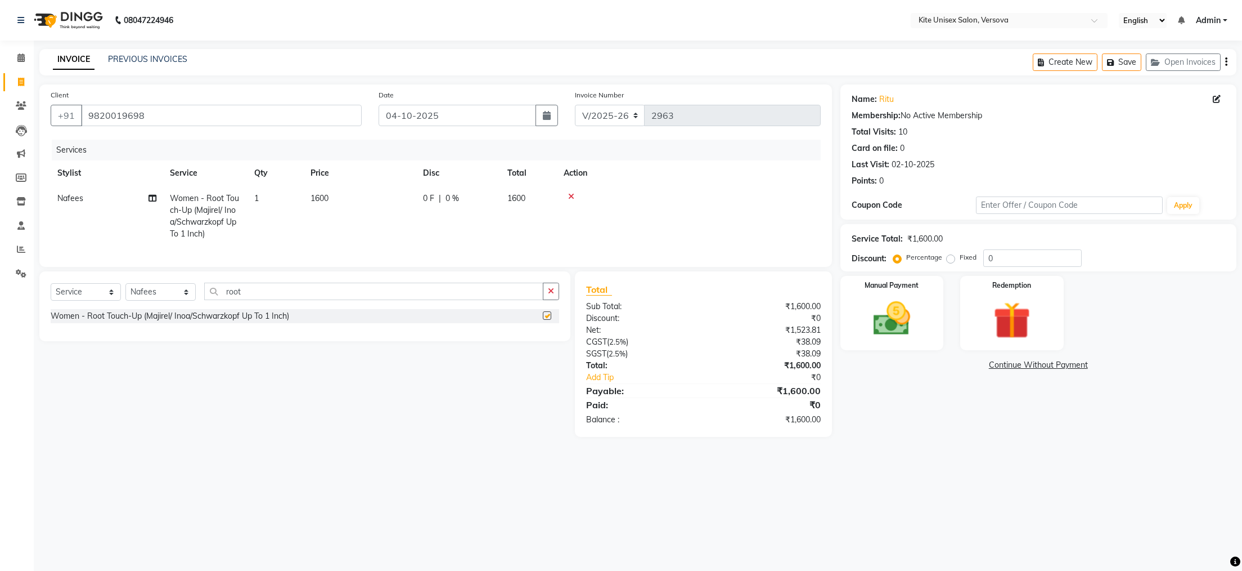
checkbox input "false"
click at [352, 201] on td "1600" at bounding box center [360, 216] width 113 height 61
select select "50189"
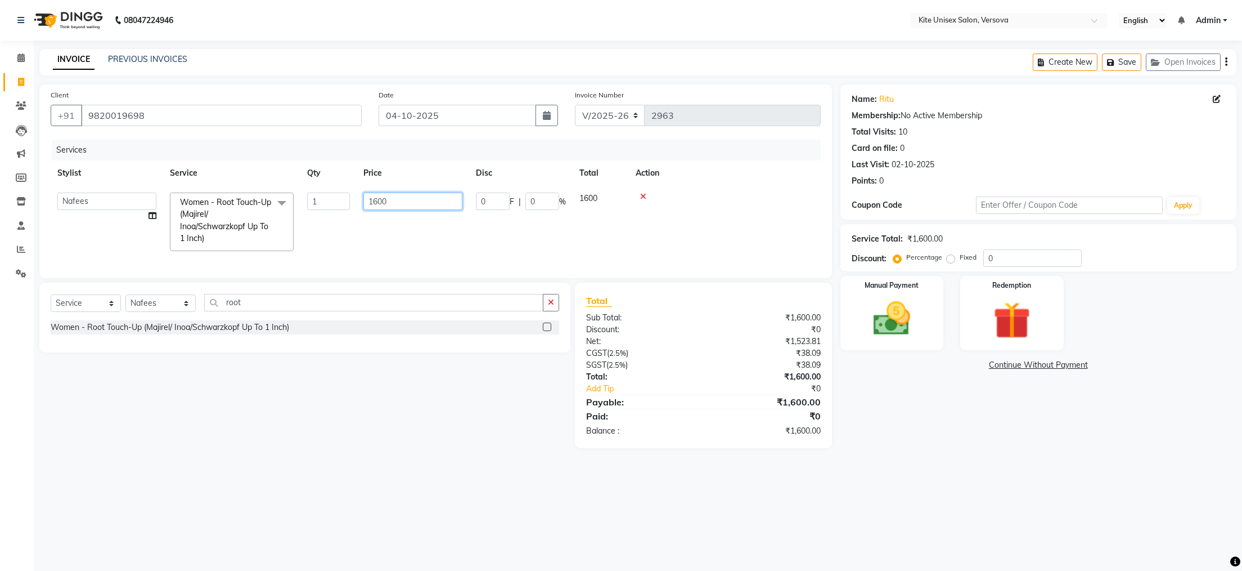
click at [430, 204] on input "1600" at bounding box center [412, 200] width 99 height 17
type input "1"
type input "1200"
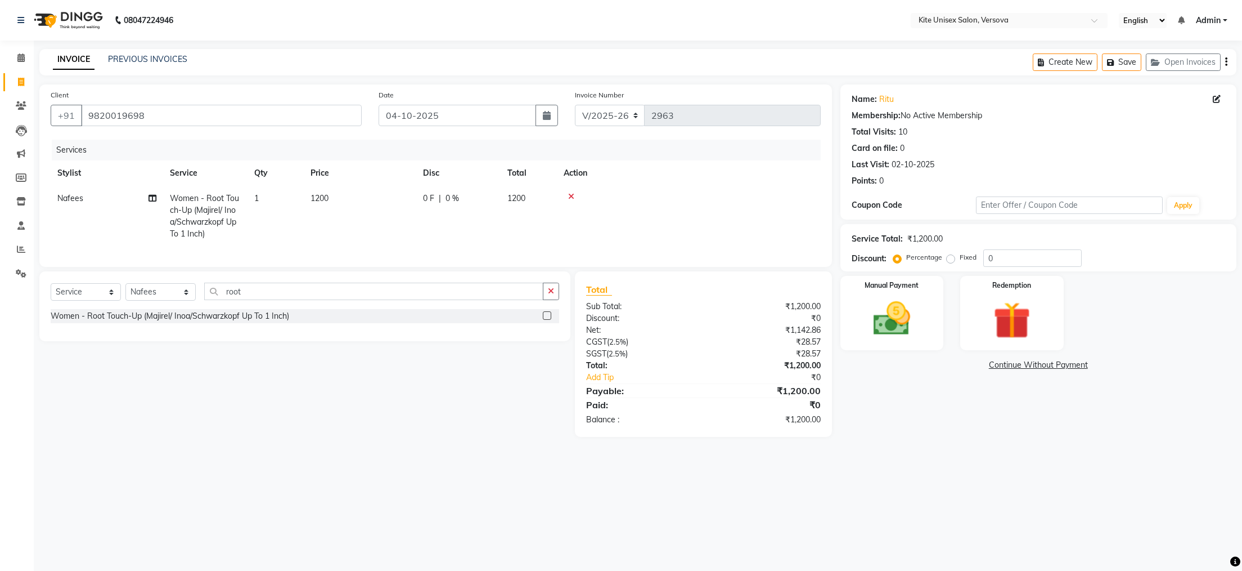
click at [425, 238] on tr "[PERSON_NAME] Women - Root Touch-Up (Majirel/ Inoa/Schwarzkopf Up To 1 Inch) 1 …" at bounding box center [436, 216] width 770 height 61
click at [899, 323] on img at bounding box center [891, 319] width 63 height 44
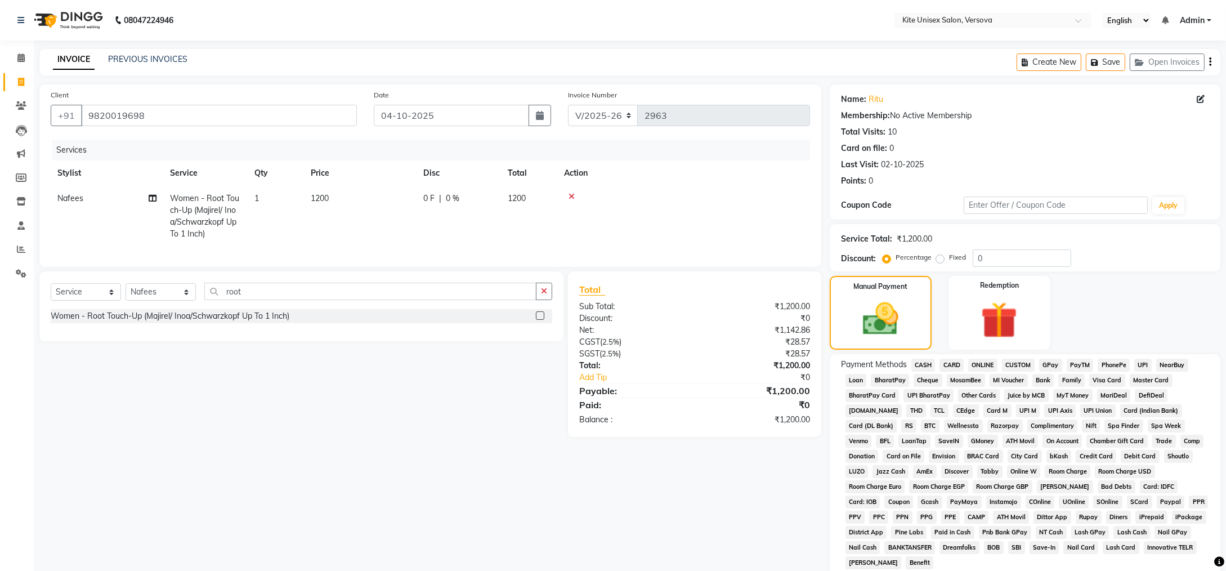
click at [1051, 363] on span "GPay" at bounding box center [1050, 364] width 23 height 13
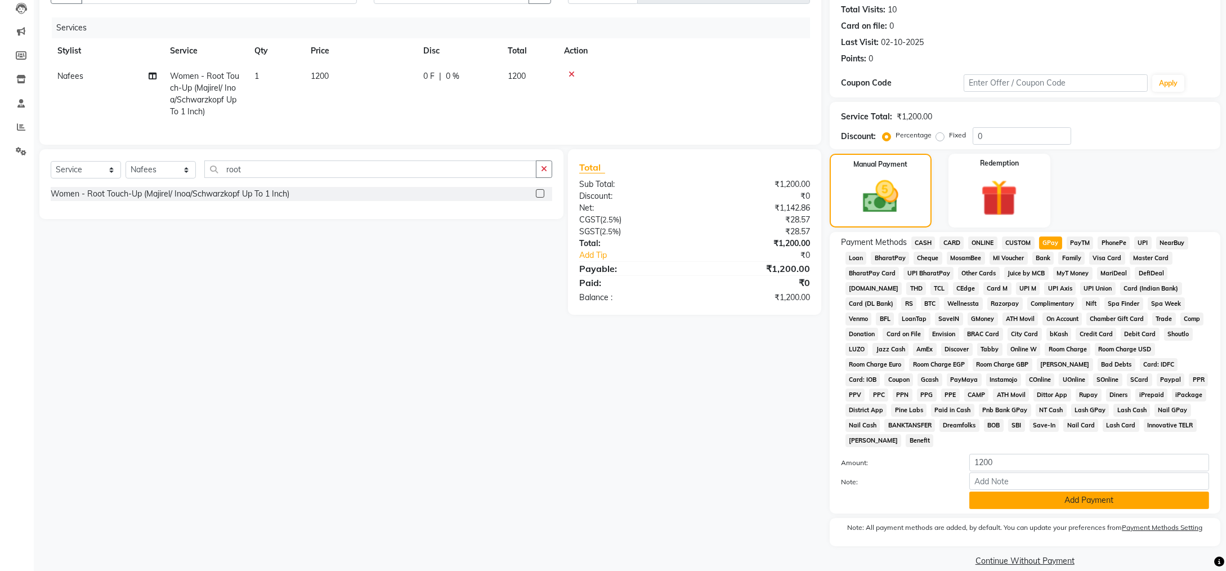
click at [1055, 491] on button "Add Payment" at bounding box center [1089, 499] width 240 height 17
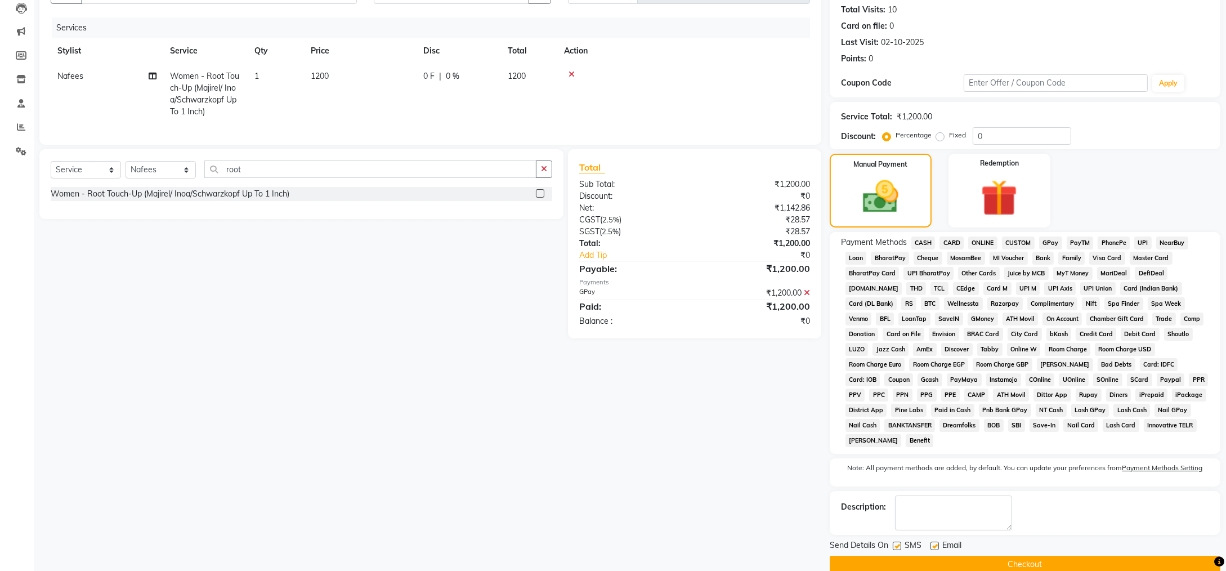
click at [1018, 555] on button "Checkout" at bounding box center [1024, 563] width 391 height 17
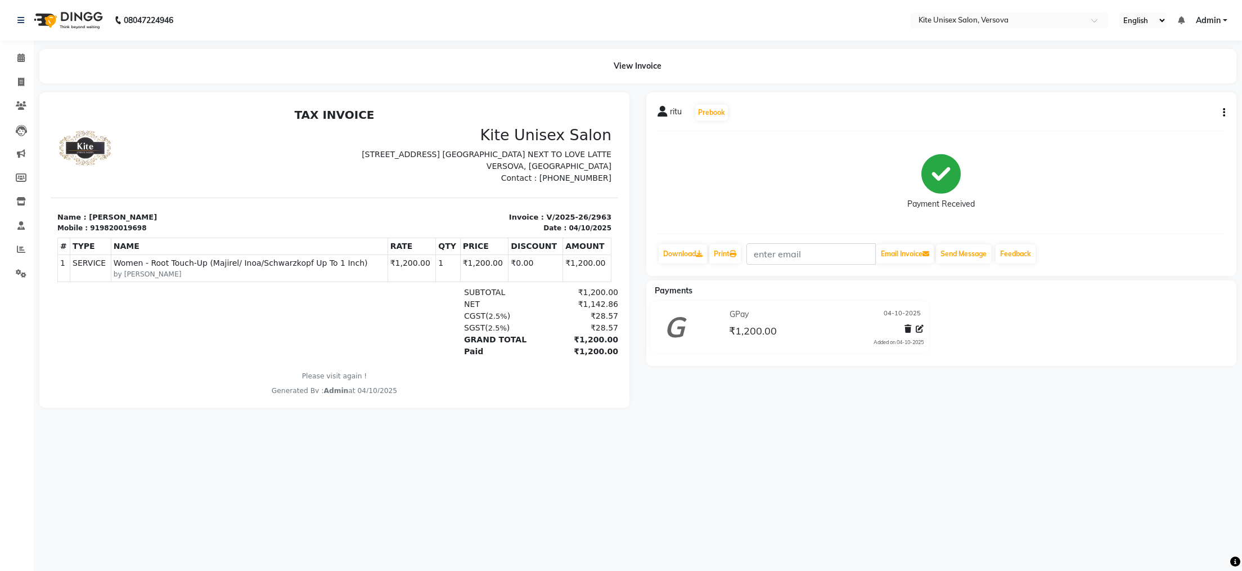
select select "service"
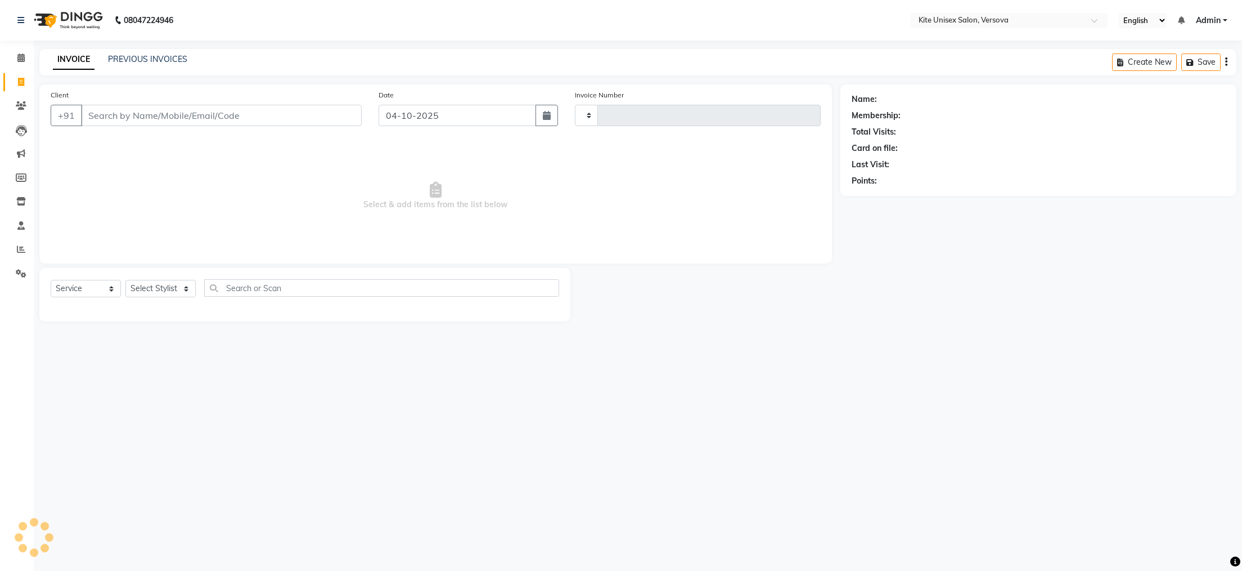
type input "2964"
select select "6093"
click at [91, 117] on input "Client" at bounding box center [221, 115] width 281 height 21
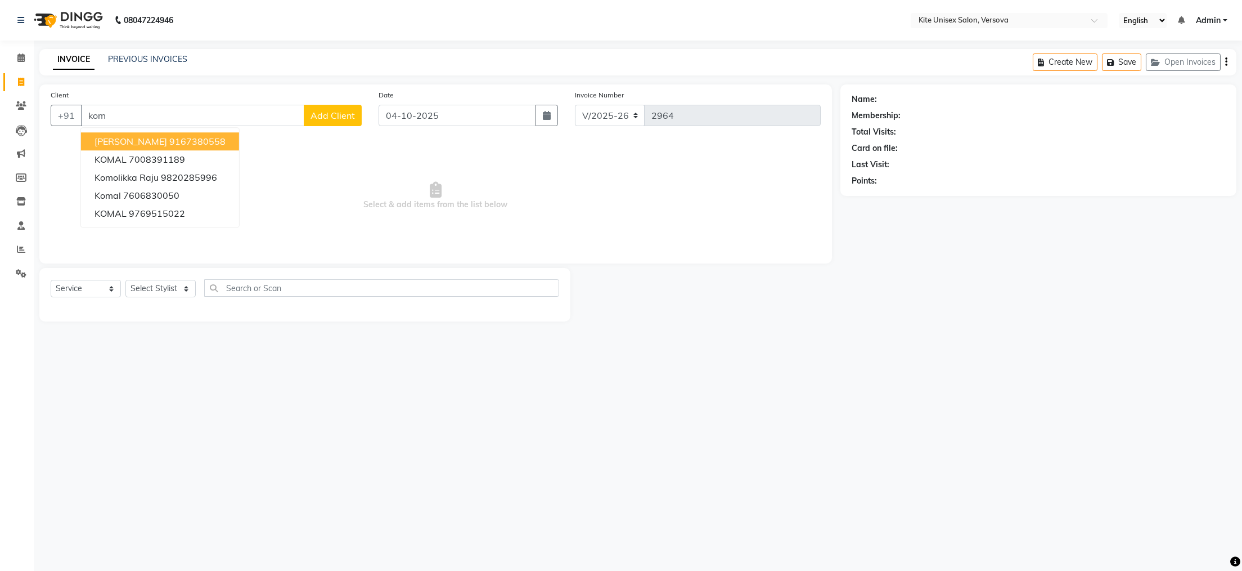
click at [115, 145] on span "[PERSON_NAME]" at bounding box center [131, 141] width 73 height 11
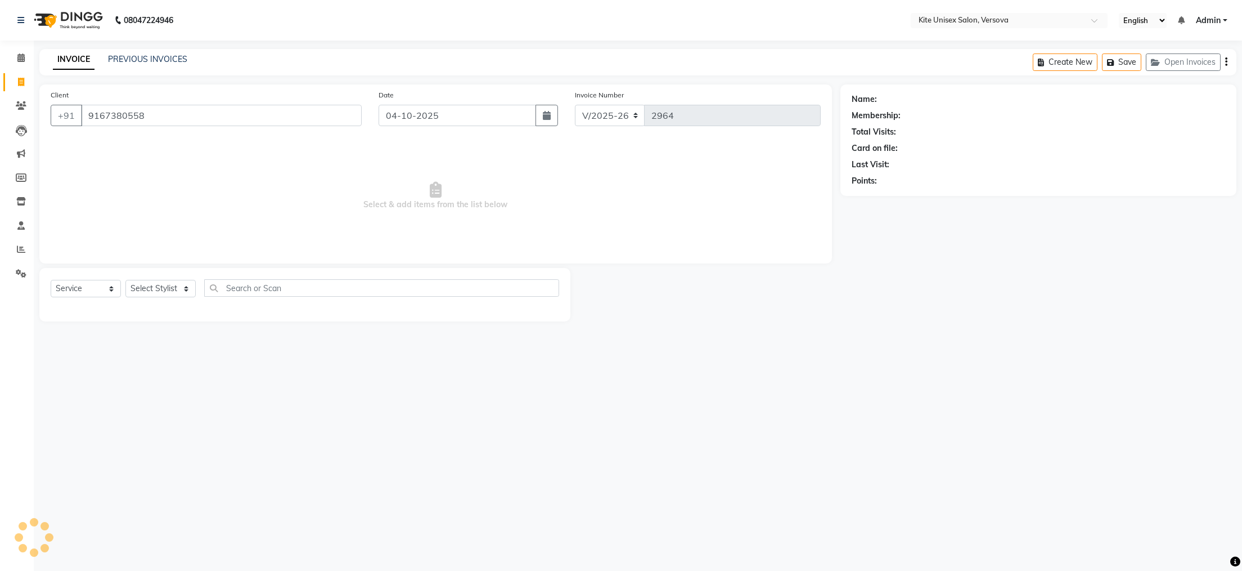
type input "9167380558"
click at [187, 294] on select "Select Stylist [PERSON_NAME] DC [PERSON_NAME] [PERSON_NAME] [PERSON_NAME] Rajuu…" at bounding box center [160, 288] width 70 height 17
select select "88898"
click at [125, 280] on select "Select Stylist [PERSON_NAME] DC [PERSON_NAME] [PERSON_NAME] [PERSON_NAME] Rajuu…" at bounding box center [160, 288] width 70 height 17
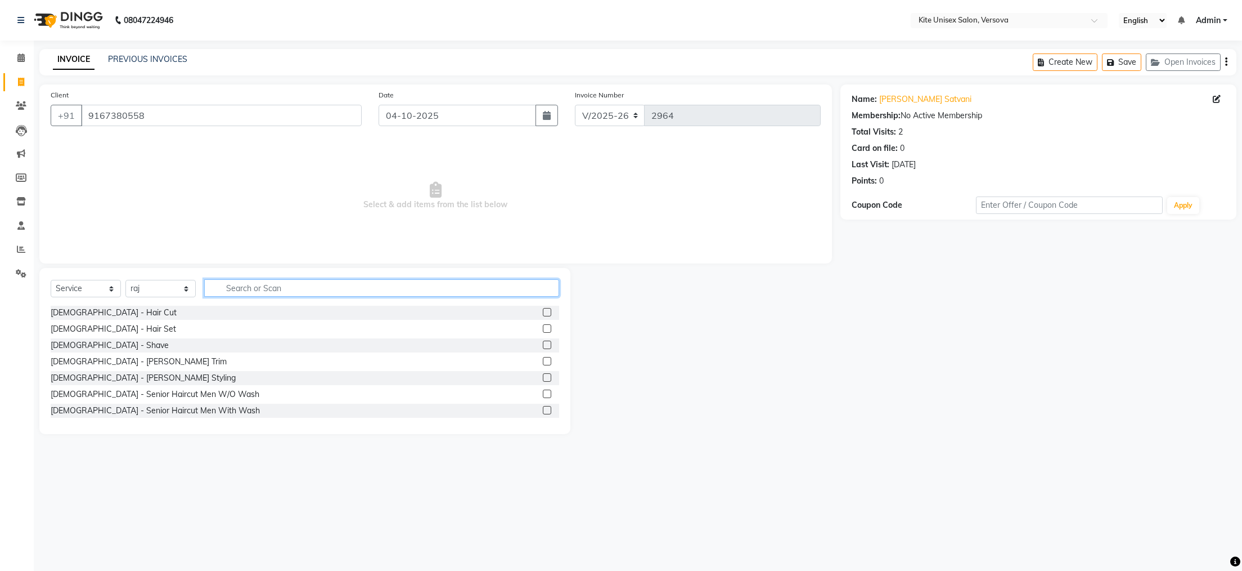
click at [228, 294] on input "text" at bounding box center [381, 287] width 355 height 17
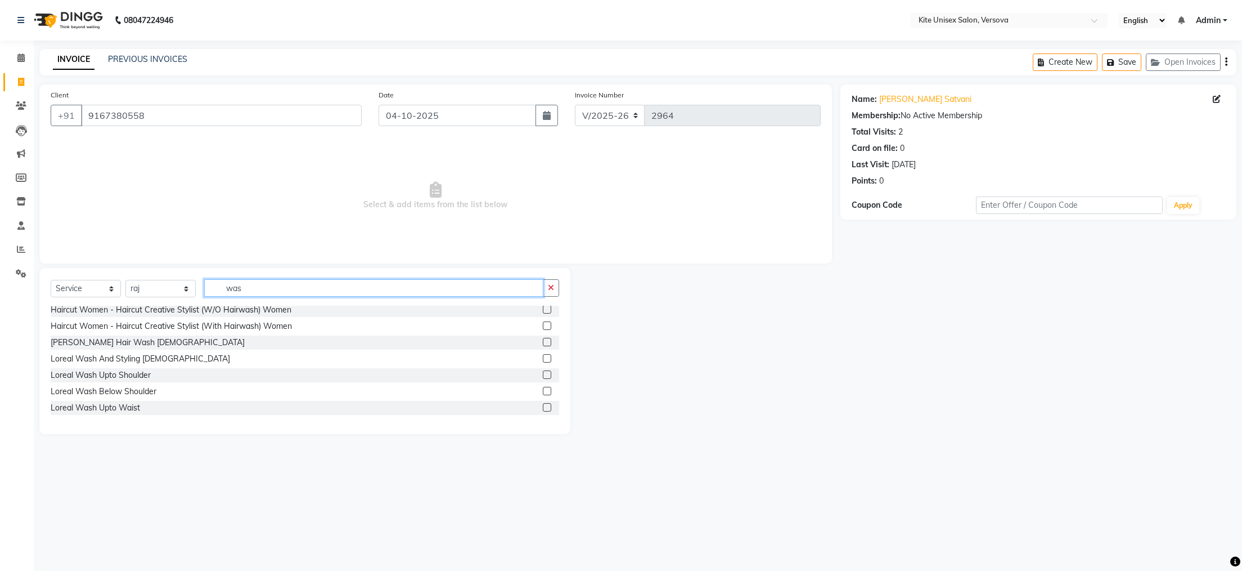
scroll to position [113, 0]
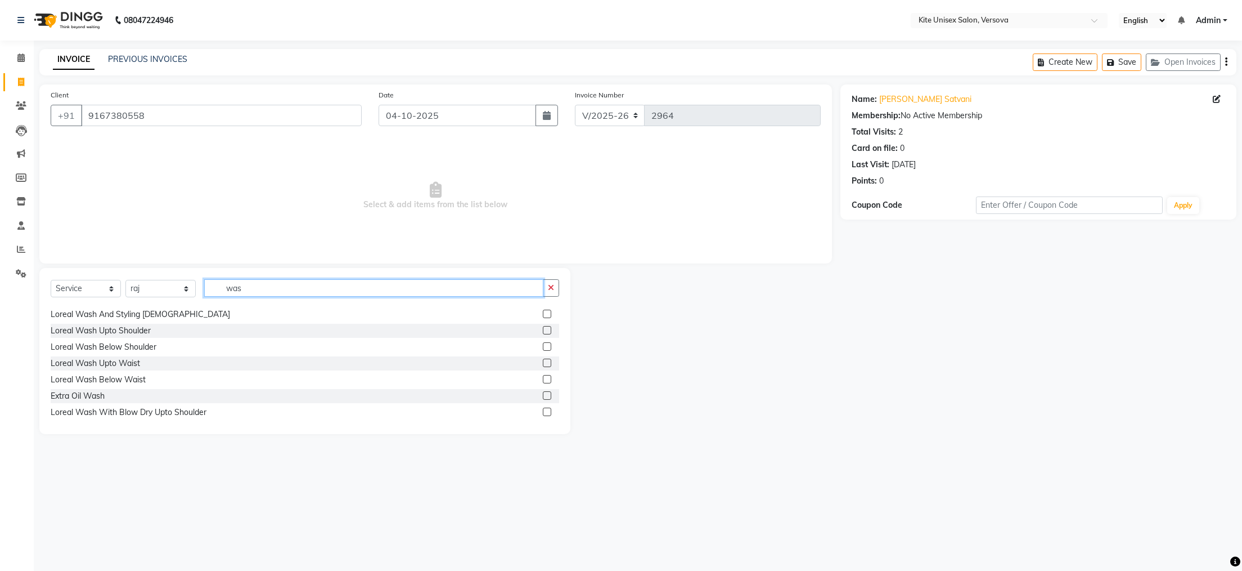
type input "was"
click at [543, 329] on label at bounding box center [547, 330] width 8 height 8
click at [543, 329] on input "checkbox" at bounding box center [546, 330] width 7 height 7
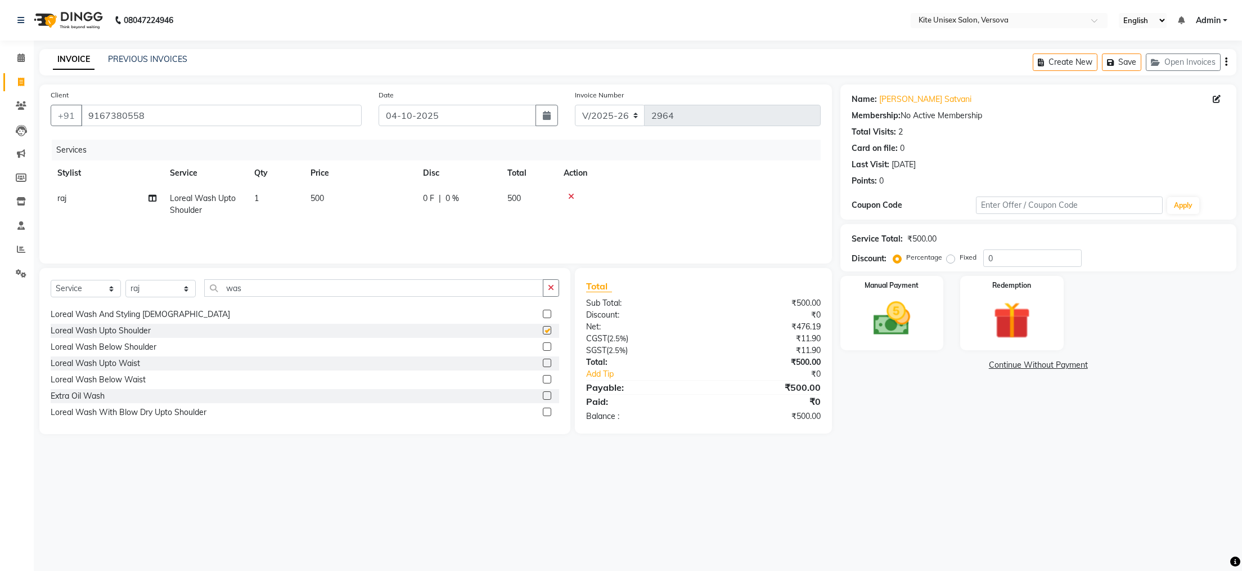
checkbox input "false"
click at [189, 289] on select "Select Stylist [PERSON_NAME] DC [PERSON_NAME] [PERSON_NAME] [PERSON_NAME] Rajuu…" at bounding box center [160, 288] width 70 height 17
select select "51986"
click at [125, 280] on select "Select Stylist [PERSON_NAME] DC [PERSON_NAME] [PERSON_NAME] [PERSON_NAME] Rajuu…" at bounding box center [160, 288] width 70 height 17
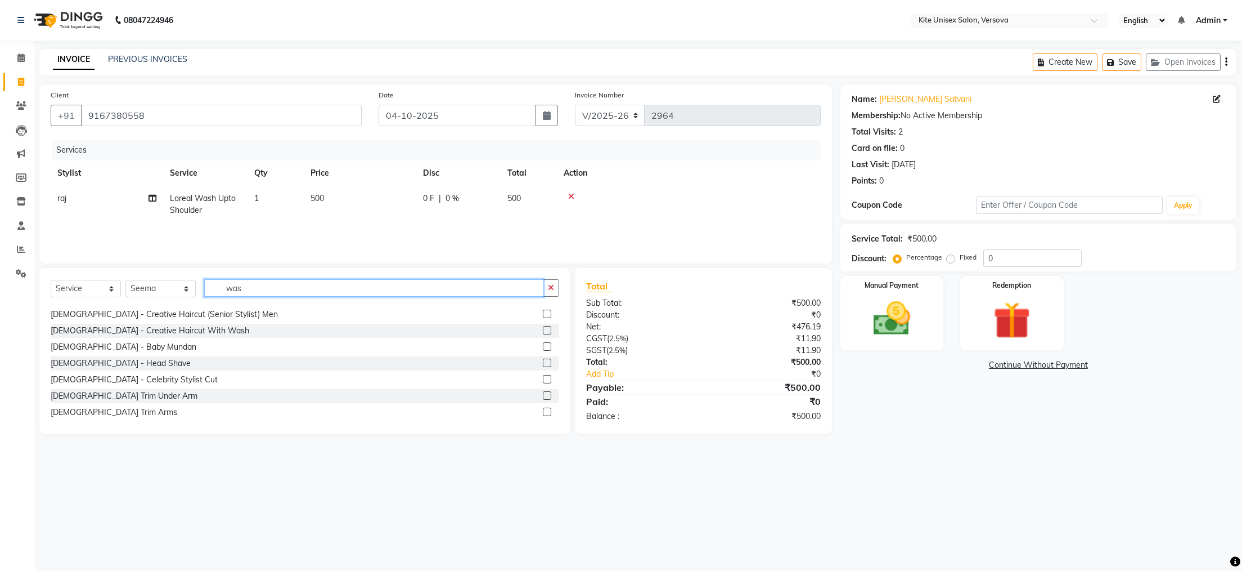
click at [252, 288] on input "was" at bounding box center [373, 287] width 339 height 17
type input "w"
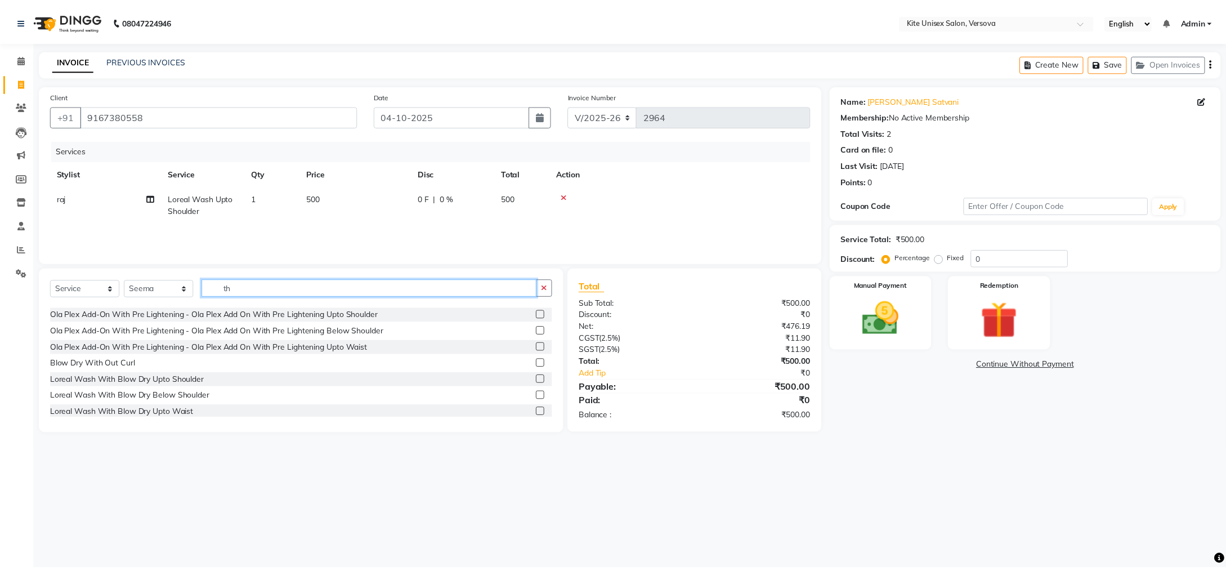
scroll to position [0, 0]
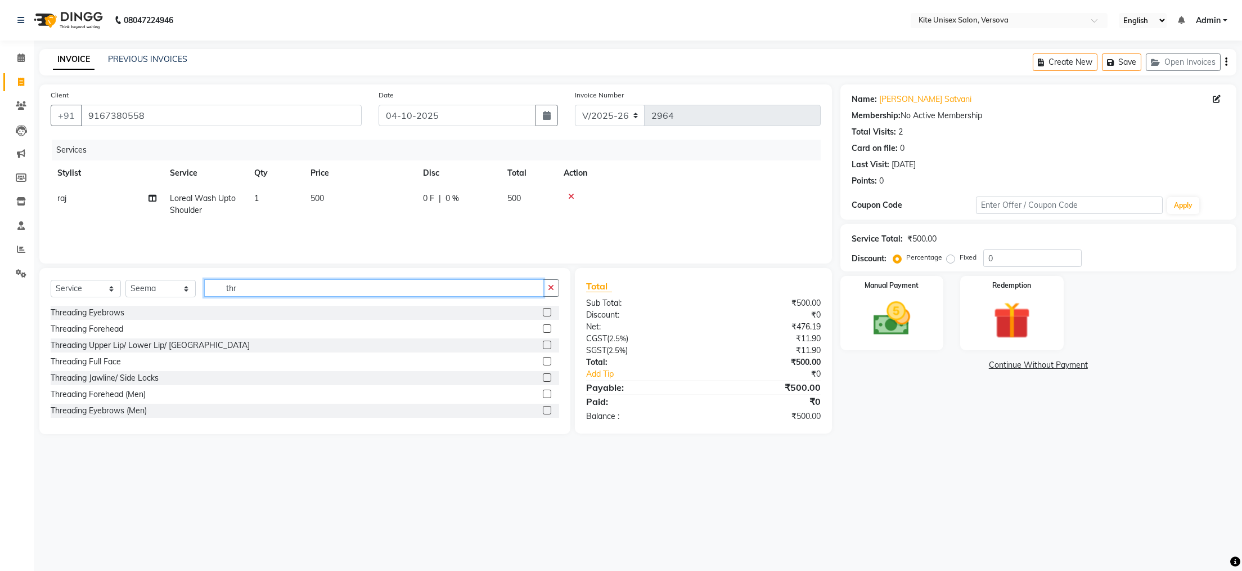
type input "thr"
click at [543, 308] on label at bounding box center [547, 312] width 8 height 8
click at [543, 309] on input "checkbox" at bounding box center [546, 312] width 7 height 7
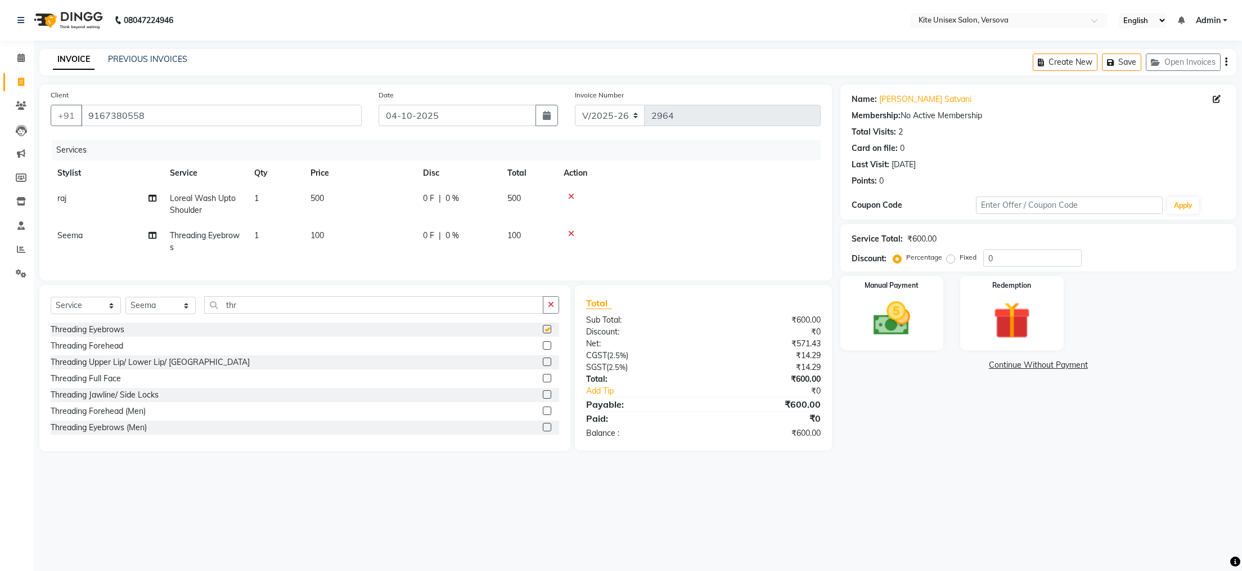
checkbox input "false"
click at [523, 232] on td "100" at bounding box center [529, 241] width 56 height 37
select select "51986"
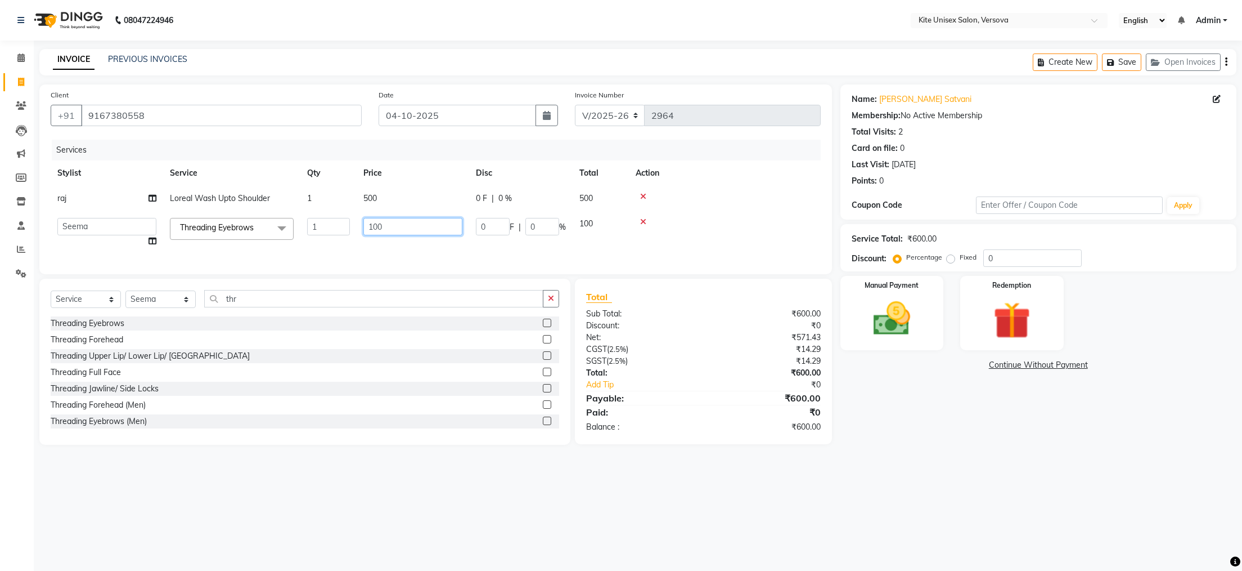
click at [444, 230] on input "100" at bounding box center [412, 226] width 99 height 17
type input "150"
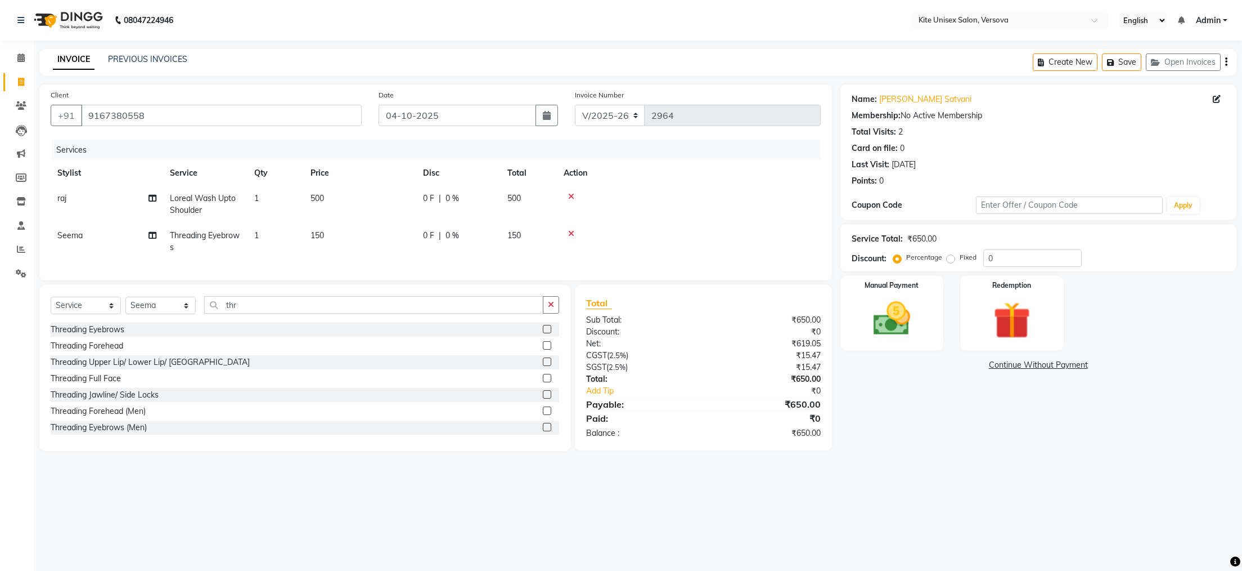
click at [590, 483] on div "08047224946 Select Location × Kite Unisex Salon, Versova English ENGLISH Españo…" at bounding box center [621, 285] width 1242 height 571
click at [902, 331] on img at bounding box center [891, 319] width 63 height 44
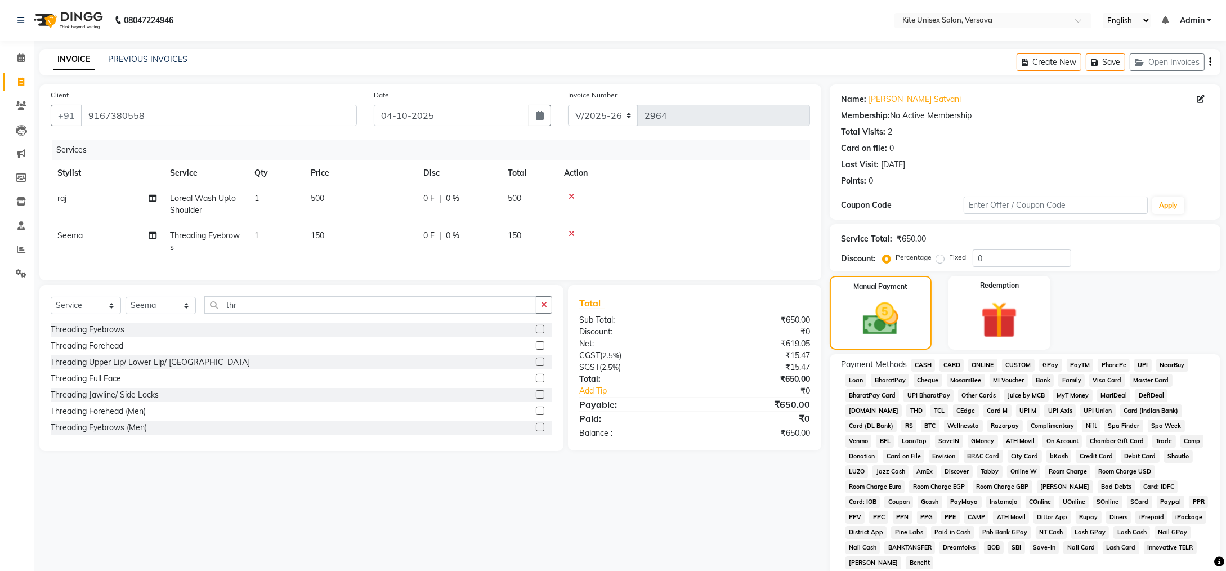
click at [929, 366] on span "CASH" at bounding box center [923, 364] width 24 height 13
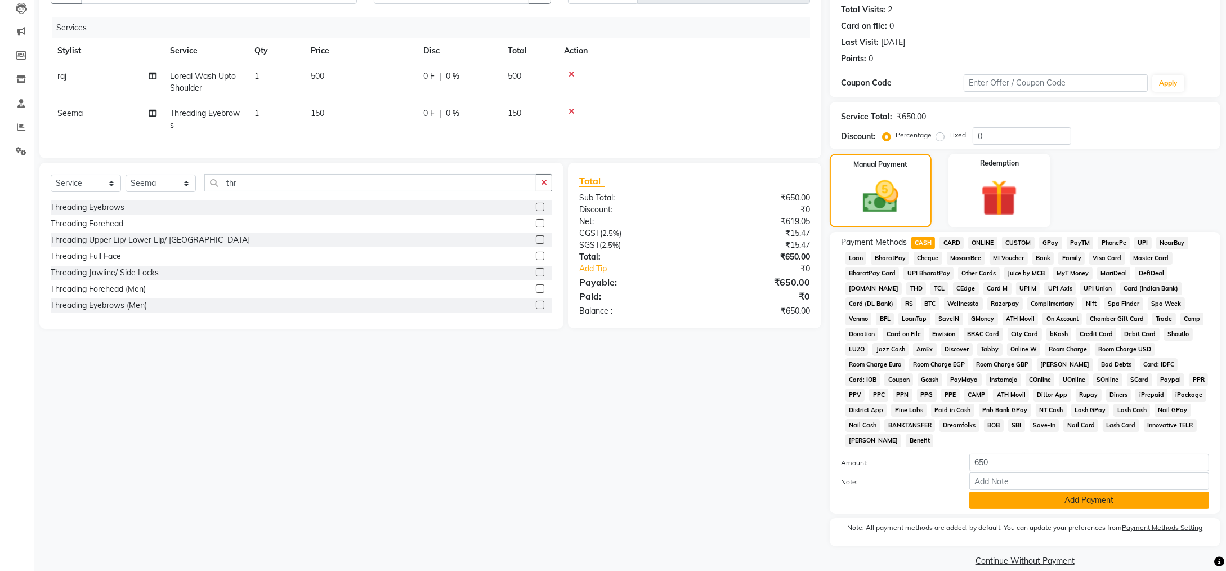
click at [1007, 491] on button "Add Payment" at bounding box center [1089, 499] width 240 height 17
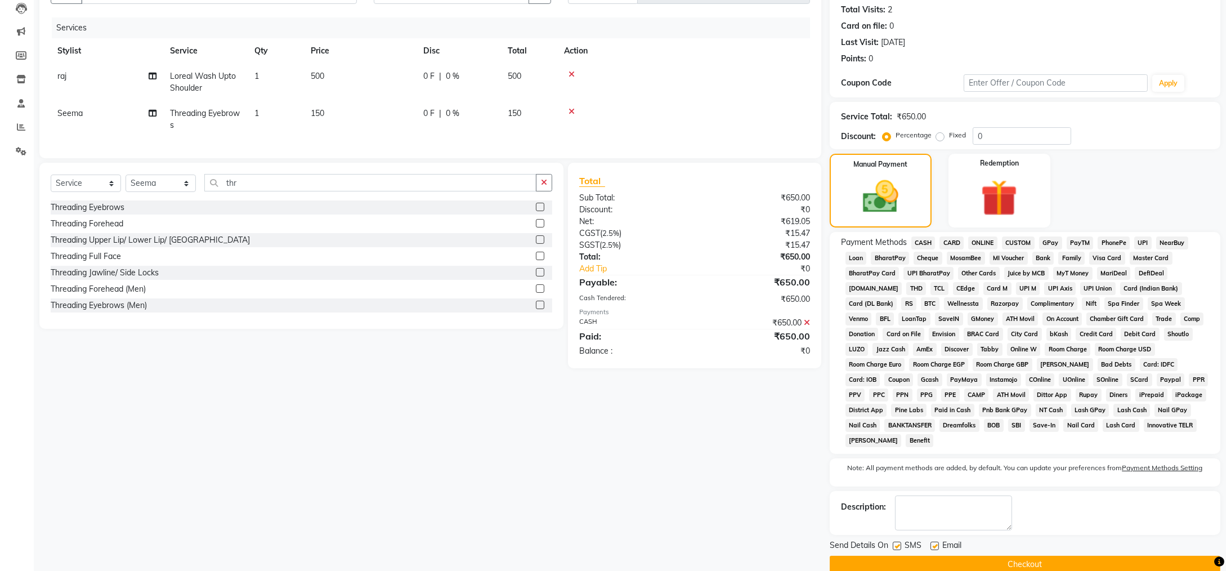
click at [953, 555] on button "Checkout" at bounding box center [1024, 563] width 391 height 17
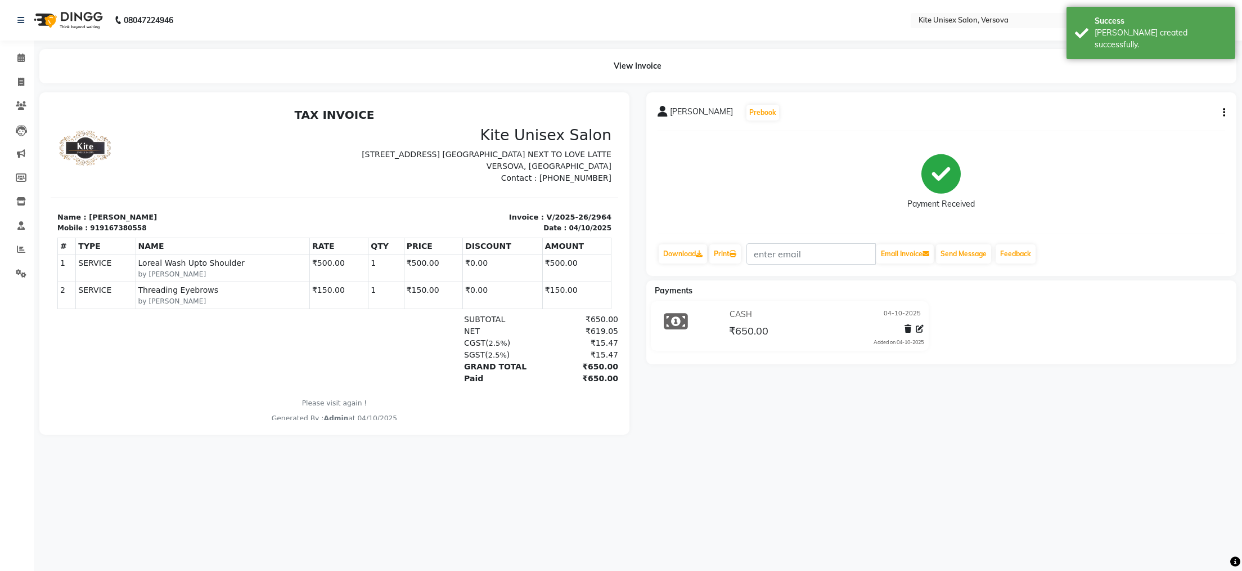
select select "6093"
select select "service"
